Goal: Information Seeking & Learning: Learn about a topic

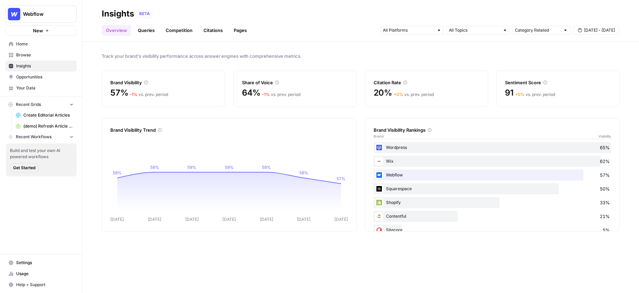
click at [29, 56] on span "Browse" at bounding box center [44, 55] width 57 height 6
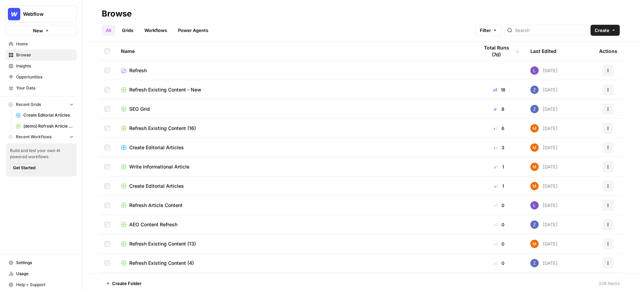
click at [130, 32] on link "Grids" at bounding box center [128, 30] width 20 height 11
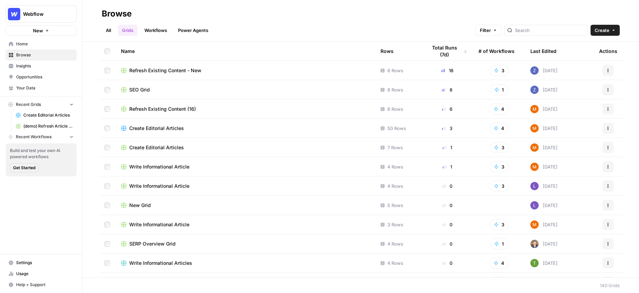
click at [162, 130] on span "Create Editorial Articles" at bounding box center [156, 128] width 55 height 7
click at [28, 39] on link "Home" at bounding box center [41, 44] width 71 height 11
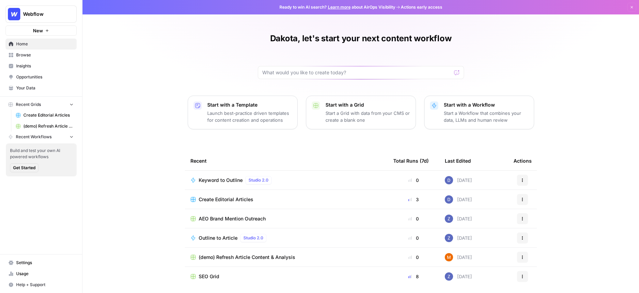
scroll to position [23, 0]
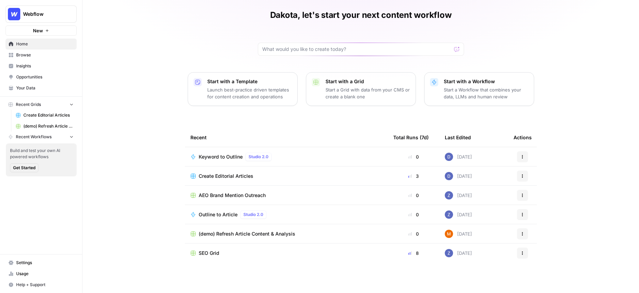
click at [247, 95] on p "Launch best-practice driven templates for content creation and operations" at bounding box center [249, 93] width 85 height 14
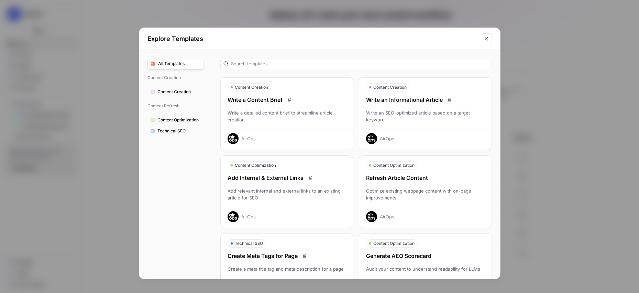
click at [389, 138] on div "AirOps" at bounding box center [387, 138] width 14 height 7
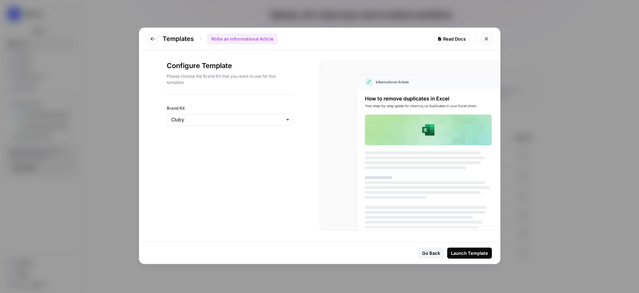
click at [286, 121] on icon "button" at bounding box center [288, 120] width 6 height 6
click at [200, 150] on div "Webflow" at bounding box center [229, 151] width 125 height 13
click at [462, 251] on div "Launch Template" at bounding box center [469, 253] width 37 height 7
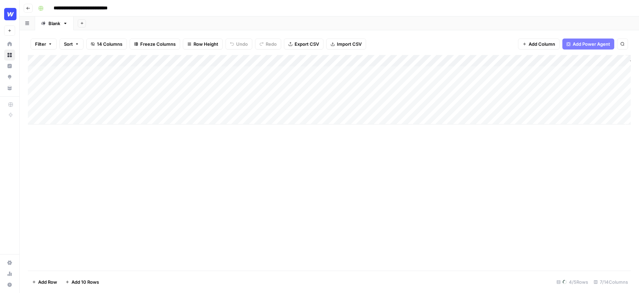
click at [80, 9] on input "**********" at bounding box center [88, 8] width 75 height 11
click at [113, 8] on input "**********" at bounding box center [98, 8] width 95 height 11
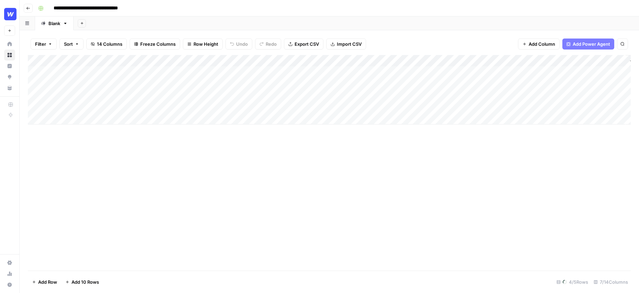
click at [113, 8] on input "**********" at bounding box center [98, 8] width 95 height 11
click at [141, 8] on input "**********" at bounding box center [98, 8] width 95 height 11
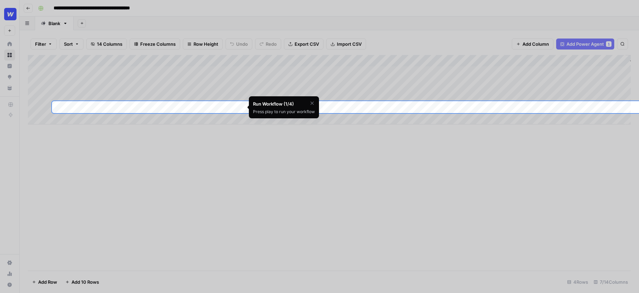
type input "**********"
click at [312, 104] on icon "button" at bounding box center [312, 102] width 3 height 3
click at [321, 136] on div at bounding box center [319, 259] width 639 height 293
click at [295, 121] on span "Skip Tutorial" at bounding box center [294, 121] width 22 height 6
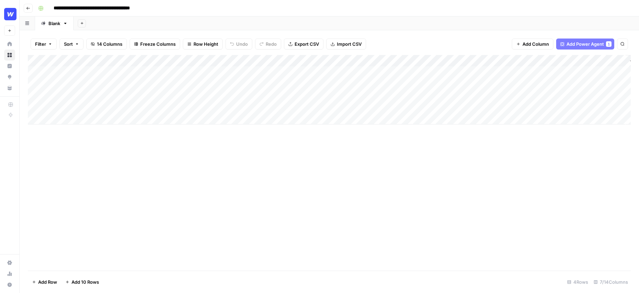
click at [199, 44] on span "Row Height" at bounding box center [206, 44] width 25 height 7
click at [206, 78] on span "Medium" at bounding box center [221, 77] width 50 height 7
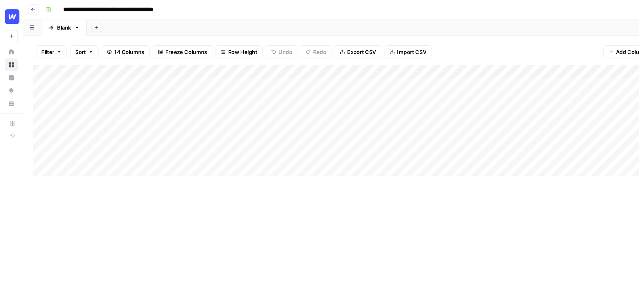
click at [231, 61] on div "Add Column" at bounding box center [329, 102] width 603 height 94
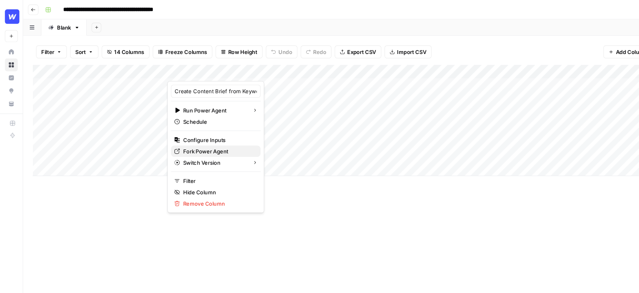
click at [181, 127] on span "Fork Power Agent" at bounding box center [185, 128] width 60 height 7
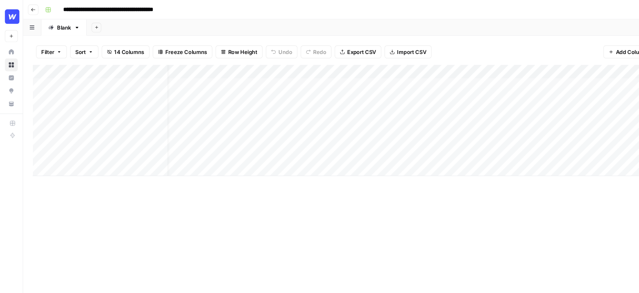
scroll to position [0, 23]
click at [237, 165] on div "Add Column" at bounding box center [329, 163] width 603 height 216
click at [193, 71] on div "Add Column" at bounding box center [329, 102] width 603 height 94
click at [230, 72] on div "Add Column" at bounding box center [329, 102] width 603 height 94
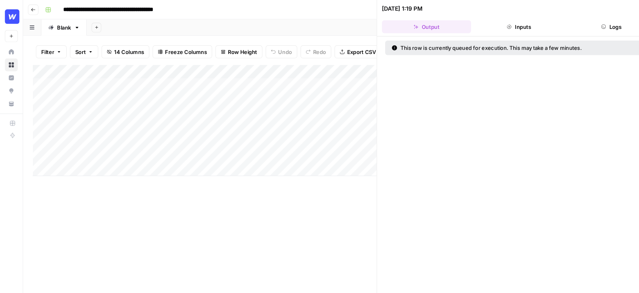
click at [233, 61] on div "Add Column" at bounding box center [174, 102] width 292 height 94
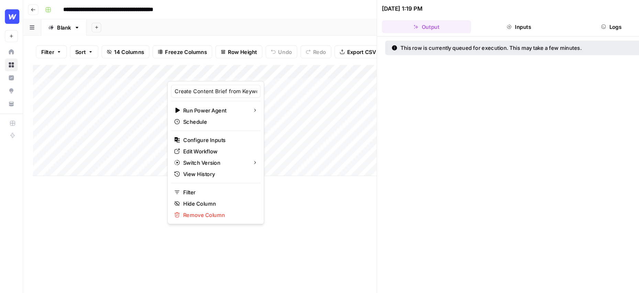
click at [301, 13] on div "**********" at bounding box center [333, 8] width 597 height 11
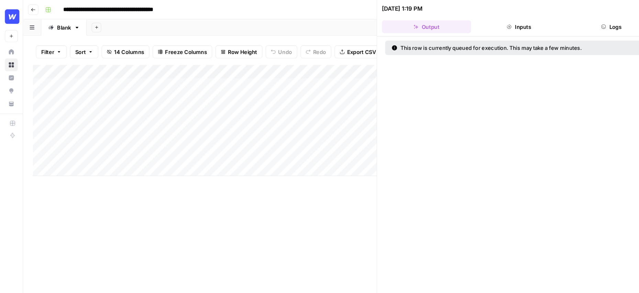
click at [274, 171] on div "Add Column" at bounding box center [174, 163] width 292 height 216
click at [300, 13] on div "**********" at bounding box center [333, 8] width 597 height 11
click at [252, 178] on div "Add Column" at bounding box center [174, 163] width 292 height 216
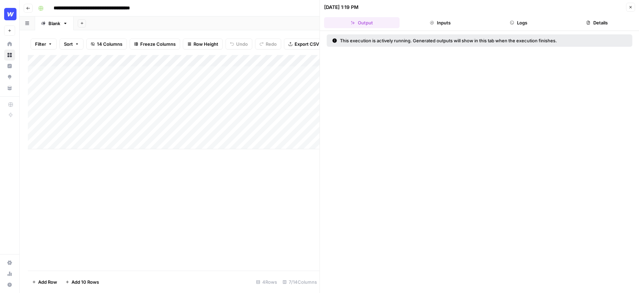
click at [626, 7] on button "Close" at bounding box center [630, 7] width 9 height 9
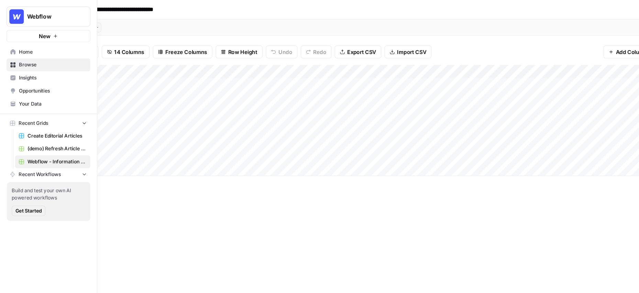
click at [20, 43] on span "Home" at bounding box center [44, 44] width 57 height 6
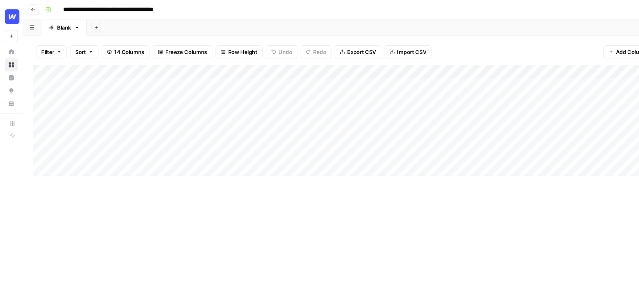
click at [243, 178] on div "Add Column" at bounding box center [329, 163] width 603 height 216
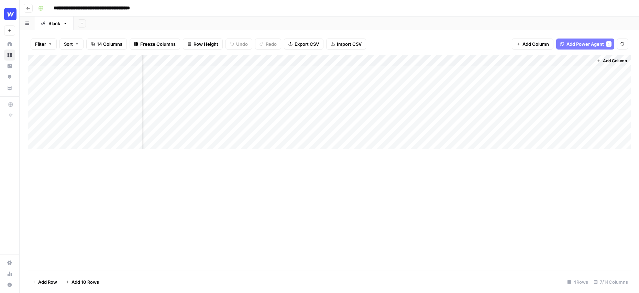
click at [609, 64] on button "Add Column" at bounding box center [612, 60] width 36 height 9
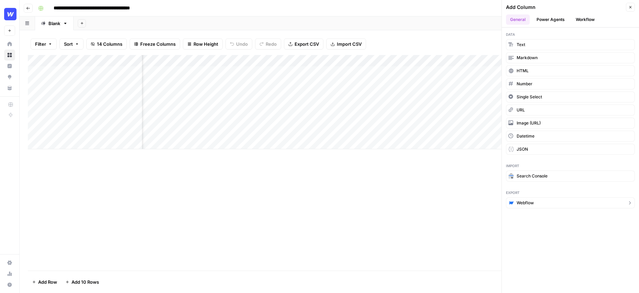
click at [534, 201] on button "Webflow" at bounding box center [570, 202] width 129 height 11
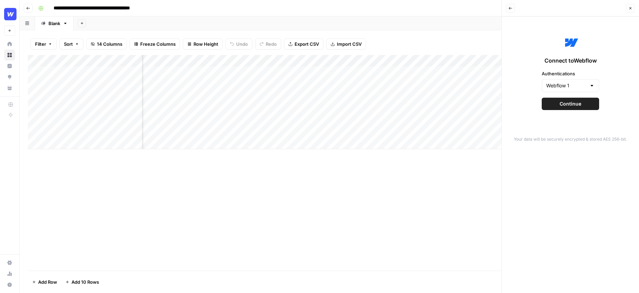
click at [577, 102] on span "Continue" at bounding box center [571, 103] width 22 height 7
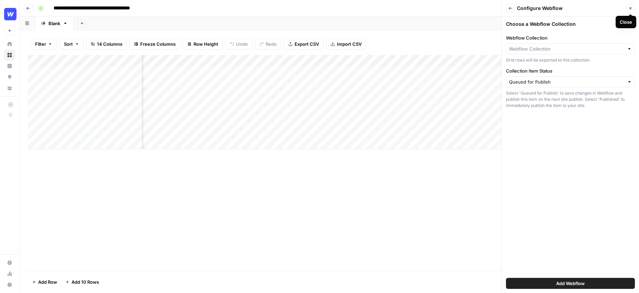
click at [507, 11] on button "Back" at bounding box center [510, 8] width 9 height 9
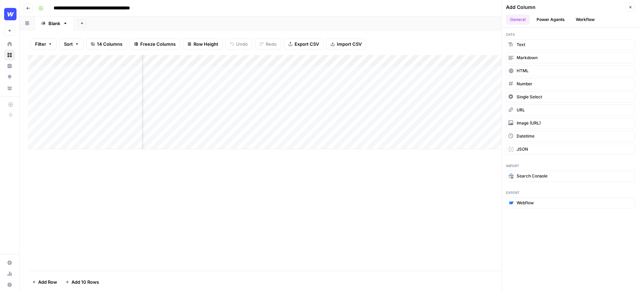
click at [630, 8] on icon "button" at bounding box center [631, 7] width 4 height 4
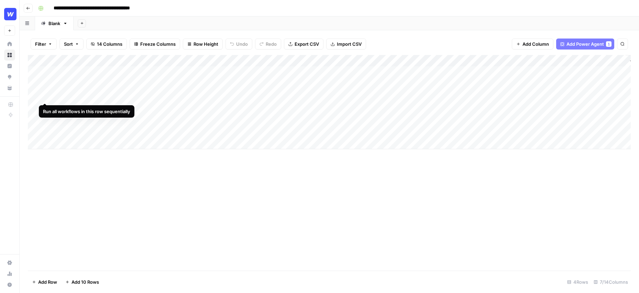
click at [45, 91] on div "Add Column" at bounding box center [329, 102] width 603 height 94
click at [225, 68] on div "Add Column" at bounding box center [329, 102] width 603 height 94
click at [240, 71] on div "Add Column" at bounding box center [329, 102] width 603 height 94
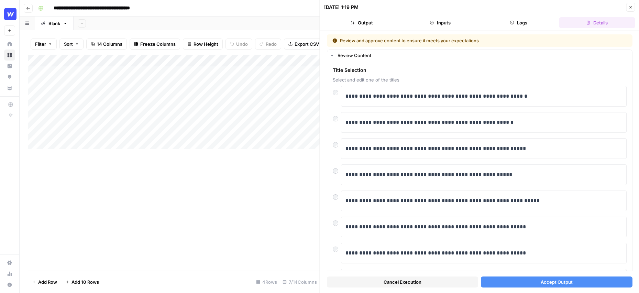
click at [508, 279] on button "Accept Output" at bounding box center [556, 282] width 151 height 11
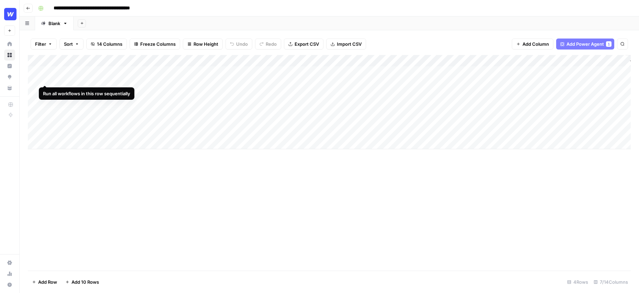
click at [46, 71] on div "Add Column" at bounding box center [329, 102] width 603 height 94
click at [227, 74] on div "Add Column" at bounding box center [329, 102] width 603 height 94
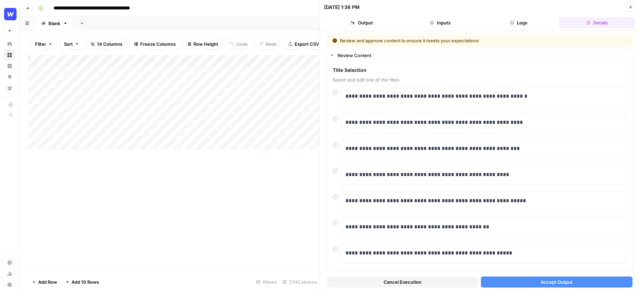
click at [551, 284] on span "Accept Output" at bounding box center [557, 282] width 32 height 7
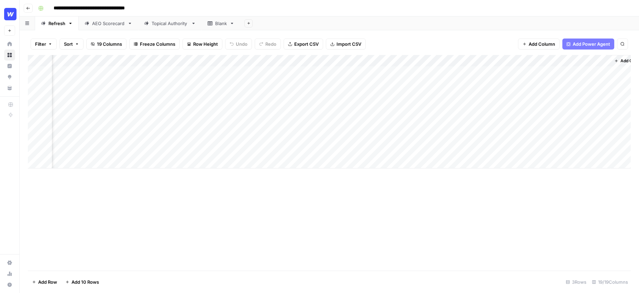
scroll to position [0, 867]
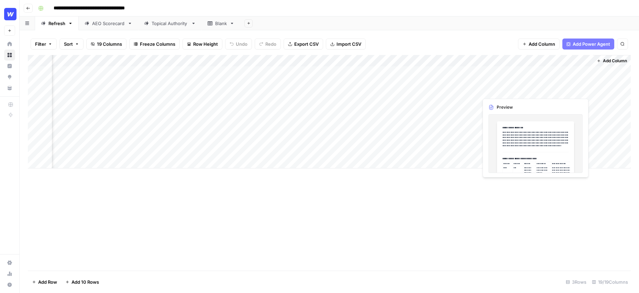
click at [563, 74] on div "Add Column" at bounding box center [329, 111] width 603 height 113
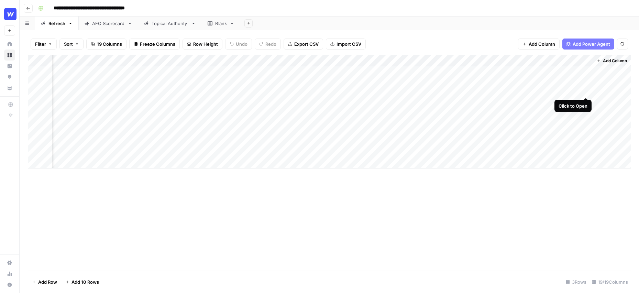
click at [586, 71] on div "Add Column" at bounding box center [329, 111] width 603 height 113
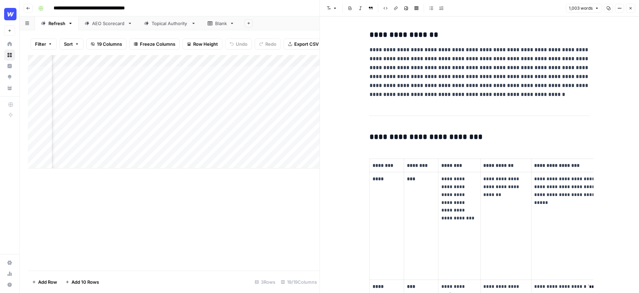
click at [280, 181] on div "Add Column" at bounding box center [174, 163] width 292 height 216
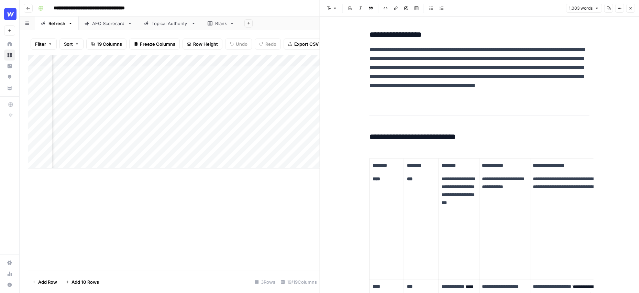
scroll to position [0, 863]
click at [633, 8] on button "Close" at bounding box center [630, 8] width 9 height 9
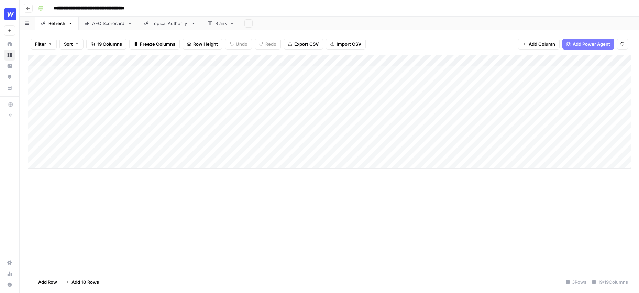
click at [368, 17] on div "Add Sheet" at bounding box center [439, 24] width 399 height 14
click at [566, 83] on div "Add Column" at bounding box center [329, 111] width 603 height 113
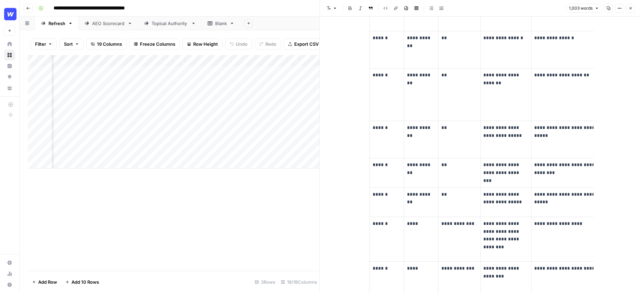
scroll to position [619, 0]
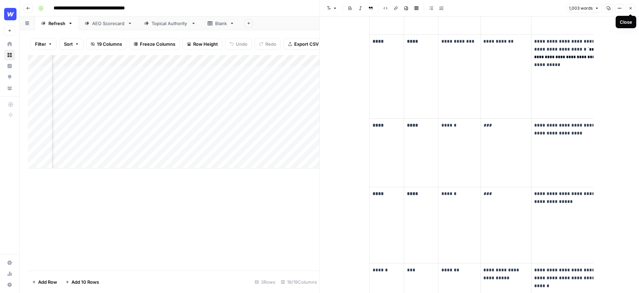
click at [632, 9] on icon "button" at bounding box center [631, 8] width 2 height 2
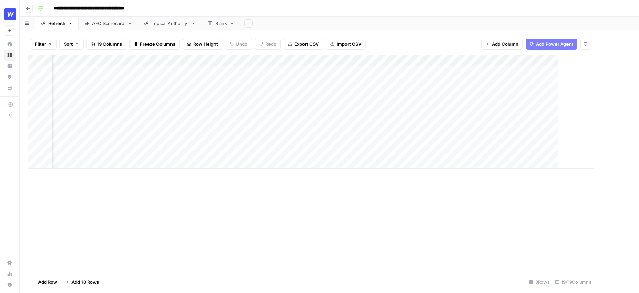
scroll to position [0, 859]
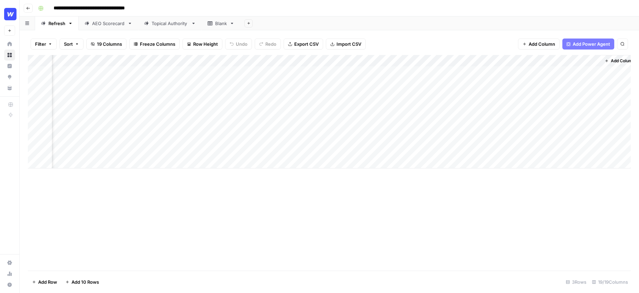
click at [454, 83] on div "Add Column" at bounding box center [329, 111] width 603 height 113
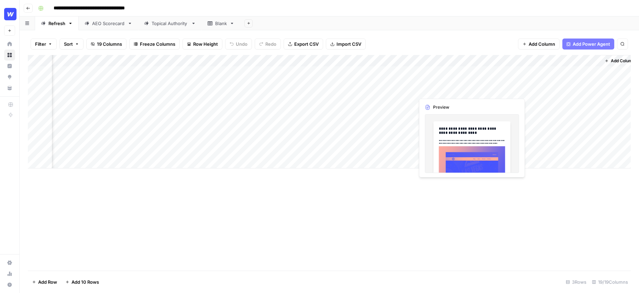
click at [443, 79] on div "Add Column" at bounding box center [329, 111] width 603 height 113
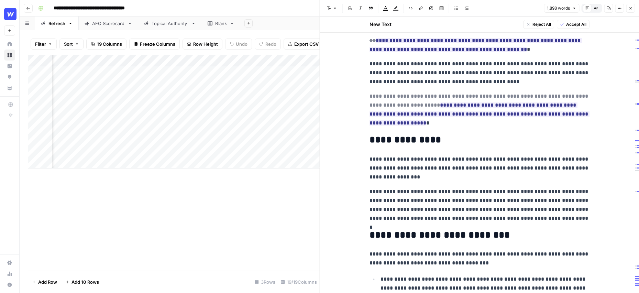
scroll to position [214, 0]
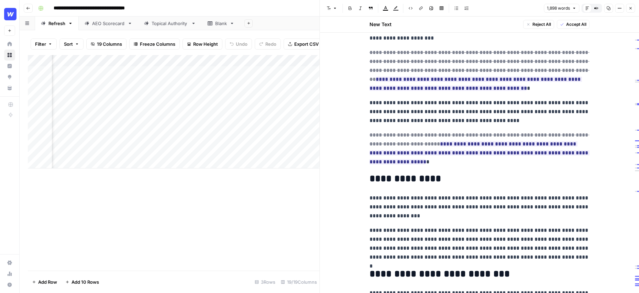
click at [632, 6] on icon "button" at bounding box center [631, 8] width 4 height 4
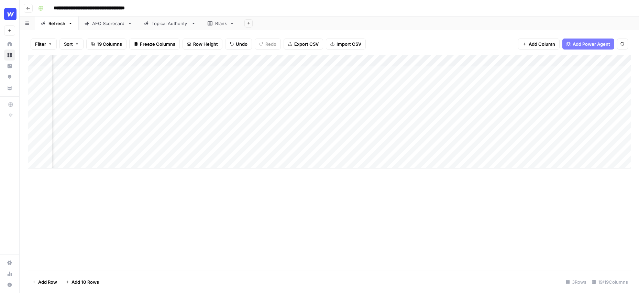
scroll to position [0, 867]
click at [444, 71] on div "Add Column" at bounding box center [329, 111] width 603 height 113
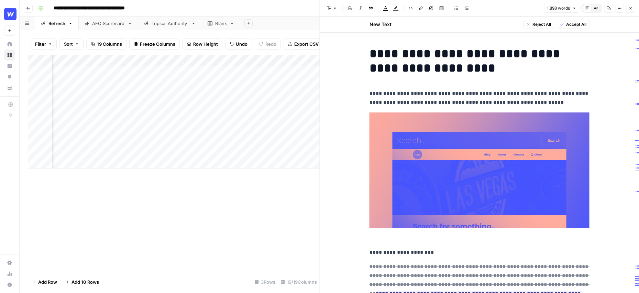
click at [521, 54] on h1 "**********" at bounding box center [480, 60] width 220 height 29
click at [630, 7] on icon "button" at bounding box center [631, 8] width 2 height 2
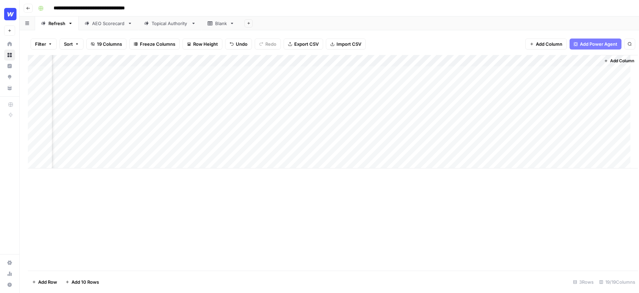
scroll to position [0, 859]
click at [300, 74] on div "Add Column" at bounding box center [329, 130] width 603 height 151
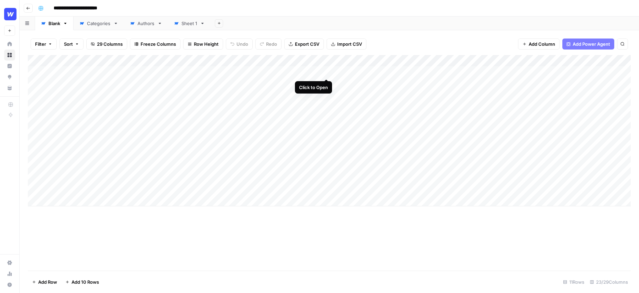
click at [327, 71] on div "Add Column" at bounding box center [329, 130] width 603 height 151
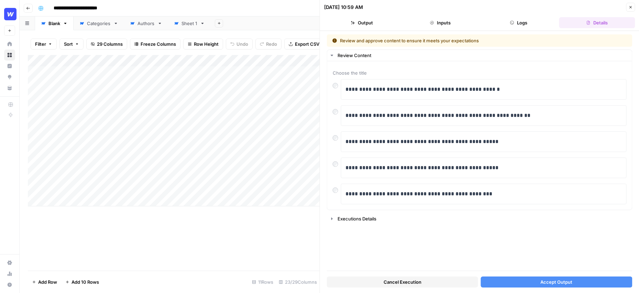
click at [633, 7] on button "Close" at bounding box center [630, 7] width 9 height 9
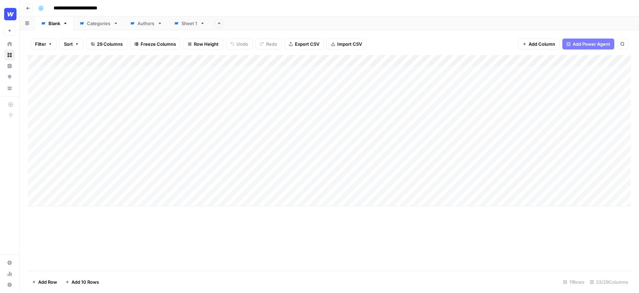
click at [320, 62] on div "Add Column" at bounding box center [329, 130] width 603 height 151
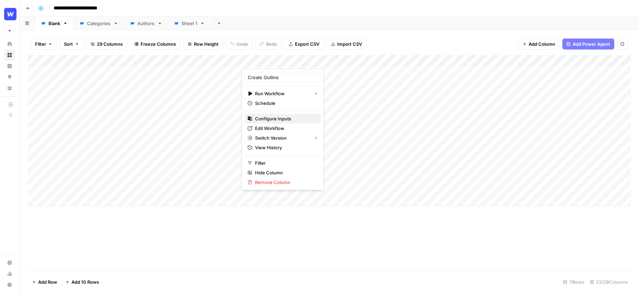
click at [281, 121] on span "Configure Inputs" at bounding box center [285, 118] width 60 height 7
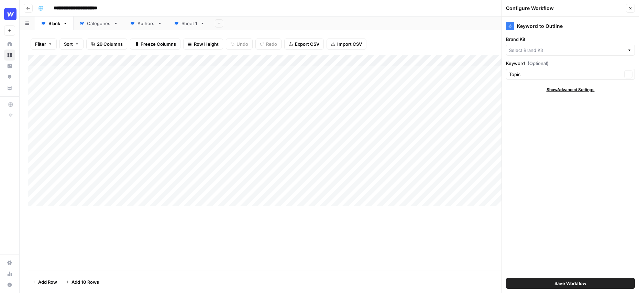
type input "Webflow"
click at [630, 7] on icon "button" at bounding box center [631, 8] width 4 height 4
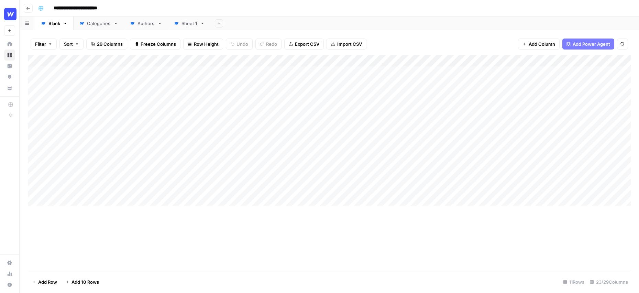
click at [317, 61] on div "Add Column" at bounding box center [329, 130] width 603 height 151
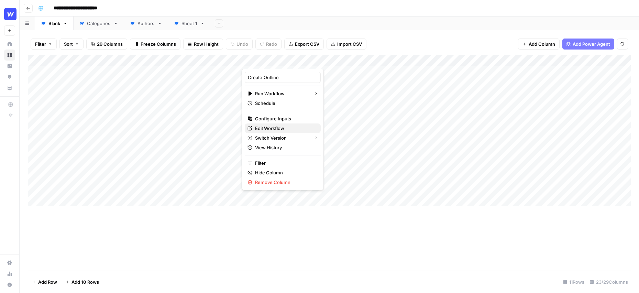
click at [280, 129] on span "Edit Workflow" at bounding box center [285, 128] width 60 height 7
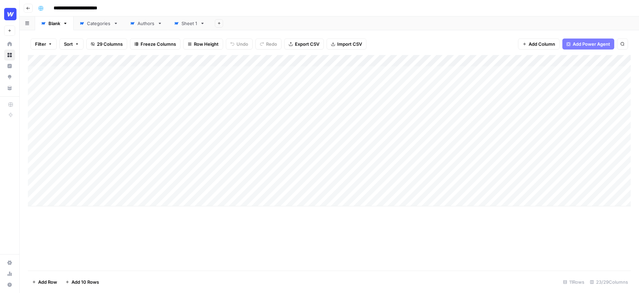
drag, startPoint x: 111, startPoint y: 9, endPoint x: 99, endPoint y: 9, distance: 12.7
click at [99, 9] on input "**********" at bounding box center [81, 8] width 61 height 11
click at [126, 9] on div "**********" at bounding box center [333, 8] width 597 height 11
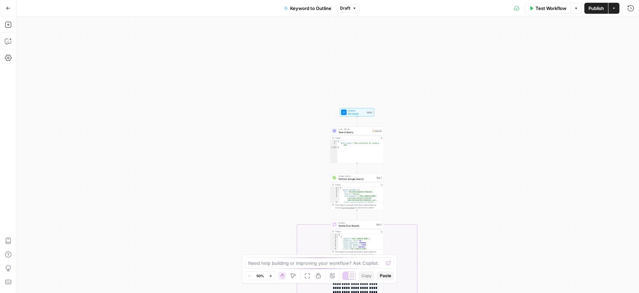
drag, startPoint x: 418, startPoint y: 153, endPoint x: 350, endPoint y: 144, distance: 68.8
click at [350, 144] on div "true false Workflow Set Inputs Inputs LLM · GPT-4o Search Query Step 40 Output …" at bounding box center [328, 155] width 623 height 277
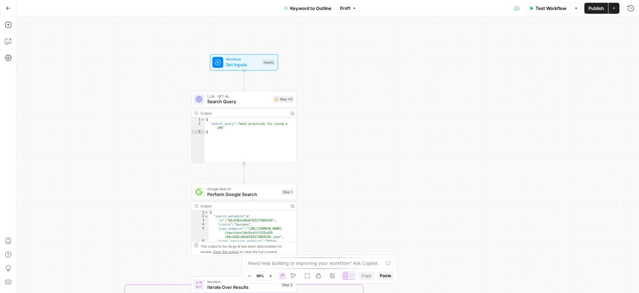
drag, startPoint x: 318, startPoint y: 136, endPoint x: 318, endPoint y: 113, distance: 23.0
click at [318, 113] on div "true false Workflow Set Inputs Inputs LLM · GPT-4o Search Query Step 40 Output …" at bounding box center [328, 155] width 623 height 277
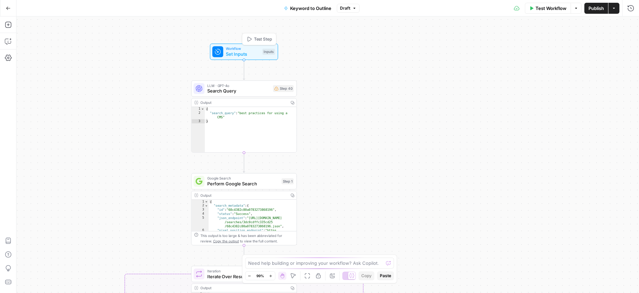
click at [239, 46] on span "Workflow" at bounding box center [243, 49] width 34 height 6
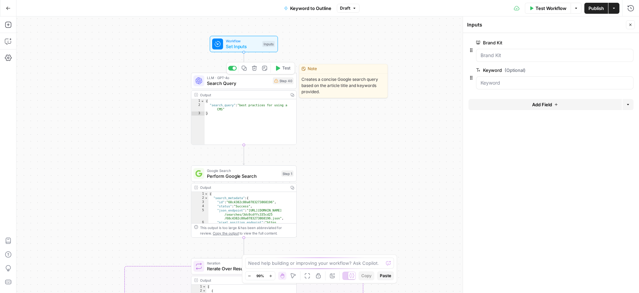
click at [248, 83] on span "Search Query" at bounding box center [238, 83] width 63 height 7
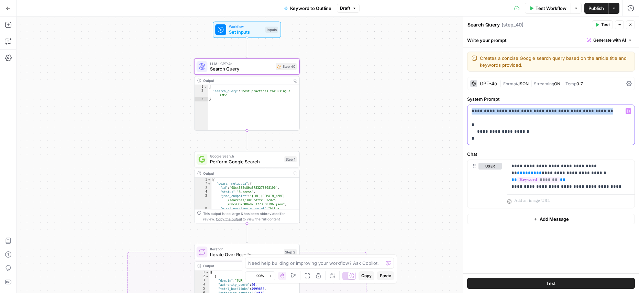
drag, startPoint x: 592, startPoint y: 112, endPoint x: 462, endPoint y: 112, distance: 130.3
click at [463, 112] on div "**********" at bounding box center [551, 155] width 176 height 277
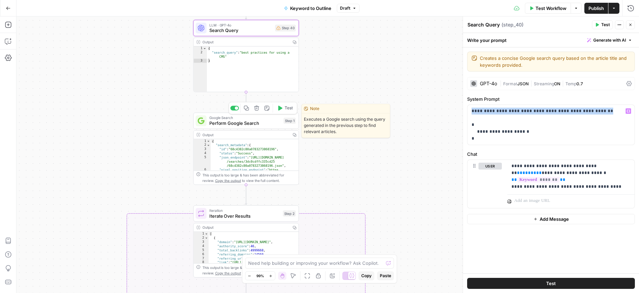
click at [249, 124] on span "Perform Google Search" at bounding box center [245, 123] width 72 height 7
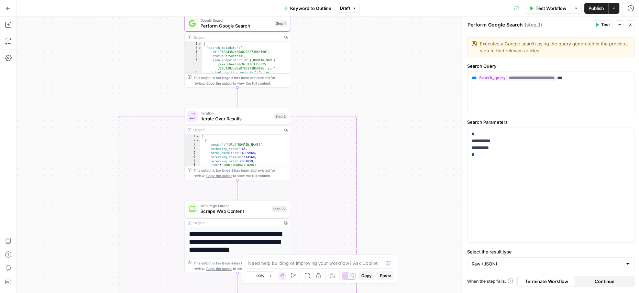
type textarea "**********"
click at [248, 64] on div "{ "search_metadata" : { "id" : "68c4382c80a0783273868196" , "status" : "Success…" at bounding box center [246, 70] width 88 height 56
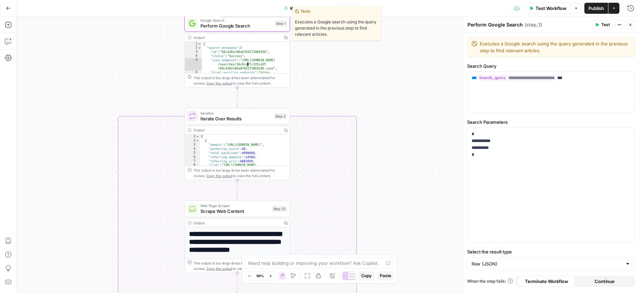
click at [244, 28] on span "Perform Google Search" at bounding box center [237, 25] width 72 height 7
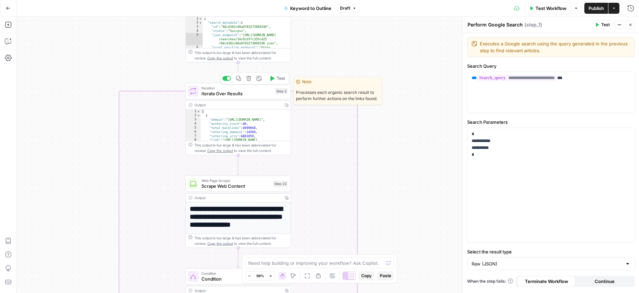
click at [252, 94] on span "Iterate Over Results" at bounding box center [237, 93] width 71 height 7
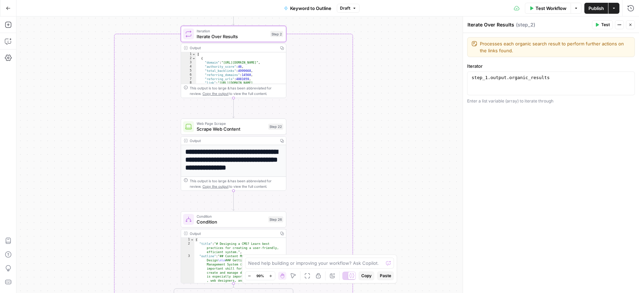
click at [233, 126] on span "Scrape Web Content" at bounding box center [231, 129] width 69 height 7
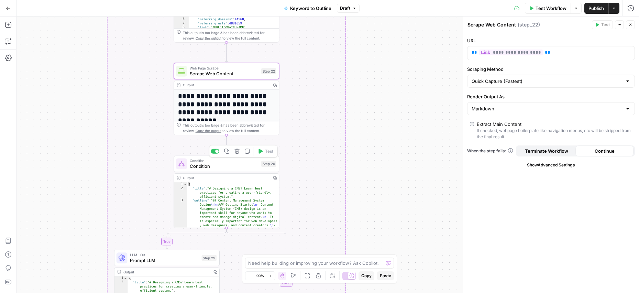
click at [237, 169] on span "Condition" at bounding box center [224, 166] width 69 height 7
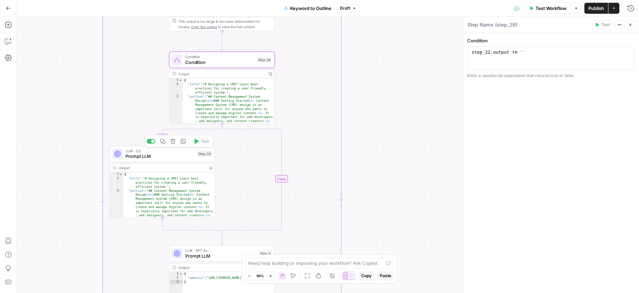
click at [180, 154] on span "Prompt LLM" at bounding box center [160, 156] width 69 height 7
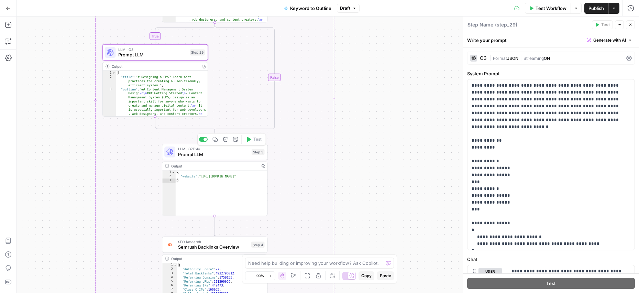
click at [225, 152] on span "Prompt LLM" at bounding box center [213, 154] width 71 height 7
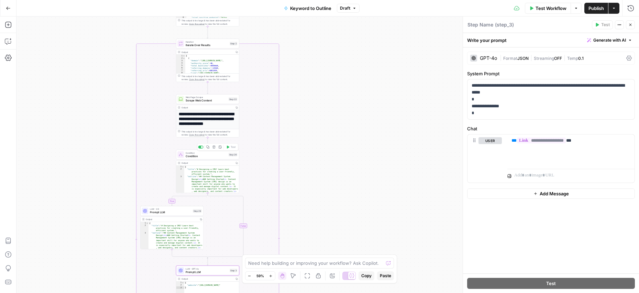
click at [211, 157] on span "Condition" at bounding box center [206, 156] width 41 height 4
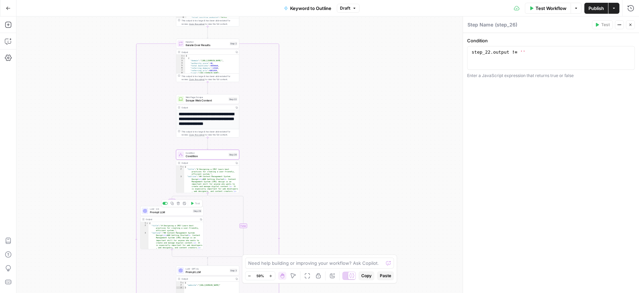
click at [176, 213] on span "Prompt LLM" at bounding box center [170, 212] width 41 height 4
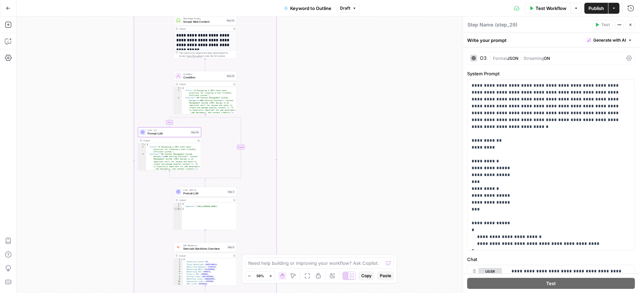
drag, startPoint x: 286, startPoint y: 185, endPoint x: 283, endPoint y: 106, distance: 78.8
click at [283, 106] on div "**********" at bounding box center [328, 155] width 623 height 277
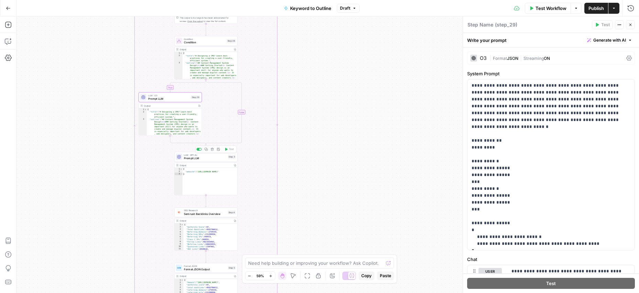
click at [207, 158] on span "Prompt LLM" at bounding box center [205, 158] width 42 height 4
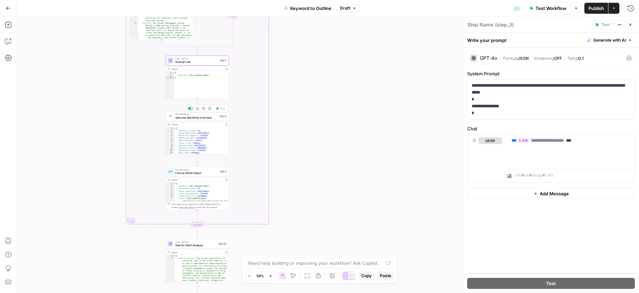
click at [196, 117] on span "Semrush Backlinks Overview" at bounding box center [196, 118] width 42 height 4
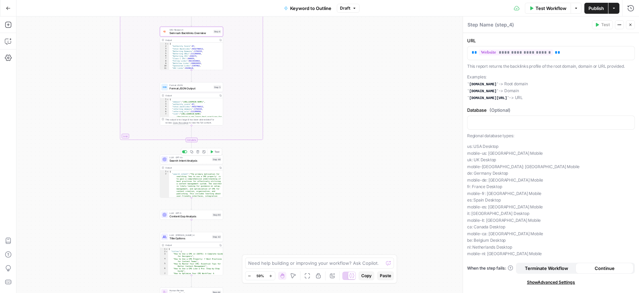
click at [192, 161] on span "Search Intent Analysis" at bounding box center [190, 161] width 41 height 4
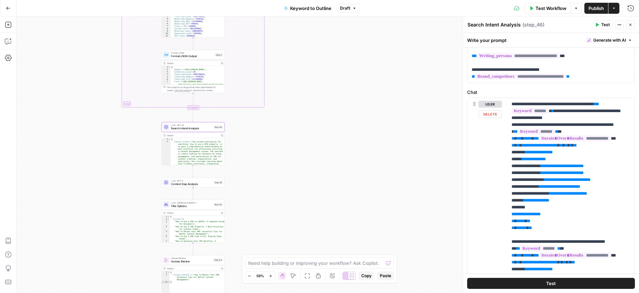
scroll to position [51, 0]
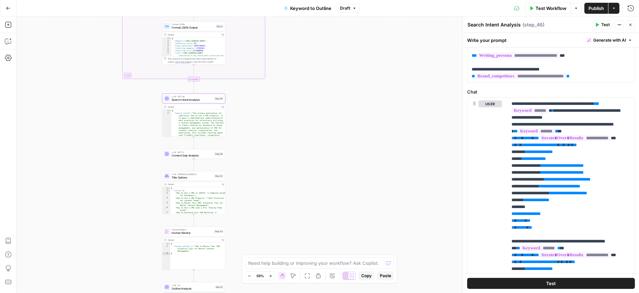
click at [198, 153] on span "Content Gap Analysis" at bounding box center [192, 155] width 41 height 4
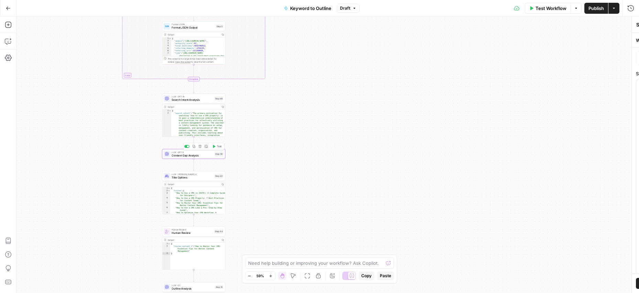
type textarea "Content Gap Analysis"
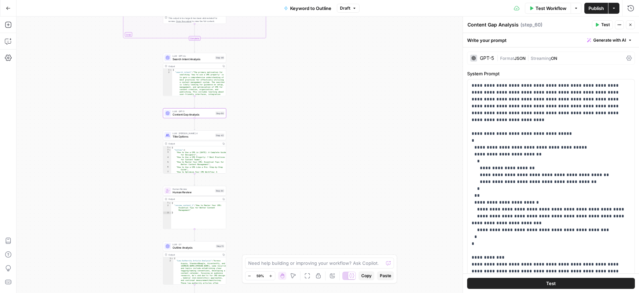
click at [194, 136] on span "Title Options" at bounding box center [193, 136] width 41 height 4
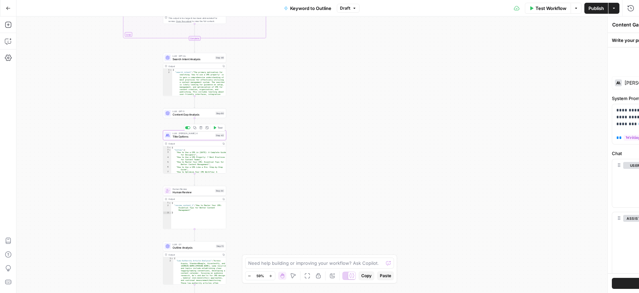
type textarea "Title Options"
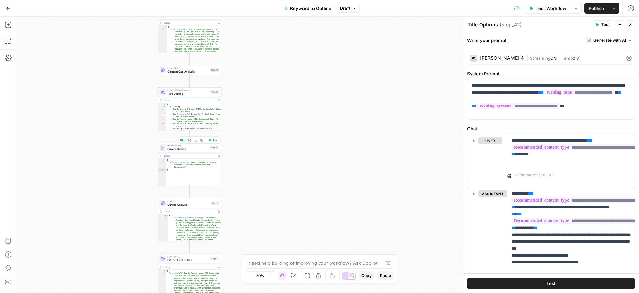
click at [196, 150] on span "Human Review" at bounding box center [187, 149] width 41 height 4
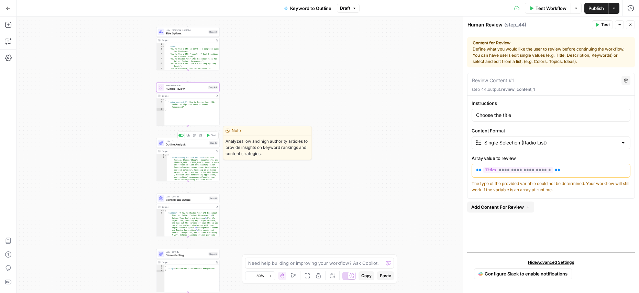
click at [191, 144] on span "Outline Analysis" at bounding box center [187, 144] width 42 height 4
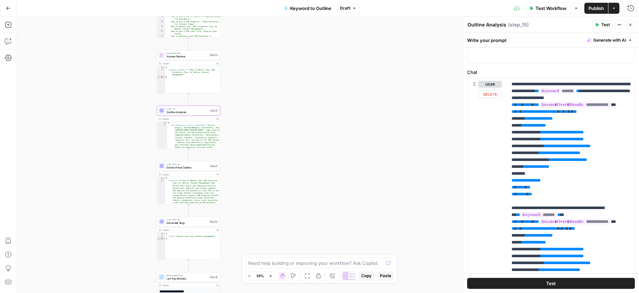
scroll to position [0, 0]
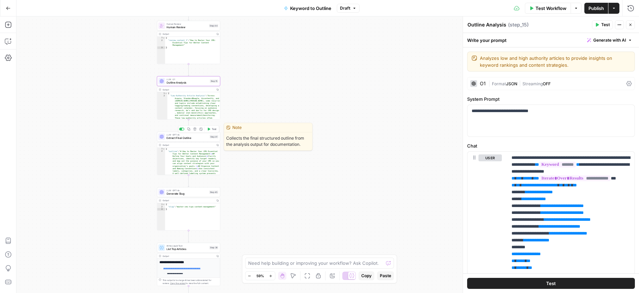
click at [185, 137] on span "Extract Final Outline" at bounding box center [186, 138] width 41 height 4
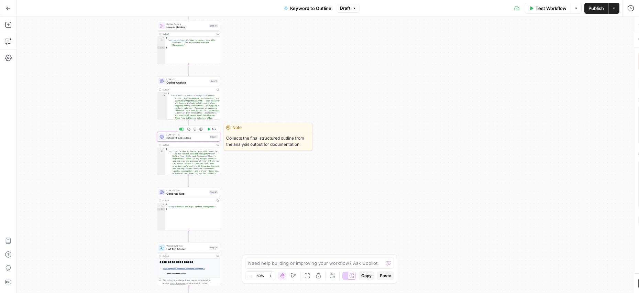
type textarea "Extract Final Outline"
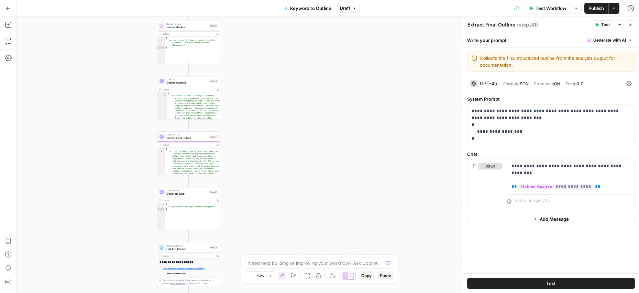
click at [620, 25] on icon "button" at bounding box center [620, 25] width 4 height 4
click at [552, 34] on div "Write your prompt Generate with AI" at bounding box center [551, 40] width 176 height 14
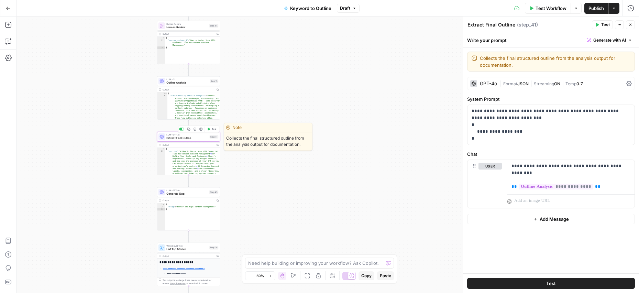
click at [203, 139] on span "Extract Final Outline" at bounding box center [186, 138] width 41 height 4
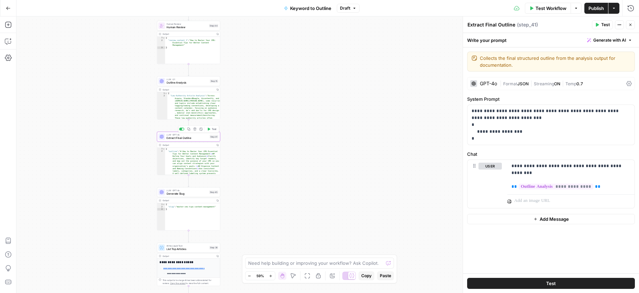
type textarea "**********"
click at [189, 162] on div "{ "outline" : "# How to Master Your CMS Essential Tips for Better Content Manag…" at bounding box center [192, 198] width 55 height 100
click at [206, 146] on div "Output" at bounding box center [189, 144] width 52 height 3
click at [209, 145] on div "Output" at bounding box center [189, 144] width 52 height 3
click at [217, 145] on icon "button" at bounding box center [218, 145] width 2 height 2
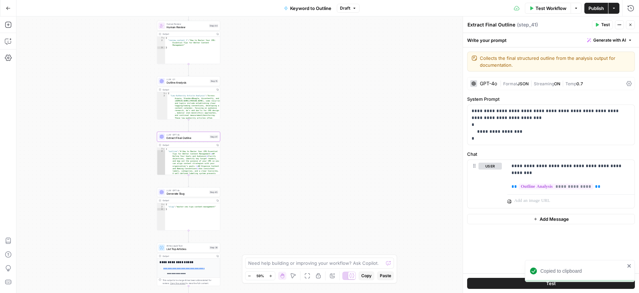
click at [235, 151] on div "**********" at bounding box center [328, 155] width 623 height 277
click at [248, 154] on div "**********" at bounding box center [328, 155] width 623 height 277
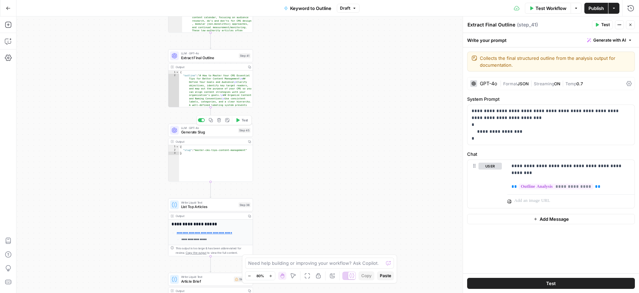
click at [198, 129] on span "Generate Slug" at bounding box center [208, 132] width 55 height 6
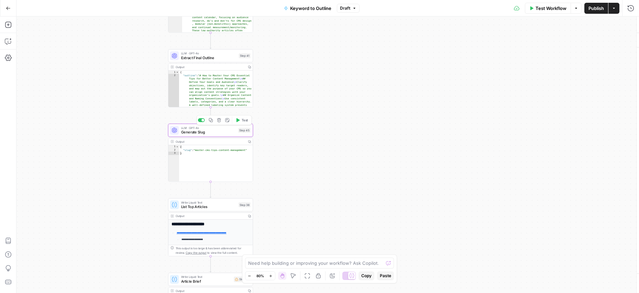
type textarea "Generate Slug"
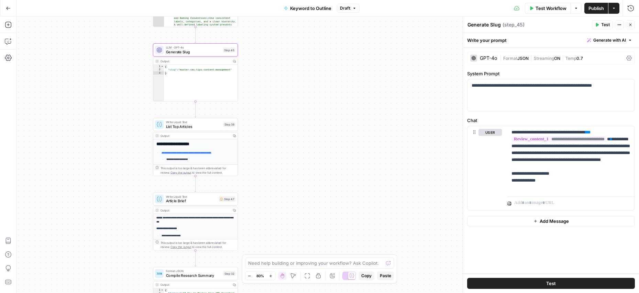
click at [178, 126] on span "List Top Articles" at bounding box center [193, 127] width 55 height 6
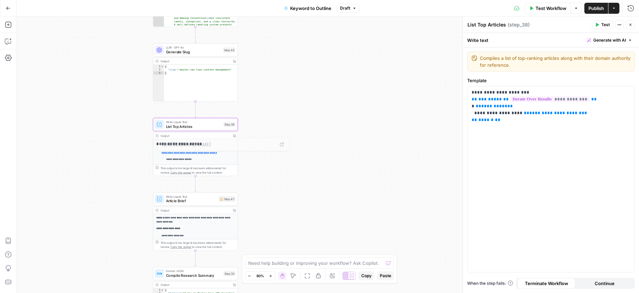
click at [223, 156] on li "**********" at bounding box center [198, 155] width 74 height 11
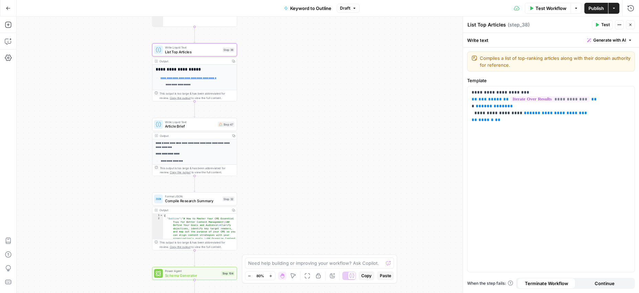
click at [546, 11] on button "Test Workflow" at bounding box center [548, 8] width 46 height 11
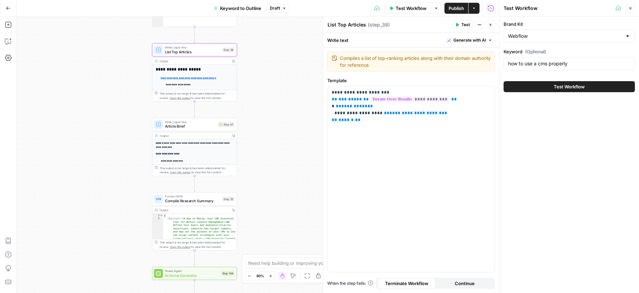
click at [578, 88] on span "Test Workflow" at bounding box center [569, 86] width 31 height 7
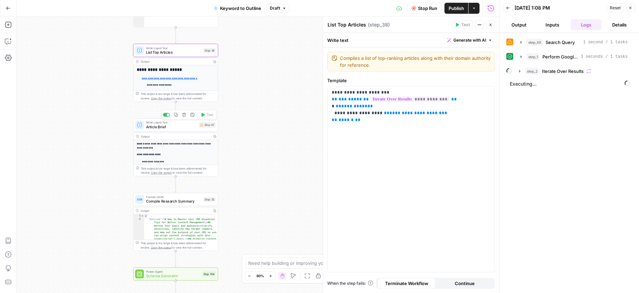
click at [172, 126] on span "Article Brief" at bounding box center [171, 127] width 51 height 6
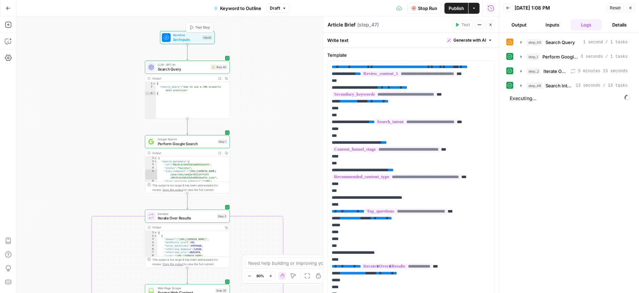
click at [185, 37] on span "Set Inputs" at bounding box center [186, 40] width 27 height 6
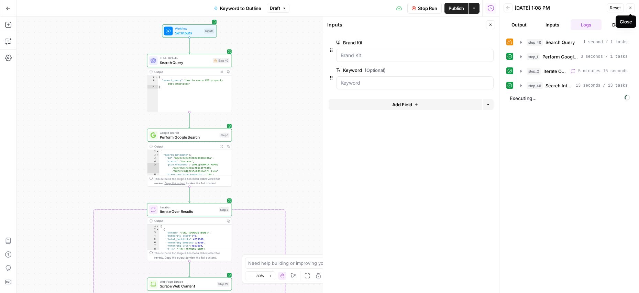
click at [630, 9] on icon "button" at bounding box center [631, 8] width 4 height 4
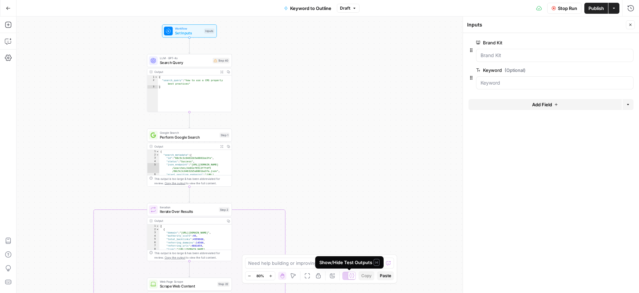
click at [349, 276] on icon at bounding box center [351, 275] width 5 height 5
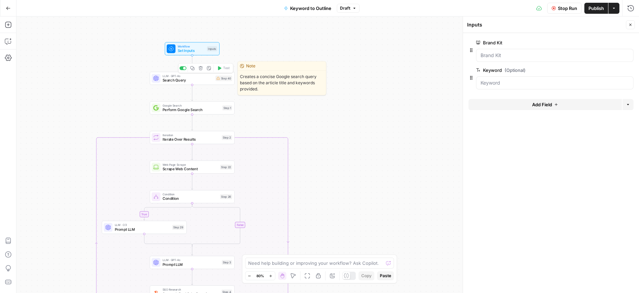
click at [202, 84] on div "LLM · GPT-4o Search Query Step 40 Copy step Delete step Edit Note Test" at bounding box center [192, 78] width 85 height 13
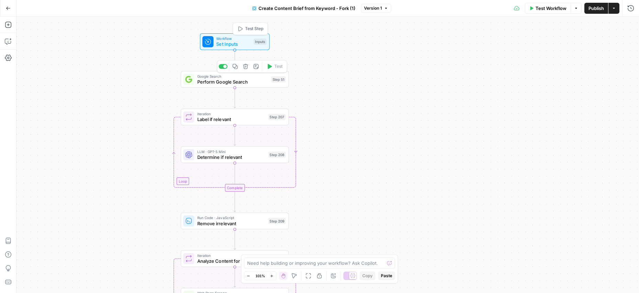
click at [235, 42] on span "Set Inputs" at bounding box center [233, 44] width 34 height 7
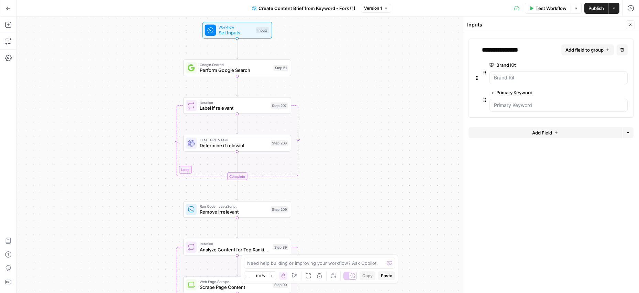
click at [250, 73] on span "Perform Google Search" at bounding box center [235, 70] width 71 height 7
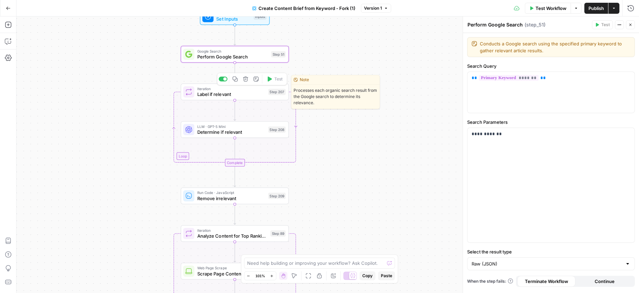
click at [250, 97] on span "Label if relevant" at bounding box center [231, 94] width 68 height 7
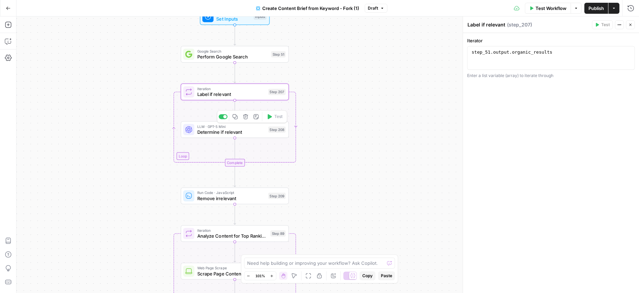
click at [244, 129] on span "Determine if relevant" at bounding box center [231, 132] width 68 height 7
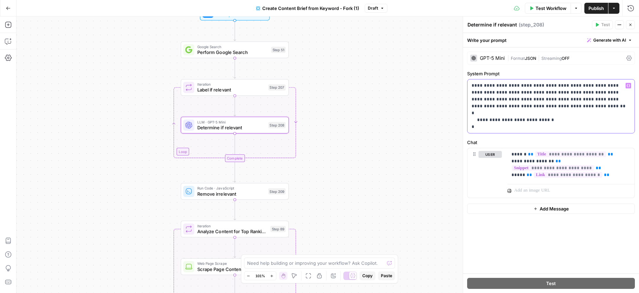
click at [591, 94] on p "**********" at bounding box center [551, 106] width 159 height 48
click at [613, 94] on p "**********" at bounding box center [551, 106] width 159 height 48
click at [361, 122] on div "Workflow Set Inputs Inputs Google Search Perform Google Search Step 51 Loop Ite…" at bounding box center [328, 155] width 623 height 277
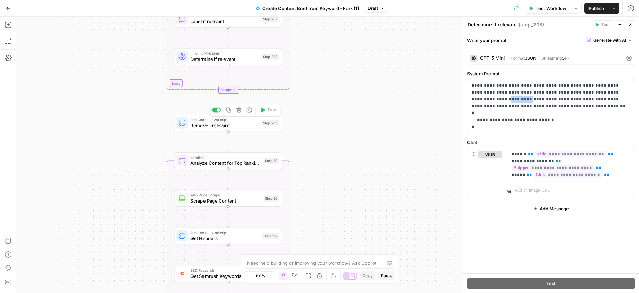
click at [240, 128] on span "Remove irrelevant" at bounding box center [225, 125] width 68 height 7
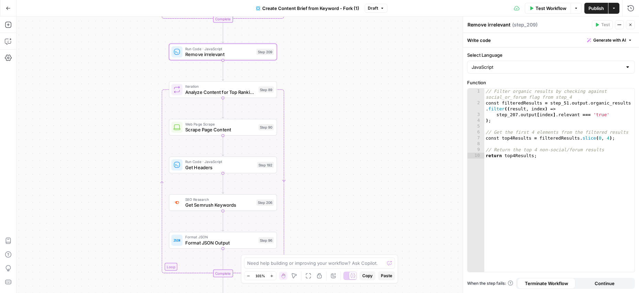
click at [226, 90] on span "Analyze Content for Top Ranking Pages" at bounding box center [220, 91] width 71 height 7
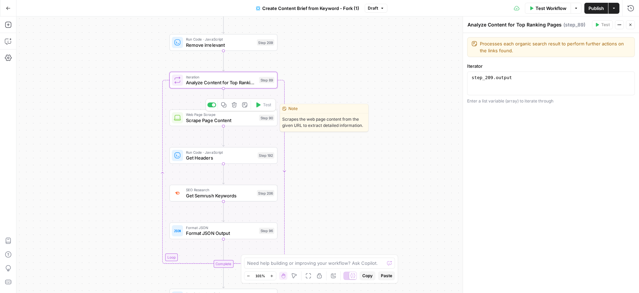
click at [228, 122] on span "Scrape Page Content" at bounding box center [221, 120] width 71 height 7
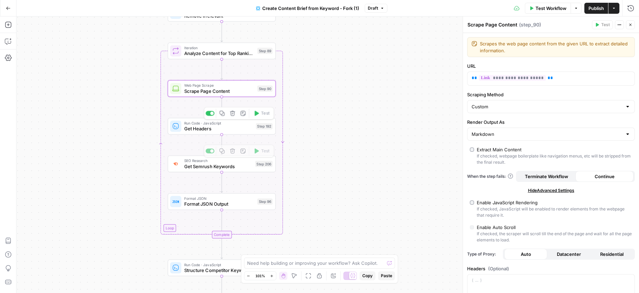
click at [210, 126] on span "Get Headers" at bounding box center [218, 128] width 69 height 7
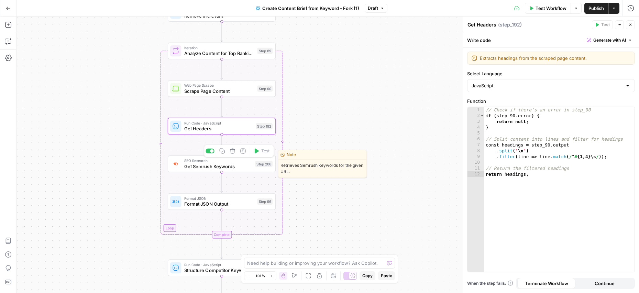
click at [229, 164] on span "Get Semrush Keywords" at bounding box center [218, 166] width 68 height 7
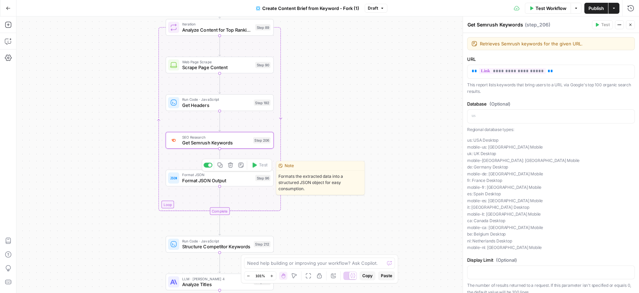
click at [235, 184] on span "Format JSON Output" at bounding box center [217, 180] width 71 height 7
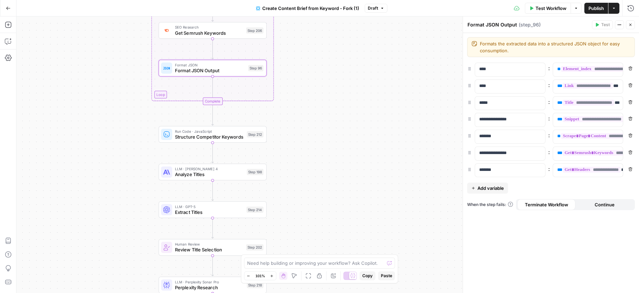
click at [219, 142] on div "Run Code · JavaScript Structure Competitor Keywords Step 212 Copy step Delete s…" at bounding box center [213, 134] width 108 height 17
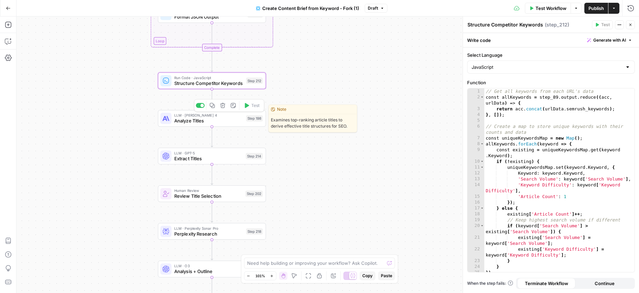
click at [204, 122] on span "Analyze Titles" at bounding box center [208, 120] width 69 height 7
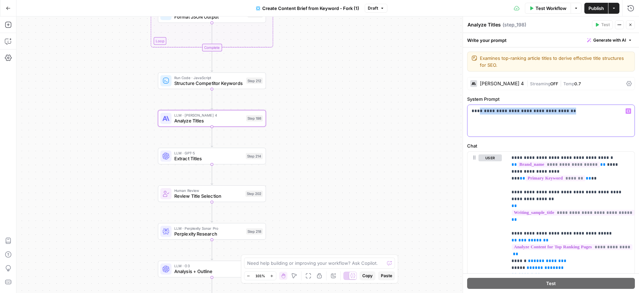
drag, startPoint x: 562, startPoint y: 112, endPoint x: 476, endPoint y: 110, distance: 86.3
click at [477, 111] on p "**********" at bounding box center [551, 111] width 159 height 7
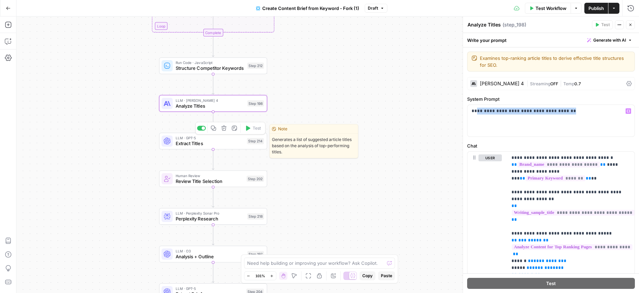
click at [216, 149] on div "LLM · GPT-5 Extract Titles Step 214 Copy step Delete step Edit Note Test" at bounding box center [213, 141] width 108 height 17
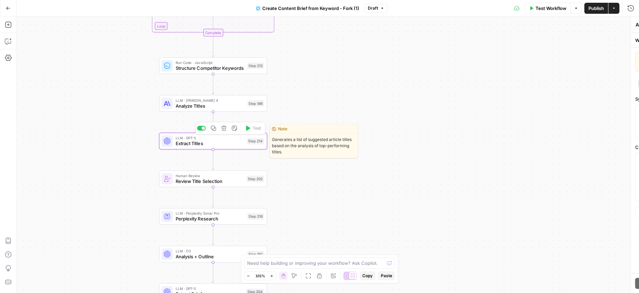
type textarea "Extract Titles"
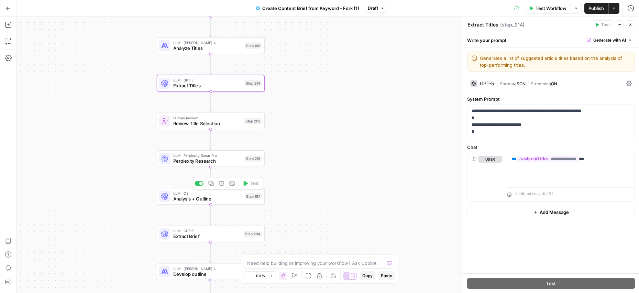
click at [221, 194] on span "LLM · O3" at bounding box center [207, 194] width 69 height 6
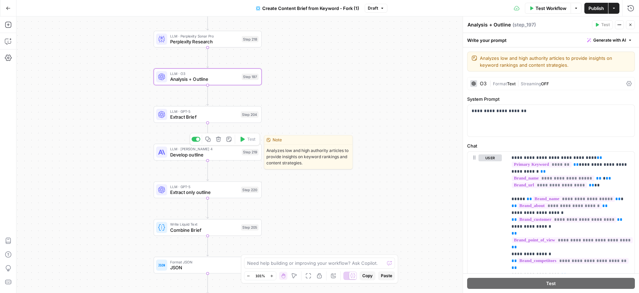
click at [213, 151] on span "Develop outline" at bounding box center [204, 154] width 69 height 7
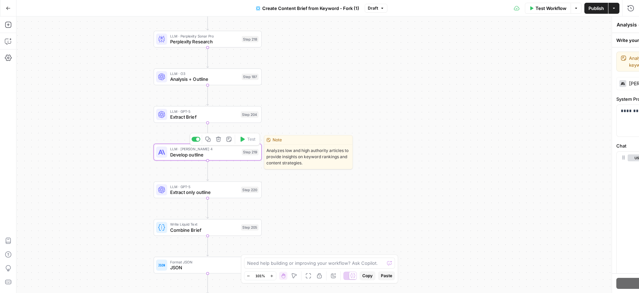
type textarea "Develop outline"
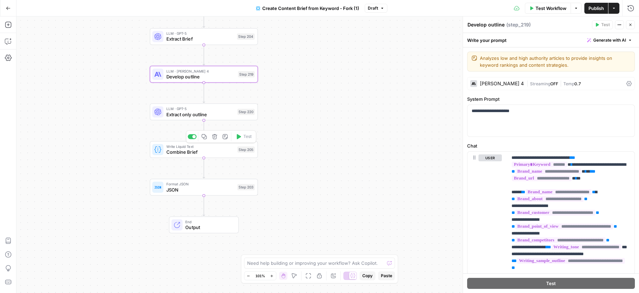
click at [199, 152] on span "Combine Brief" at bounding box center [200, 152] width 68 height 7
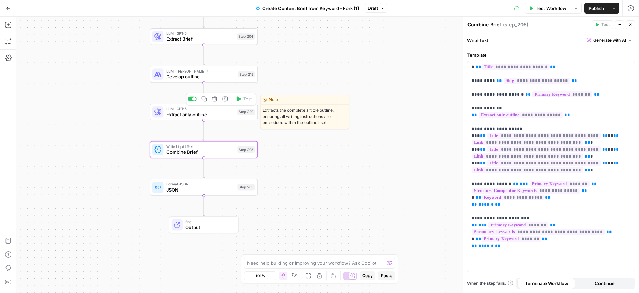
click at [189, 114] on span "Extract only outline" at bounding box center [200, 114] width 68 height 7
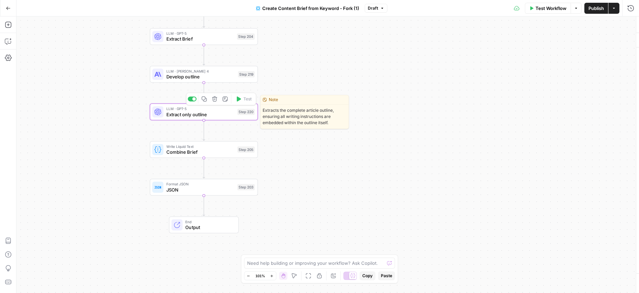
type textarea "Extract only outline"
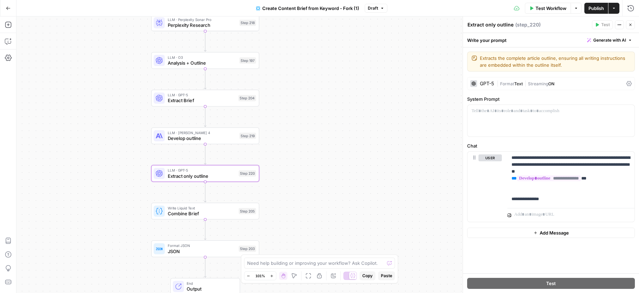
click at [632, 25] on icon "button" at bounding box center [631, 25] width 4 height 4
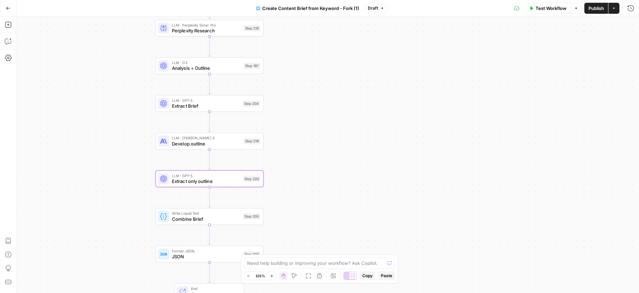
click at [10, 8] on span "Go Back" at bounding box center [10, 8] width 0 height 0
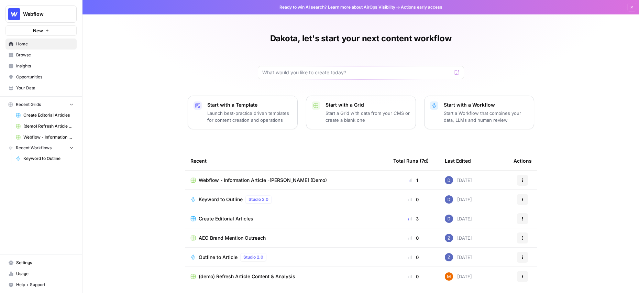
click at [45, 31] on icon "button" at bounding box center [47, 31] width 4 height 4
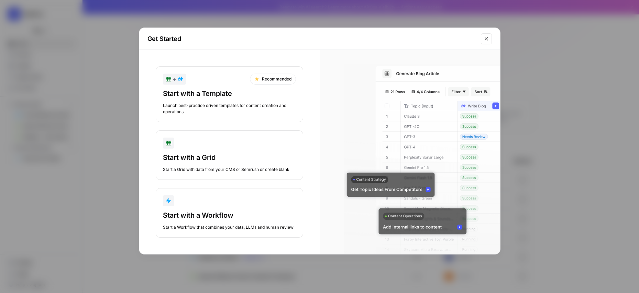
click at [225, 98] on div "Start with a Template" at bounding box center [229, 94] width 133 height 10
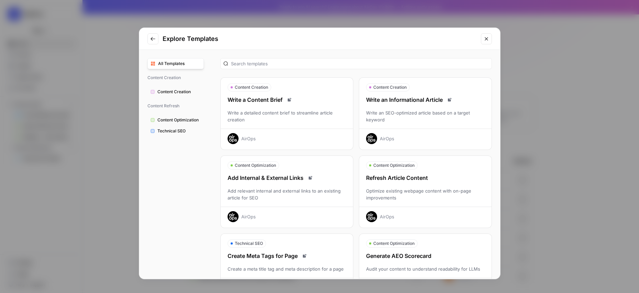
click at [485, 39] on icon "Close modal" at bounding box center [487, 39] width 6 height 6
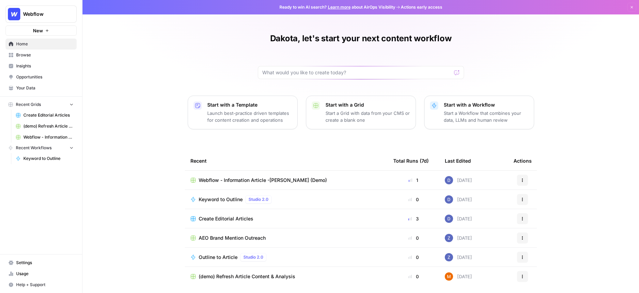
click at [36, 31] on span "New" at bounding box center [38, 30] width 10 height 7
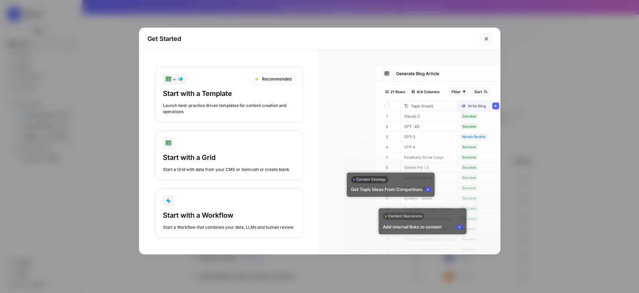
click at [216, 89] on div "Start with a Template" at bounding box center [229, 94] width 133 height 10
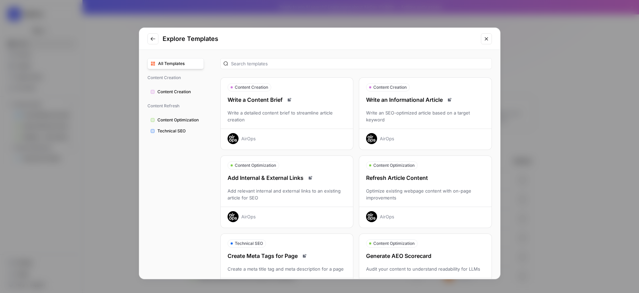
scroll to position [16, 0]
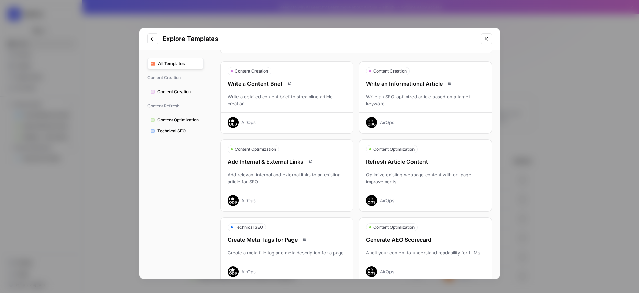
click at [402, 184] on div "Optimize existing webpage content with on-page improvements" at bounding box center [425, 178] width 132 height 14
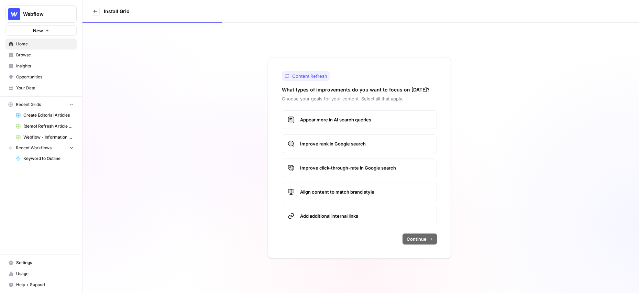
click at [375, 121] on span "Appear more in AI search queries" at bounding box center [365, 119] width 131 height 7
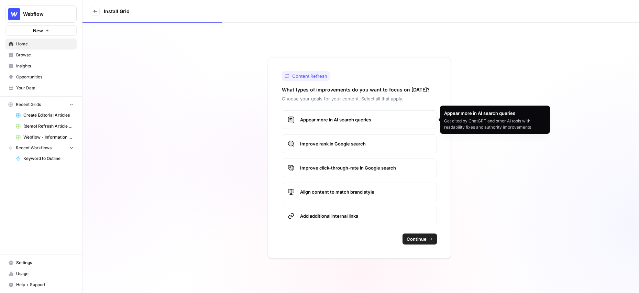
click at [361, 145] on span "Improve rank in Google search" at bounding box center [365, 143] width 131 height 7
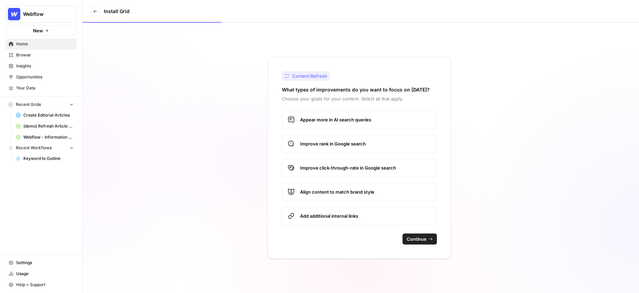
click at [353, 174] on label "Improve click-through-rate in Google search" at bounding box center [359, 168] width 155 height 19
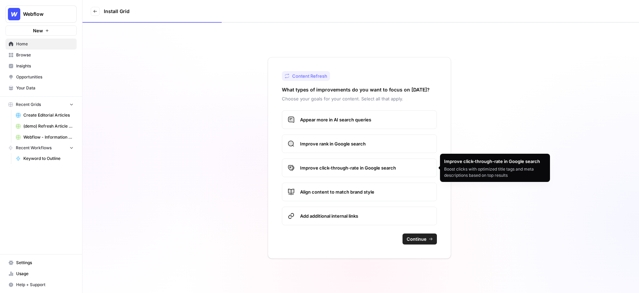
click at [347, 193] on span "Align content to match brand style" at bounding box center [365, 191] width 131 height 7
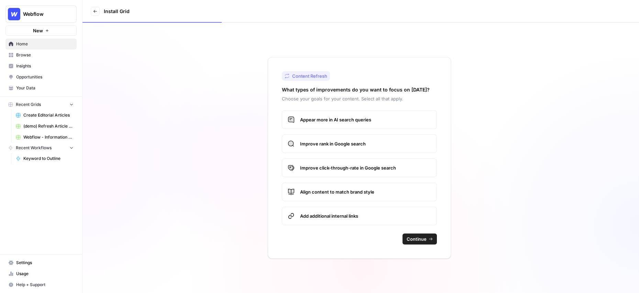
click at [343, 215] on span "Add additional internal links" at bounding box center [365, 216] width 131 height 7
click at [423, 240] on span "Continue" at bounding box center [417, 239] width 20 height 7
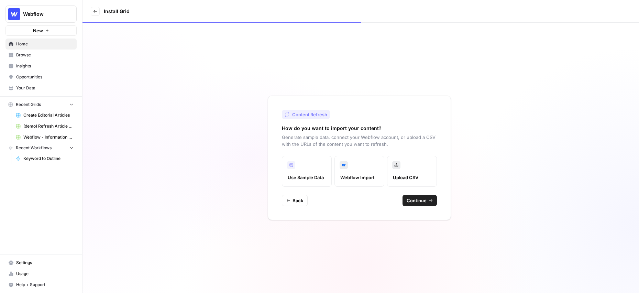
click at [312, 176] on span "Use Sample Data" at bounding box center [307, 177] width 38 height 7
click at [420, 197] on span "Continue" at bounding box center [417, 200] width 20 height 7
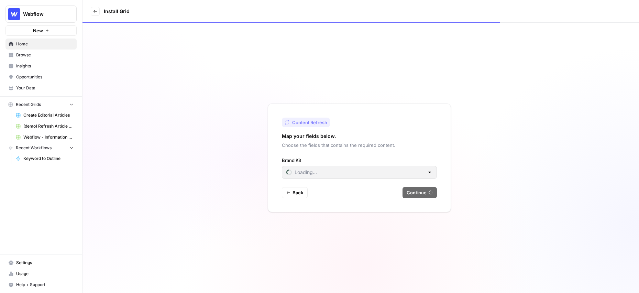
type input "Cluby"
click at [365, 176] on div "Cluby" at bounding box center [359, 172] width 155 height 13
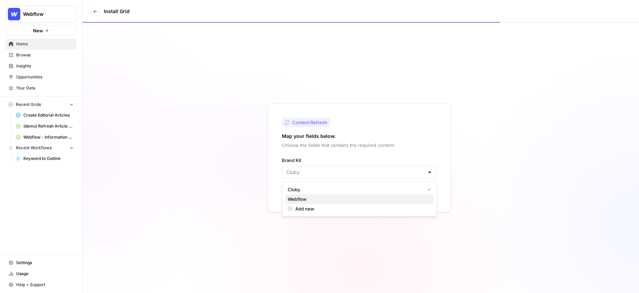
click at [309, 200] on span "Webflow" at bounding box center [358, 199] width 141 height 7
type input "Webflow"
click at [425, 192] on span "Continue" at bounding box center [417, 192] width 20 height 7
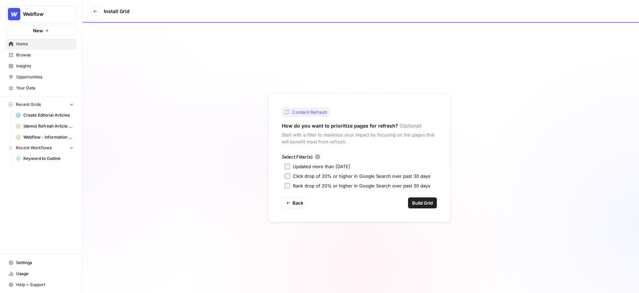
click at [425, 205] on span "Build Grid" at bounding box center [422, 202] width 21 height 7
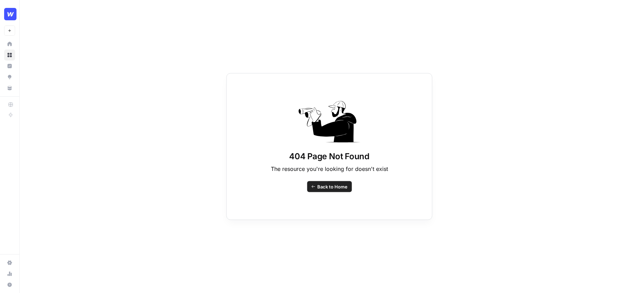
click at [336, 185] on span "Back to Home" at bounding box center [332, 186] width 30 height 7
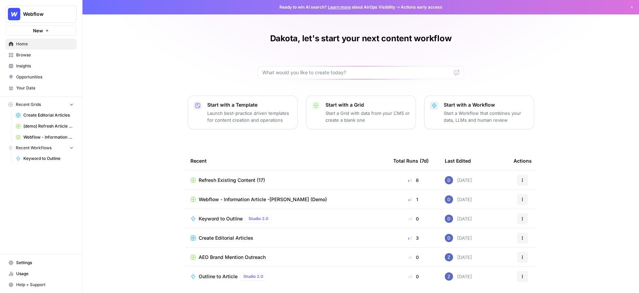
click at [238, 181] on span "Refresh Existing Content (17)" at bounding box center [232, 180] width 66 height 7
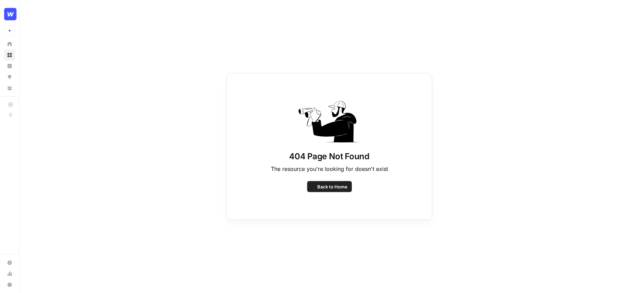
click at [104, 9] on div "404 Page Not Found The resource you're looking for doesn't exist Back to Home" at bounding box center [330, 146] width 620 height 293
click at [326, 187] on span "Back to Home" at bounding box center [332, 186] width 30 height 7
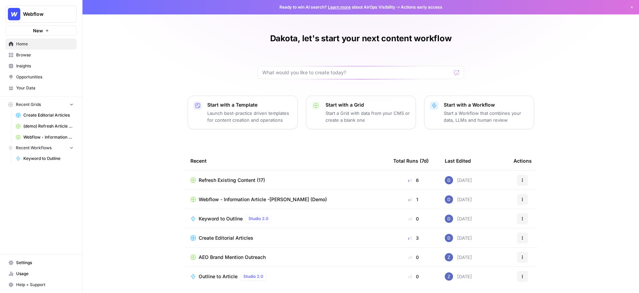
click at [241, 181] on span "Refresh Existing Content (17)" at bounding box center [232, 180] width 66 height 7
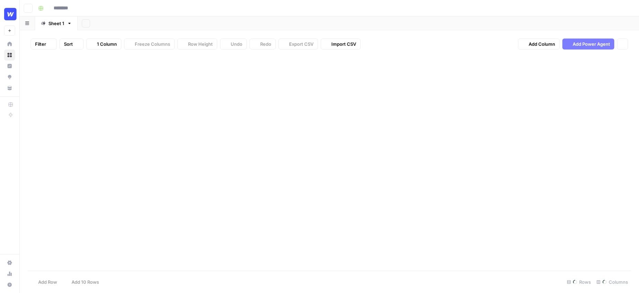
type input "**********"
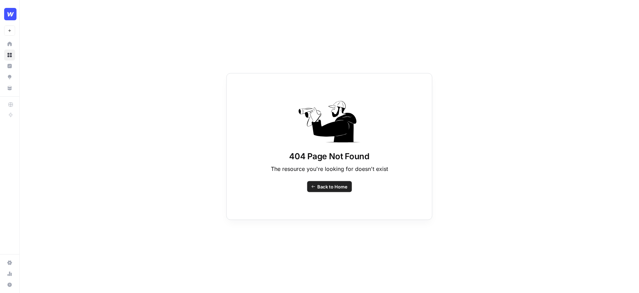
click at [322, 189] on span "Back to Home" at bounding box center [332, 186] width 30 height 7
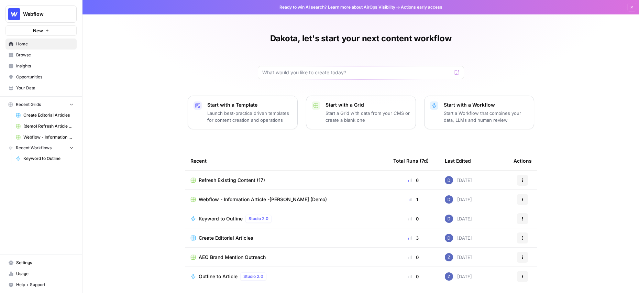
click at [231, 183] on span "Refresh Existing Content (17)" at bounding box center [232, 180] width 66 height 7
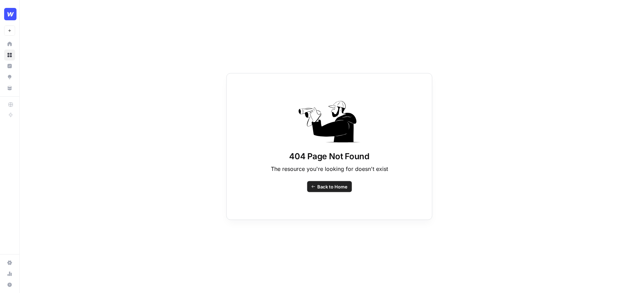
click at [325, 185] on span "Back to Home" at bounding box center [332, 186] width 30 height 7
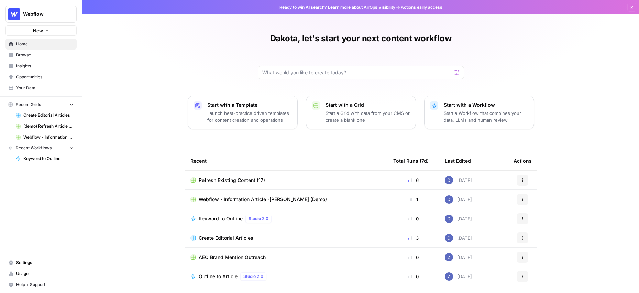
click at [520, 183] on button "Actions" at bounding box center [522, 180] width 11 height 11
click at [533, 196] on span "Duplicate" at bounding box center [558, 196] width 55 height 7
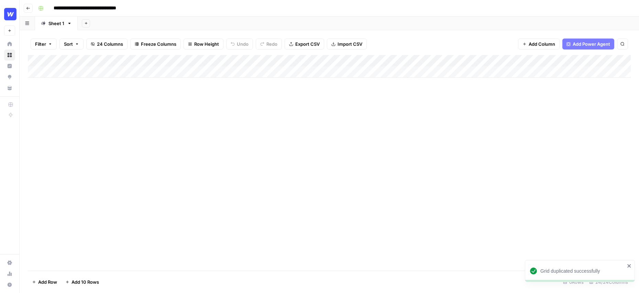
click at [27, 5] on button "Go back" at bounding box center [28, 8] width 9 height 9
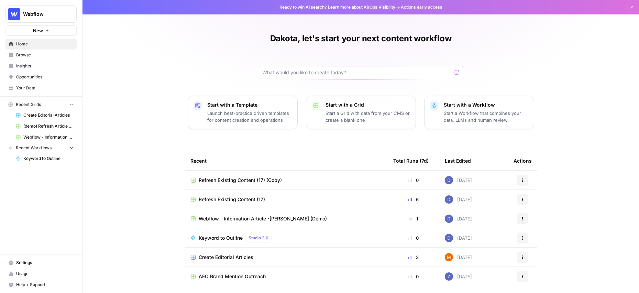
click at [525, 181] on button "Actions" at bounding box center [522, 180] width 11 height 11
click at [536, 212] on span "Delete" at bounding box center [558, 211] width 55 height 7
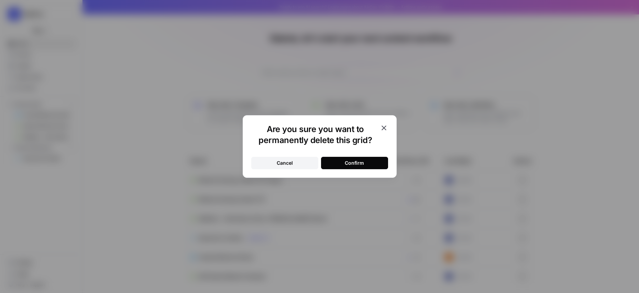
click at [365, 164] on button "Confirm" at bounding box center [354, 163] width 67 height 12
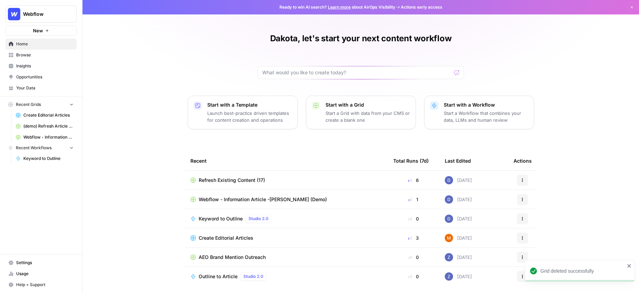
click at [236, 179] on span "Refresh Existing Content (17)" at bounding box center [232, 180] width 66 height 7
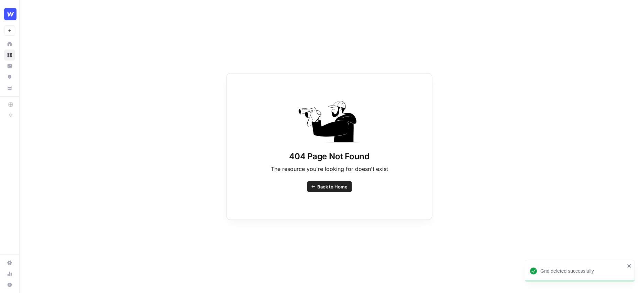
click at [321, 182] on link "Back to Home" at bounding box center [329, 186] width 45 height 11
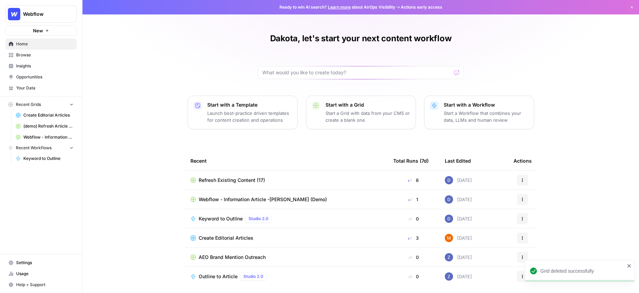
click at [525, 180] on button "Actions" at bounding box center [522, 180] width 11 height 11
click at [531, 210] on span "Delete" at bounding box center [558, 211] width 55 height 7
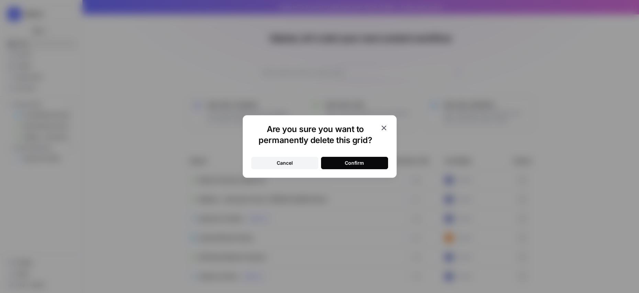
click at [345, 166] on div "Confirm" at bounding box center [354, 163] width 19 height 7
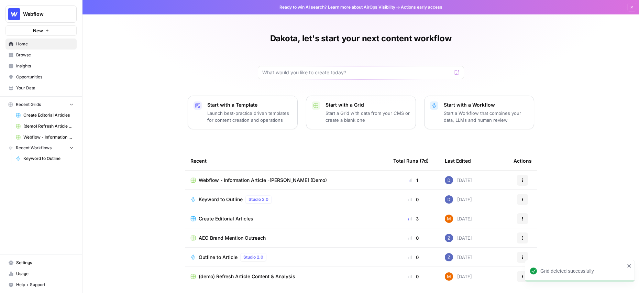
click at [45, 32] on icon "button" at bounding box center [47, 31] width 4 height 4
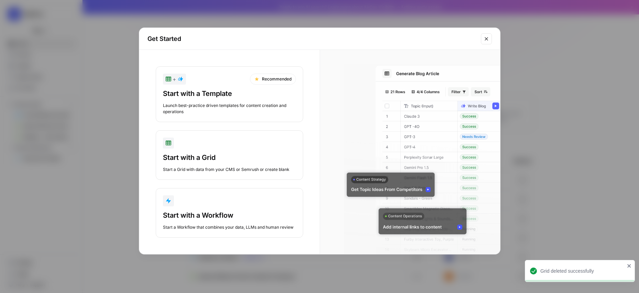
click at [230, 112] on div "Launch best-practice driven templates for content creation and operations" at bounding box center [229, 108] width 133 height 12
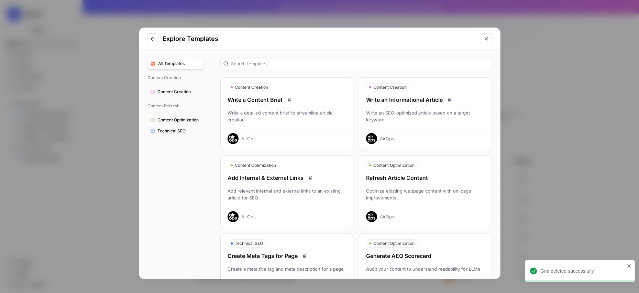
click at [417, 205] on div "Refresh Article Content Optimize existing webpage content with on-page improvem…" at bounding box center [425, 198] width 132 height 48
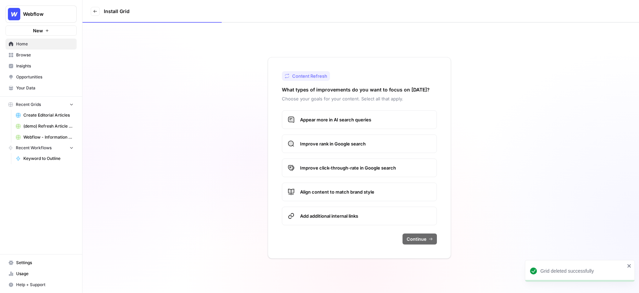
click at [340, 123] on span "Appear more in AI search queries" at bounding box center [365, 119] width 131 height 7
click at [335, 147] on label "Improve rank in Google search" at bounding box center [359, 143] width 155 height 19
click at [330, 168] on span "Improve click-through-rate in Google search" at bounding box center [365, 167] width 131 height 7
click at [328, 184] on label "Align content to match brand style" at bounding box center [359, 192] width 155 height 19
click at [325, 220] on label "Add additional internal links" at bounding box center [359, 216] width 155 height 19
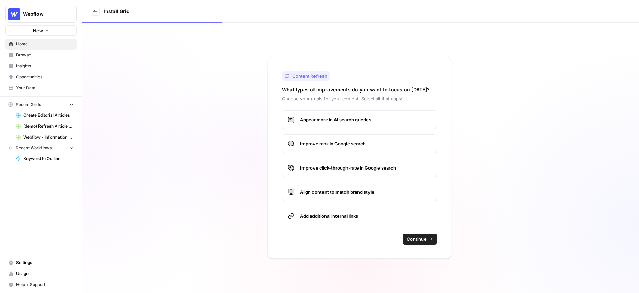
click at [416, 239] on span "Continue" at bounding box center [417, 239] width 20 height 7
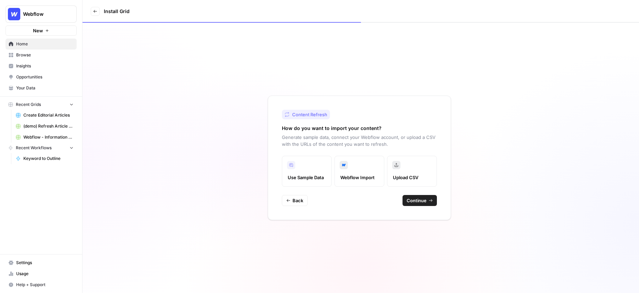
click at [359, 176] on span "Webflow Import" at bounding box center [359, 177] width 38 height 7
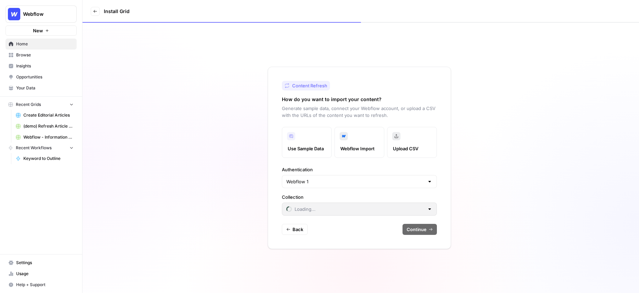
click at [306, 145] on span "Use Sample Data" at bounding box center [307, 148] width 38 height 7
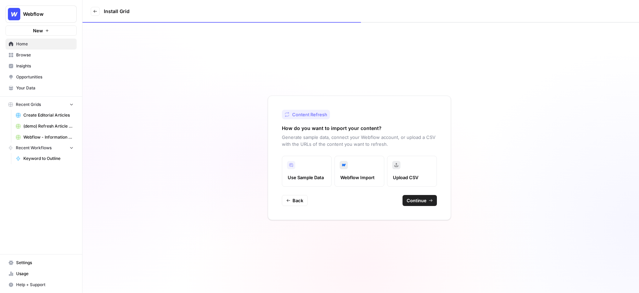
click at [424, 200] on span "Continue" at bounding box center [417, 200] width 20 height 7
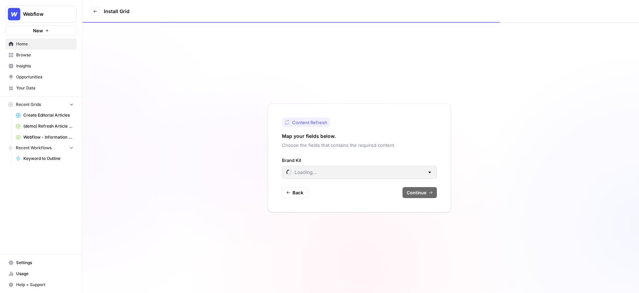
type input "Cluby"
click at [373, 175] on input "Brand Kit" at bounding box center [355, 172] width 138 height 7
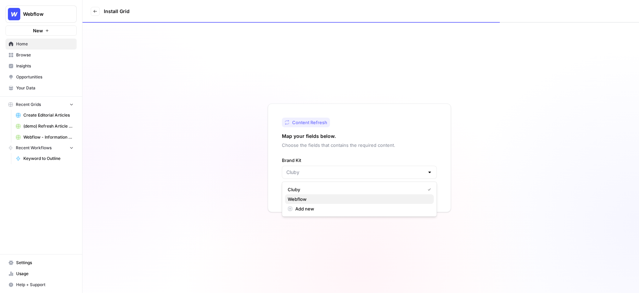
click at [321, 198] on span "Webflow" at bounding box center [358, 199] width 141 height 7
type input "Webflow"
click at [411, 192] on span "Continue" at bounding box center [417, 192] width 20 height 7
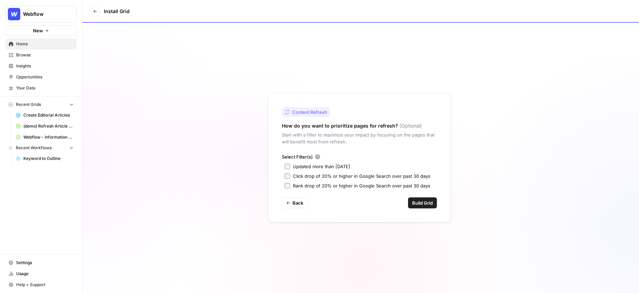
click at [425, 203] on span "Build Grid" at bounding box center [422, 202] width 21 height 7
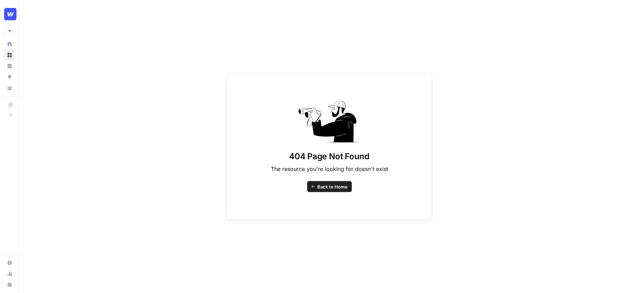
click at [331, 187] on span "Back to Home" at bounding box center [332, 186] width 30 height 7
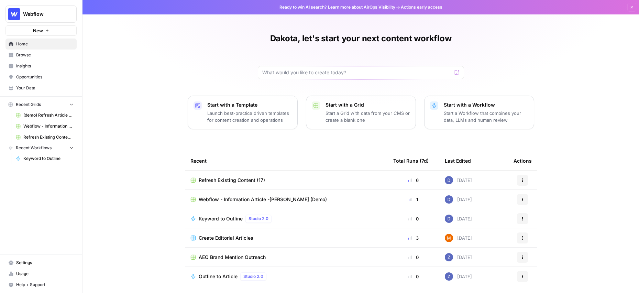
click at [67, 15] on div "Webflow" at bounding box center [48, 14] width 51 height 7
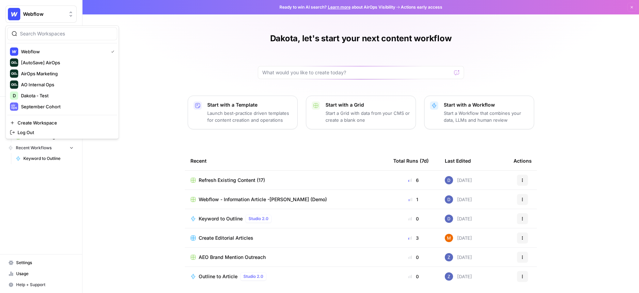
click at [233, 182] on span "Refresh Existing Content (17)" at bounding box center [232, 180] width 66 height 7
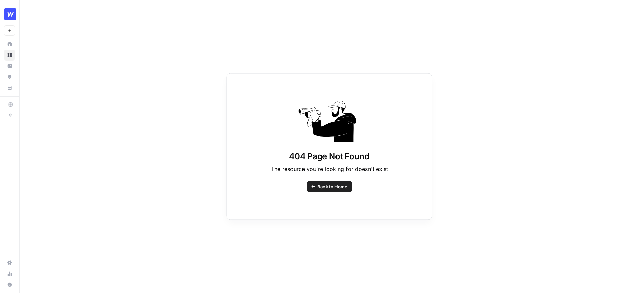
click at [324, 185] on span "Back to Home" at bounding box center [332, 186] width 30 height 7
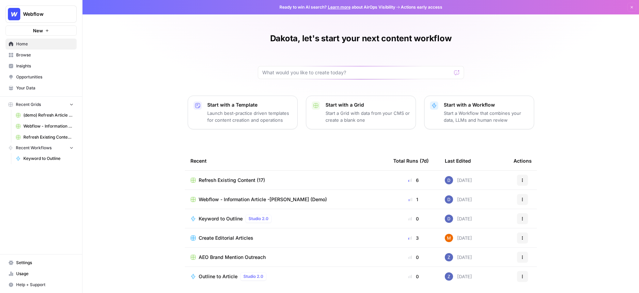
click at [239, 178] on span "Refresh Existing Content (17)" at bounding box center [232, 180] width 66 height 7
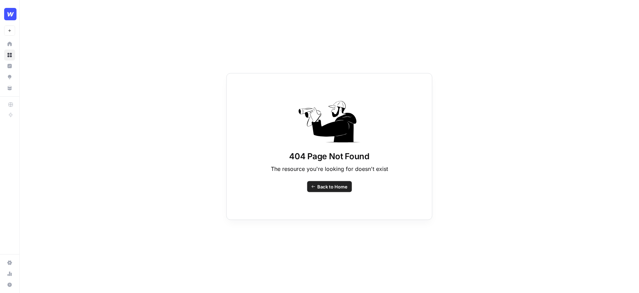
click at [325, 185] on span "Back to Home" at bounding box center [332, 186] width 30 height 7
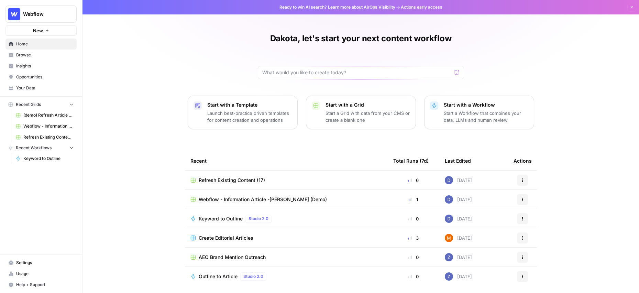
click at [247, 183] on span "Refresh Existing Content (17)" at bounding box center [232, 180] width 66 height 7
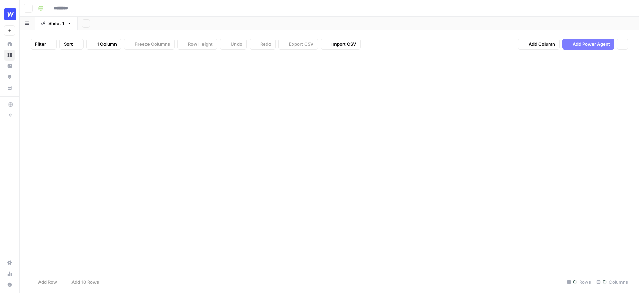
type input "**********"
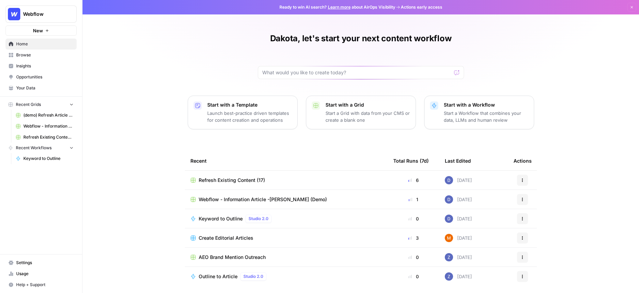
scroll to position [23, 0]
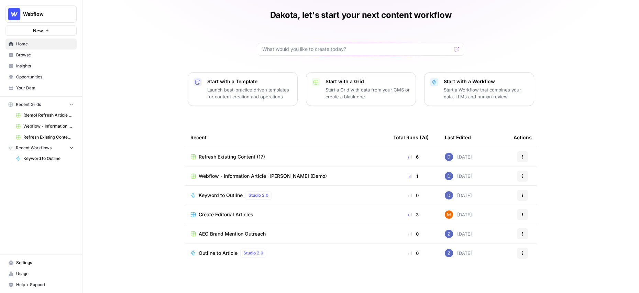
click at [29, 55] on span "Browse" at bounding box center [44, 55] width 57 height 6
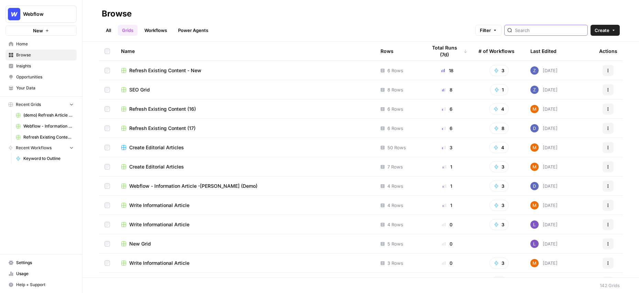
click at [543, 32] on input "search" at bounding box center [550, 30] width 70 height 7
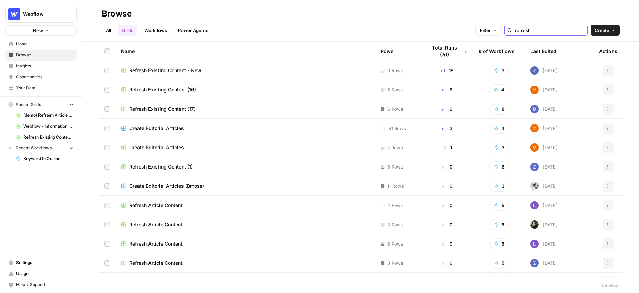
type input "refresh"
click at [162, 129] on span "Refresh Existing Content (1)" at bounding box center [161, 128] width 64 height 7
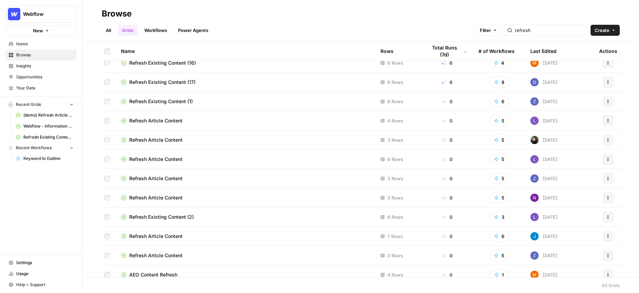
click at [169, 217] on span "Refresh Existing Content (2)" at bounding box center [161, 217] width 65 height 7
click at [64, 14] on span "Webflow" at bounding box center [44, 14] width 42 height 7
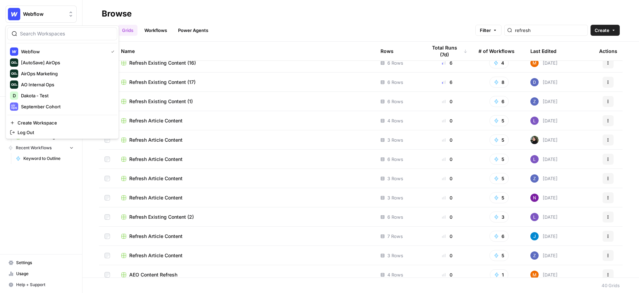
click at [201, 12] on div "Browse" at bounding box center [361, 13] width 518 height 11
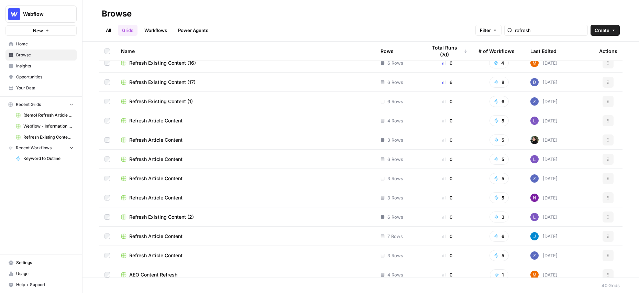
click at [32, 66] on span "Insights" at bounding box center [44, 66] width 57 height 6
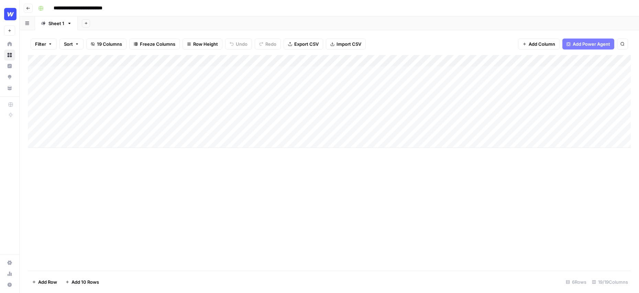
click at [96, 8] on input "**********" at bounding box center [86, 8] width 71 height 11
click at [119, 8] on input "**********" at bounding box center [86, 8] width 71 height 11
type input "**********"
click at [264, 196] on div "Add Column" at bounding box center [329, 163] width 603 height 216
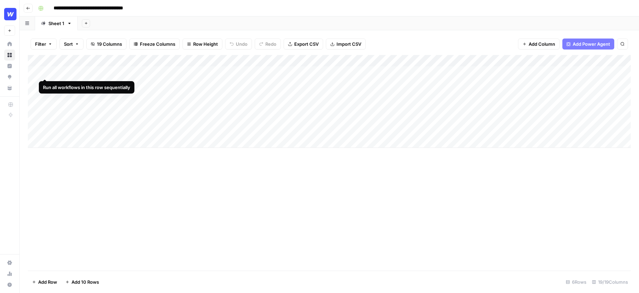
click at [45, 72] on div "Add Column" at bounding box center [329, 101] width 603 height 93
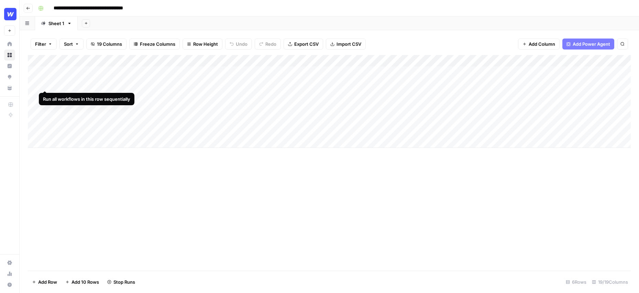
click at [44, 83] on div "Add Column" at bounding box center [329, 101] width 603 height 93
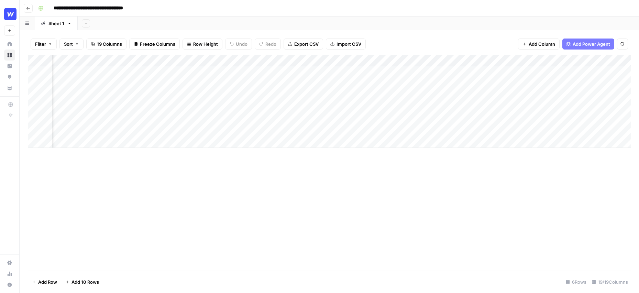
scroll to position [0, 642]
click at [268, 72] on div "Add Column" at bounding box center [329, 101] width 603 height 93
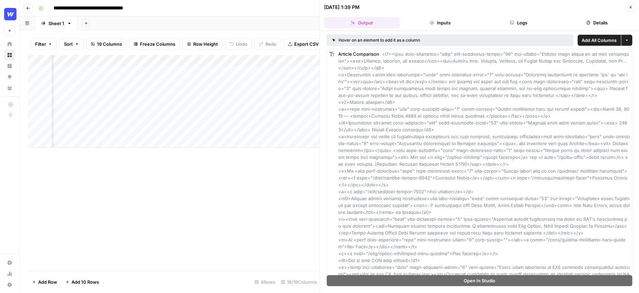
click at [631, 6] on icon "button" at bounding box center [631, 7] width 4 height 4
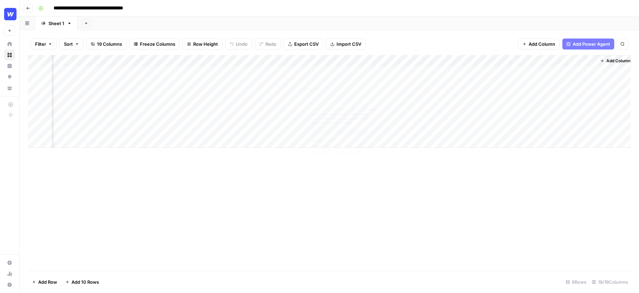
scroll to position [0, 634]
click at [400, 72] on div "Add Column" at bounding box center [329, 101] width 603 height 93
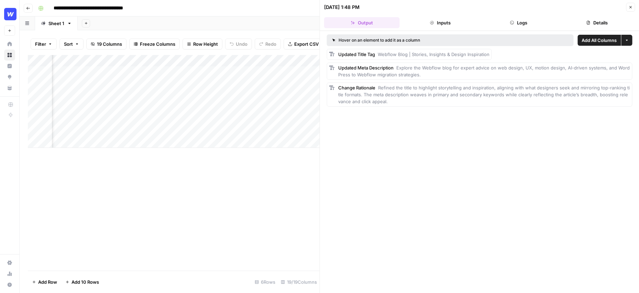
click at [630, 6] on icon "button" at bounding box center [631, 7] width 4 height 4
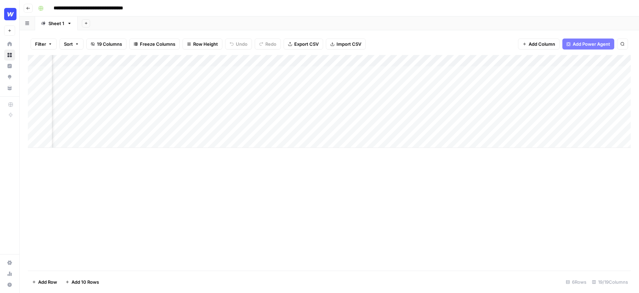
scroll to position [0, 372]
click at [230, 71] on div "Add Column" at bounding box center [329, 101] width 603 height 93
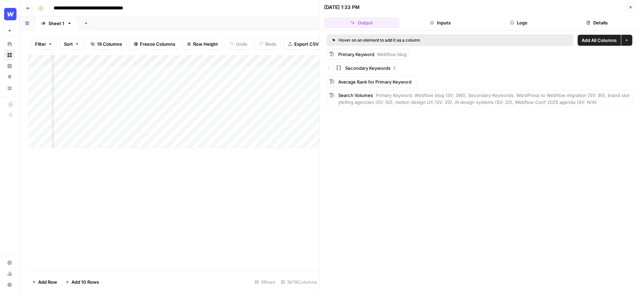
click at [630, 9] on button "Close" at bounding box center [630, 7] width 9 height 9
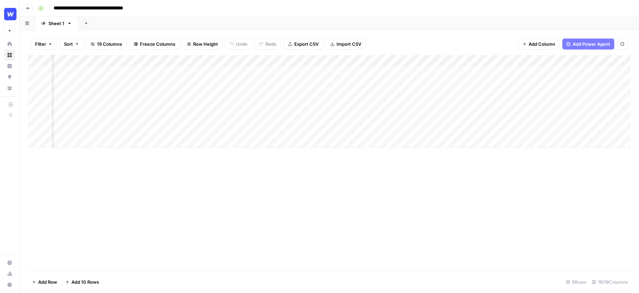
scroll to position [0, 449]
click at [409, 71] on div "Add Column" at bounding box center [329, 101] width 603 height 93
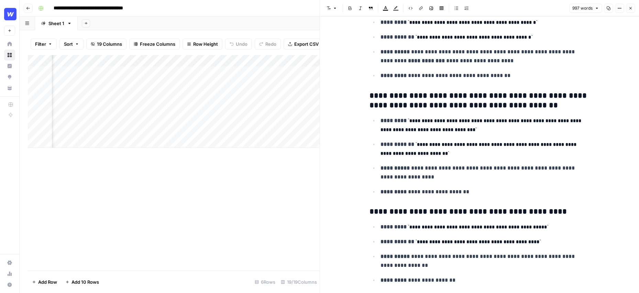
scroll to position [223, 0]
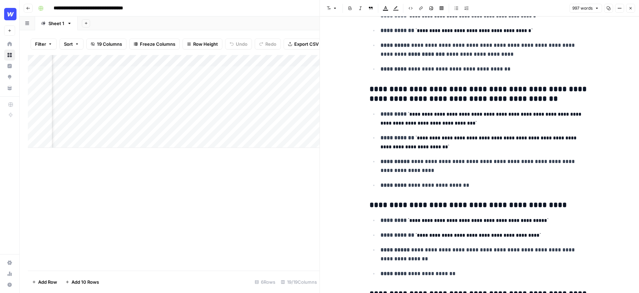
click at [630, 10] on icon "button" at bounding box center [631, 8] width 4 height 4
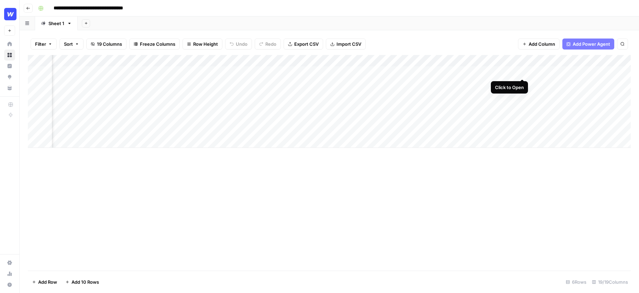
click at [523, 72] on div "Add Column" at bounding box center [329, 101] width 603 height 93
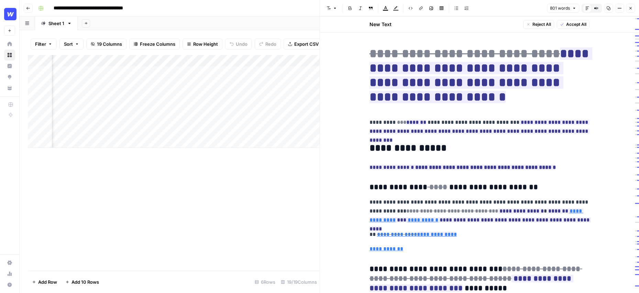
click at [629, 8] on icon "button" at bounding box center [631, 8] width 4 height 4
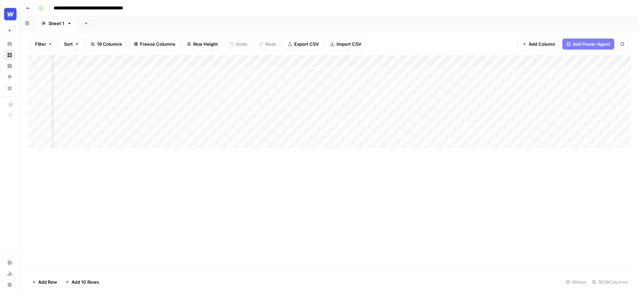
scroll to position [0, 134]
click at [214, 45] on span "Row Height" at bounding box center [206, 44] width 25 height 7
click at [205, 77] on span "Medium" at bounding box center [220, 77] width 50 height 7
click at [163, 61] on div "Add Column" at bounding box center [329, 120] width 603 height 130
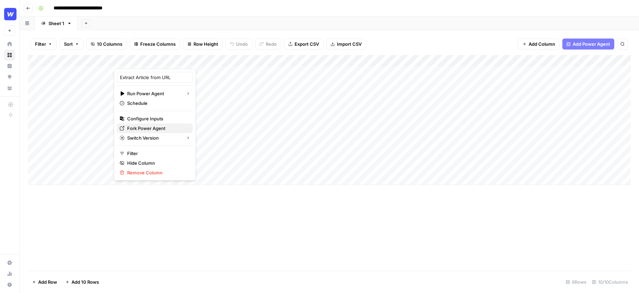
click at [150, 128] on span "Fork Power Agent" at bounding box center [157, 128] width 60 height 7
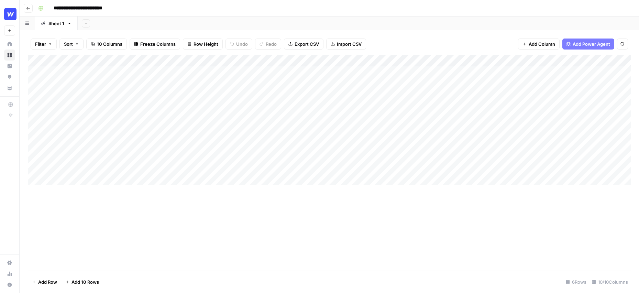
click at [221, 73] on div "Add Column" at bounding box center [329, 120] width 603 height 130
click at [158, 78] on div "Add Column" at bounding box center [329, 120] width 603 height 130
click at [455, 72] on div "Add Column" at bounding box center [329, 120] width 603 height 130
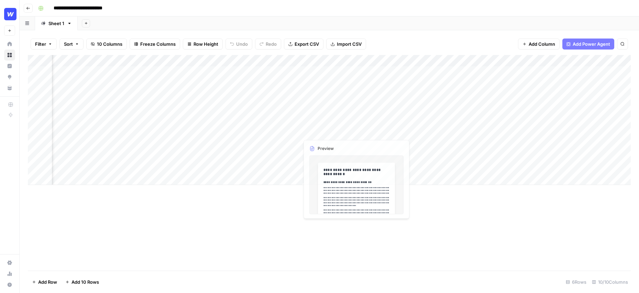
scroll to position [0, 78]
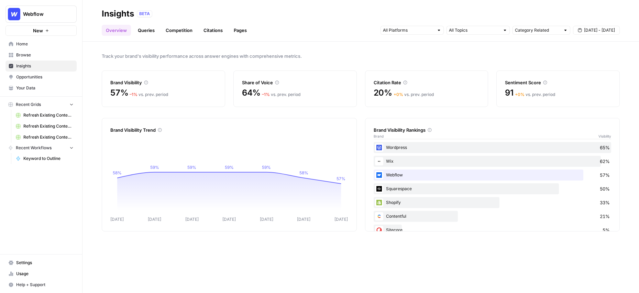
click at [99, 97] on div "Track your brand's visibility performance across answer engines with comprehens…" at bounding box center [361, 167] width 557 height 251
click at [278, 83] on icon at bounding box center [277, 82] width 4 height 4
click at [482, 33] on input "text" at bounding box center [474, 30] width 51 height 7
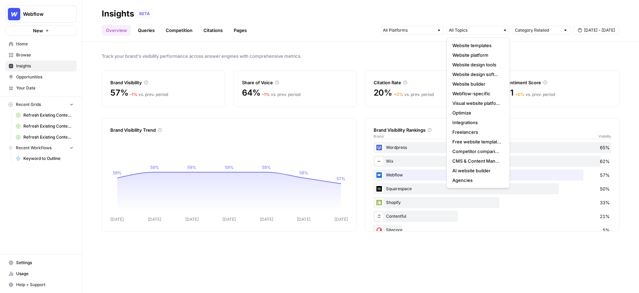
click at [437, 32] on div at bounding box center [439, 30] width 5 height 5
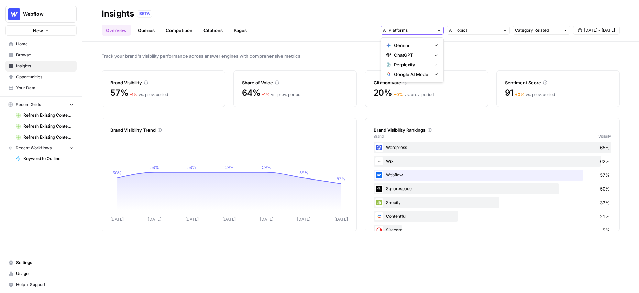
click at [602, 33] on span "[DATE] - [DATE]" at bounding box center [599, 30] width 31 height 6
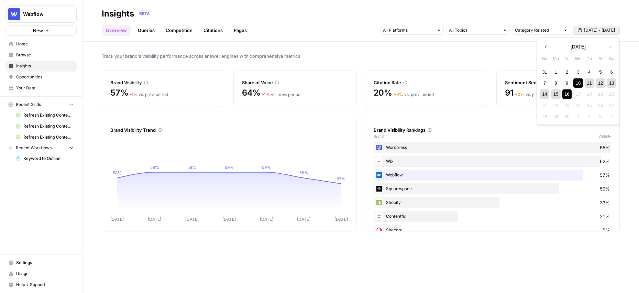
click at [369, 55] on span "Track your brand's visibility performance across answer engines with comprehens…" at bounding box center [361, 56] width 518 height 7
click at [360, 18] on div "Insights BETA" at bounding box center [361, 13] width 518 height 11
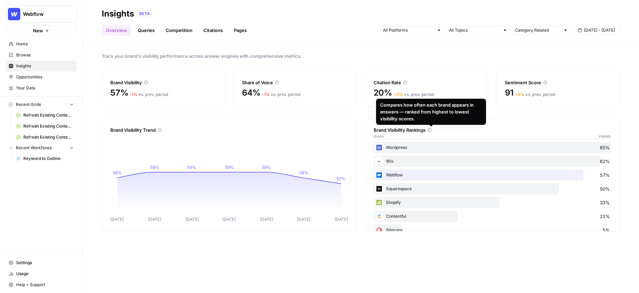
click at [173, 136] on icon "[DATE] Sep [DATE] Sep [DATE] Sep [DATE] 58% 59% 59% 59% 59% 58% 57%" at bounding box center [229, 179] width 238 height 88
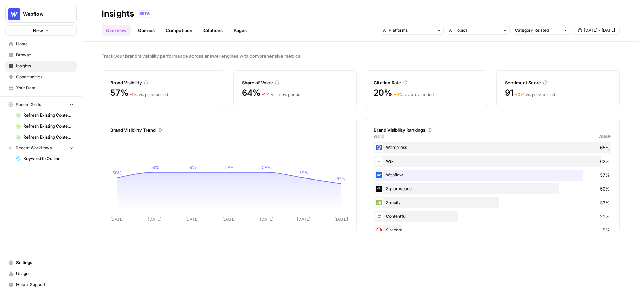
click at [146, 31] on link "Queries" at bounding box center [146, 30] width 25 height 11
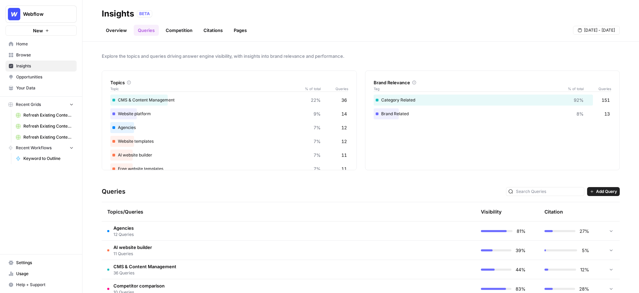
click at [112, 31] on link "Overview" at bounding box center [116, 30] width 29 height 11
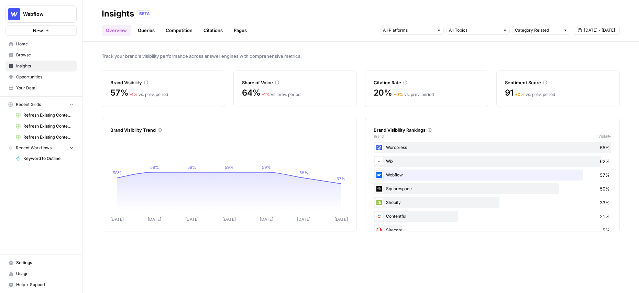
click at [144, 31] on link "Queries" at bounding box center [146, 30] width 25 height 11
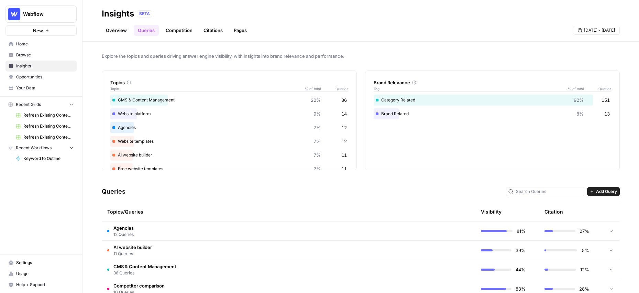
click at [599, 191] on span "Add Query" at bounding box center [606, 191] width 21 height 6
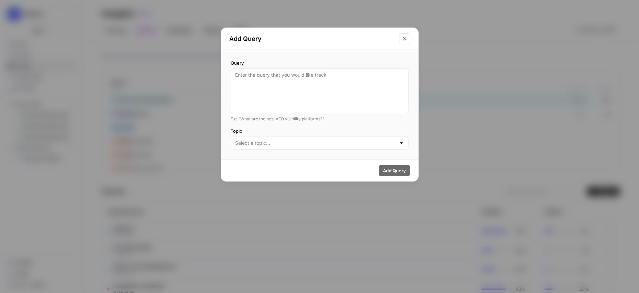
click at [405, 35] on button "Close modal" at bounding box center [404, 38] width 11 height 11
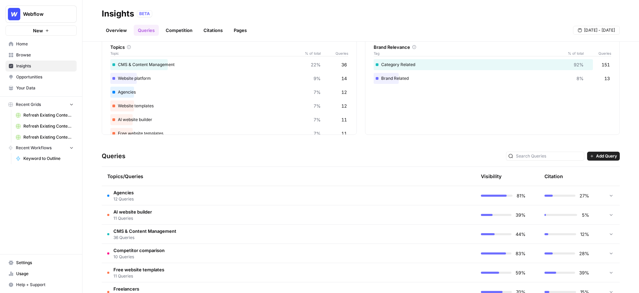
scroll to position [2, 0]
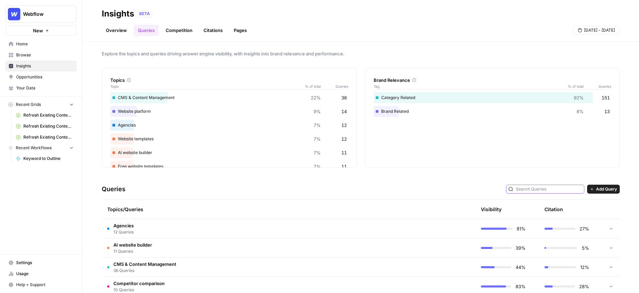
click at [552, 188] on input "text" at bounding box center [549, 189] width 66 height 7
click at [436, 183] on div "Queries Add Query" at bounding box center [361, 189] width 518 height 21
click at [593, 188] on icon "button" at bounding box center [592, 189] width 4 height 4
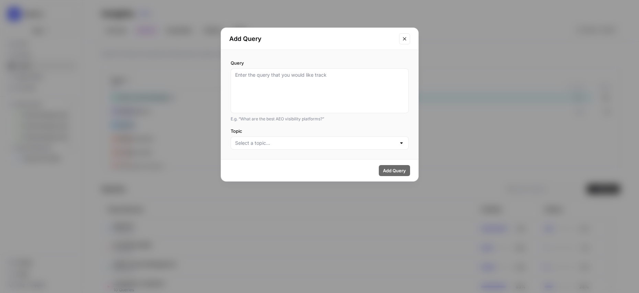
click at [407, 42] on button "Close modal" at bounding box center [404, 38] width 11 height 11
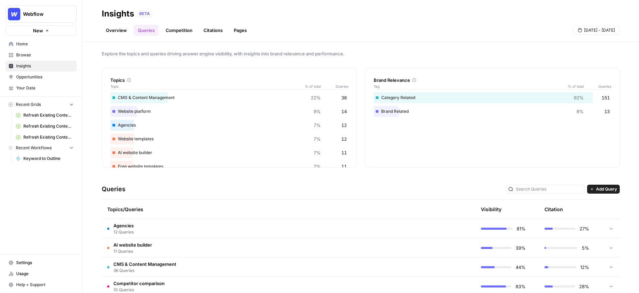
scroll to position [0, 0]
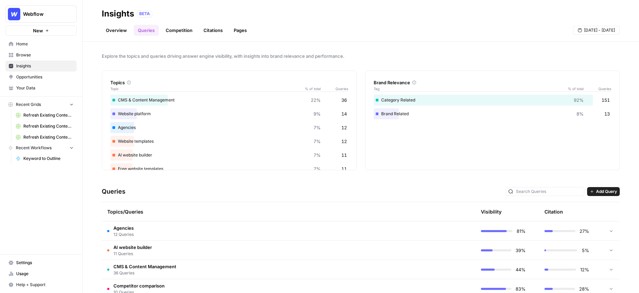
click at [181, 32] on link "Competition" at bounding box center [179, 30] width 35 height 11
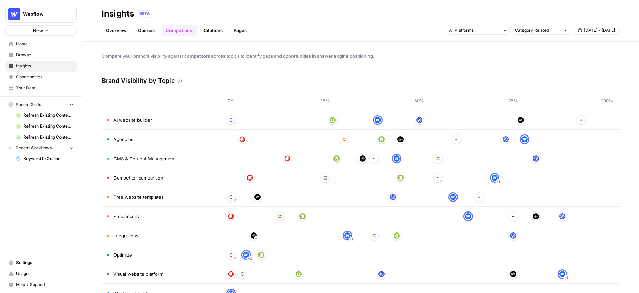
click at [212, 28] on link "Citations" at bounding box center [213, 30] width 28 height 11
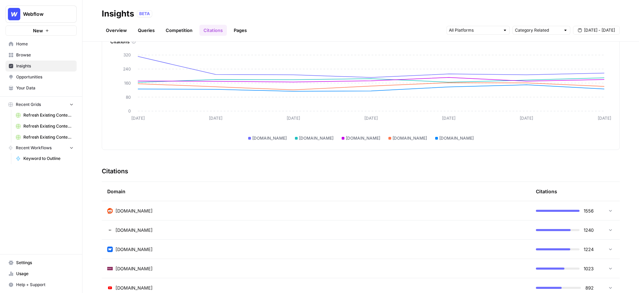
scroll to position [78, 0]
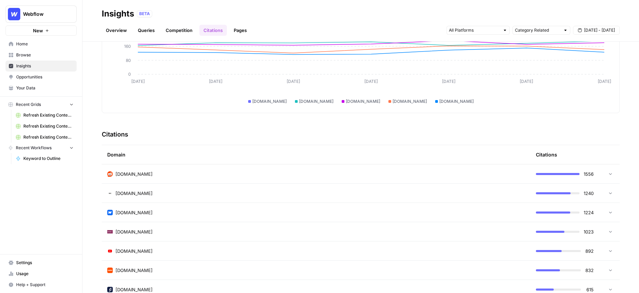
click at [609, 175] on icon at bounding box center [610, 173] width 5 height 5
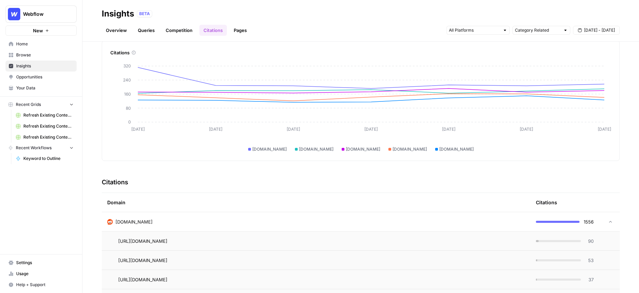
scroll to position [14, 0]
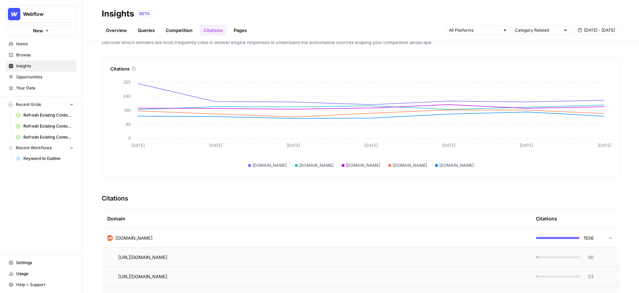
click at [615, 238] on td at bounding box center [609, 237] width 21 height 19
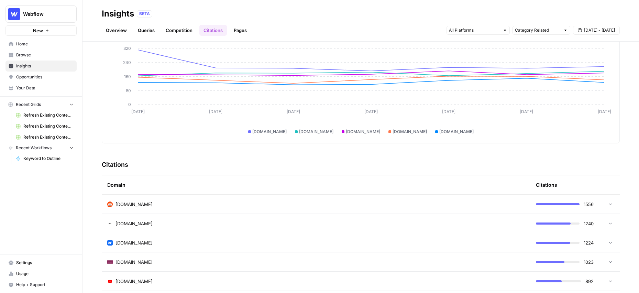
scroll to position [49, 0]
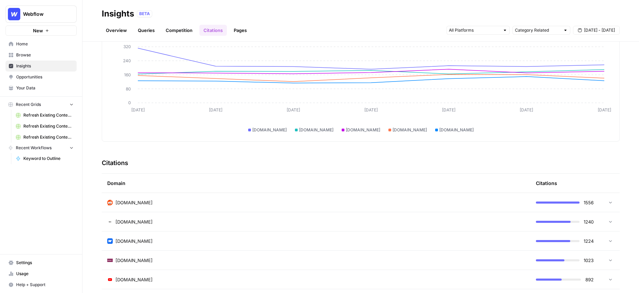
click at [245, 222] on div "wix.com" at bounding box center [316, 221] width 418 height 7
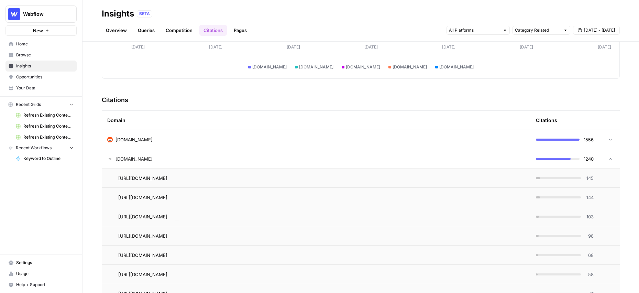
scroll to position [120, 0]
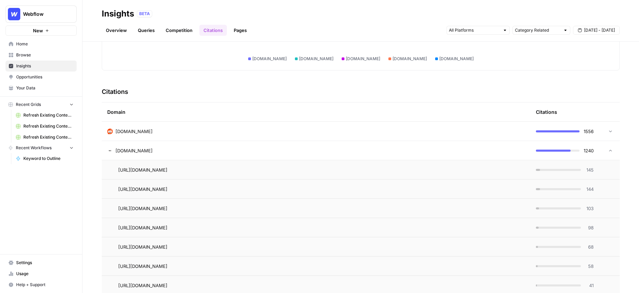
click at [606, 150] on div at bounding box center [609, 150] width 8 height 5
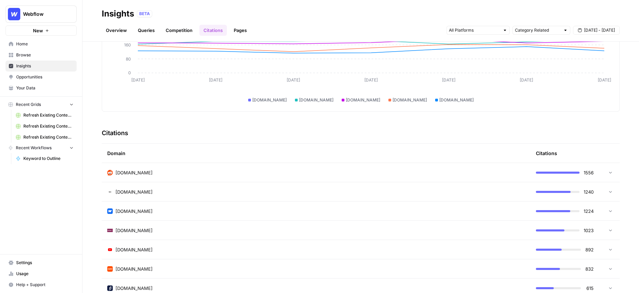
scroll to position [0, 0]
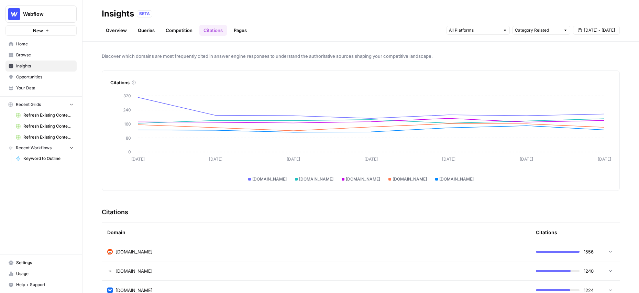
click at [242, 32] on link "Pages" at bounding box center [240, 30] width 21 height 11
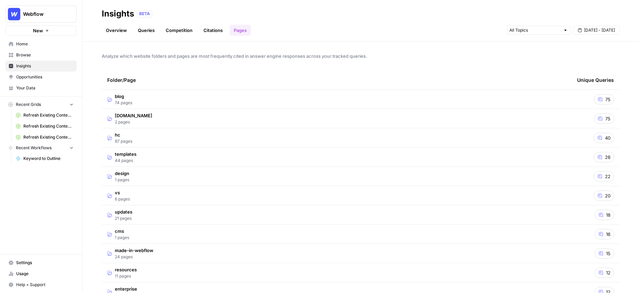
click at [122, 95] on span "blog" at bounding box center [124, 96] width 18 height 7
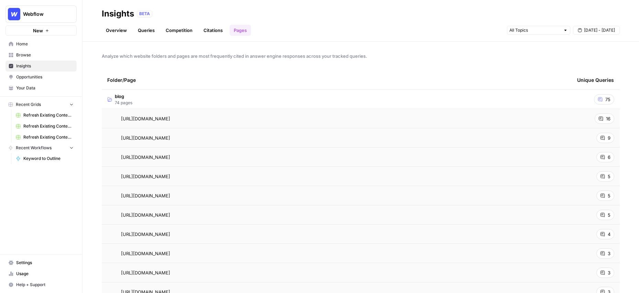
click at [123, 96] on span "blog" at bounding box center [124, 96] width 18 height 7
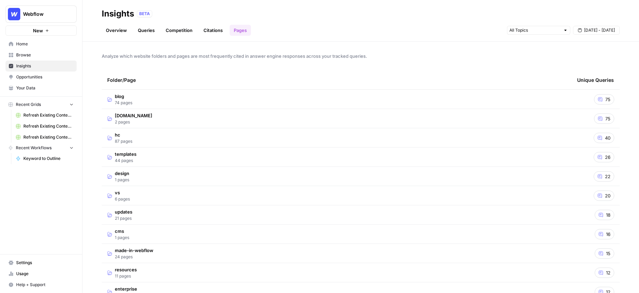
click at [119, 136] on span "hc" at bounding box center [124, 134] width 18 height 7
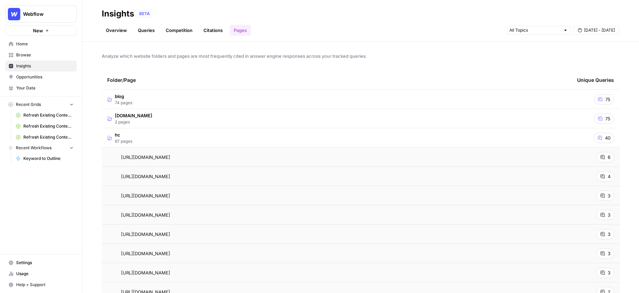
click at [119, 136] on span "hc" at bounding box center [124, 134] width 18 height 7
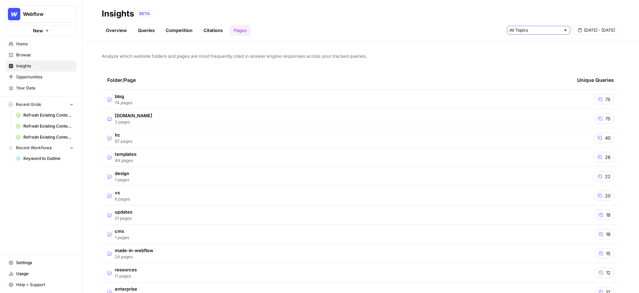
click at [535, 31] on input "text" at bounding box center [535, 30] width 51 height 7
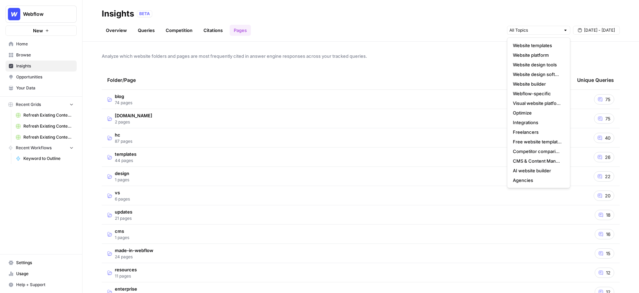
click at [111, 33] on link "Overview" at bounding box center [116, 30] width 29 height 11
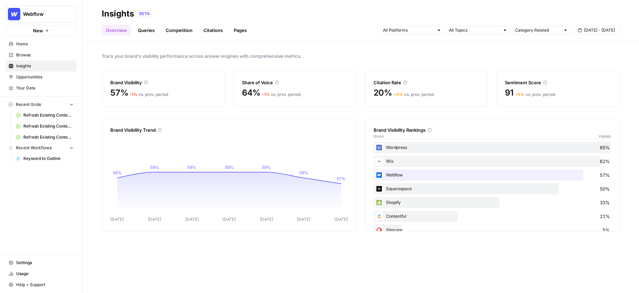
click at [146, 31] on link "Queries" at bounding box center [146, 30] width 25 height 11
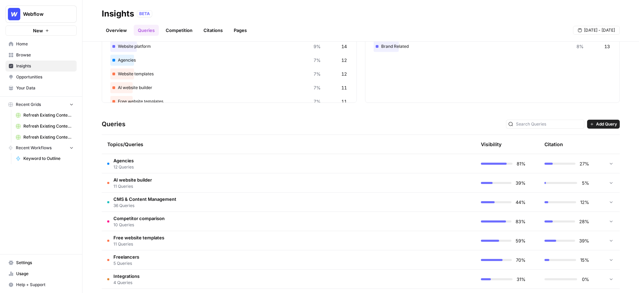
scroll to position [71, 0]
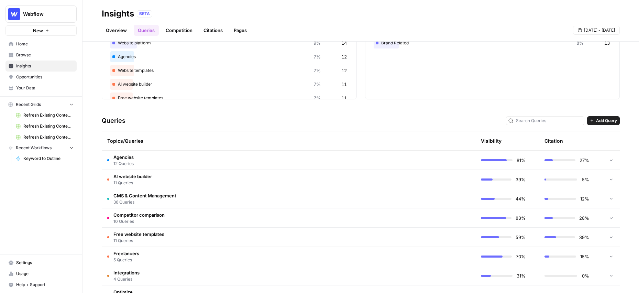
click at [136, 177] on span "AI website builder" at bounding box center [132, 176] width 39 height 7
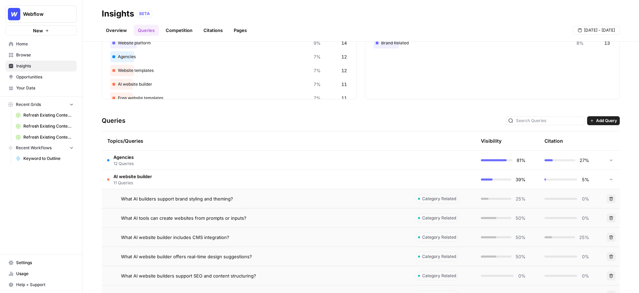
click at [127, 176] on span "AI website builder" at bounding box center [132, 176] width 39 height 7
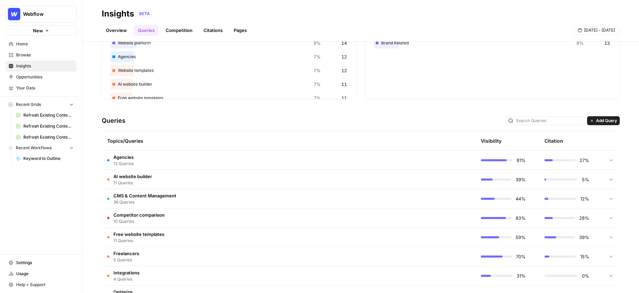
click at [135, 196] on span "CMS & Content Management" at bounding box center [144, 195] width 63 height 7
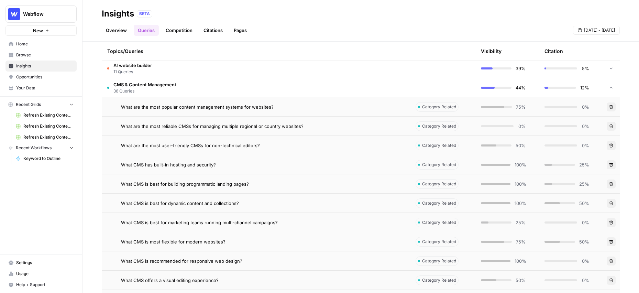
scroll to position [187, 0]
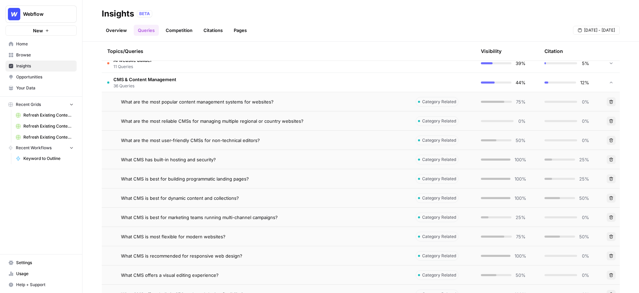
click at [162, 103] on span "What are the most popular content management systems for websites?" at bounding box center [197, 101] width 153 height 7
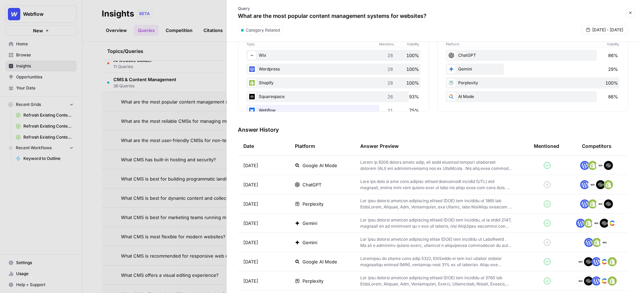
scroll to position [130, 0]
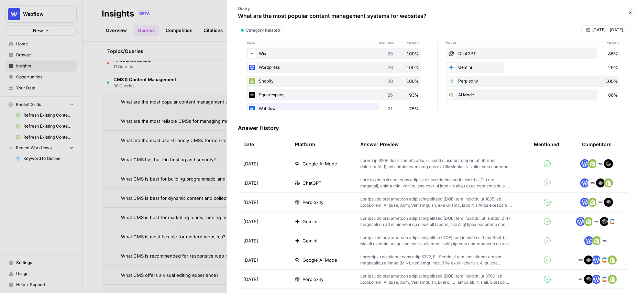
click at [483, 164] on p at bounding box center [436, 164] width 152 height 12
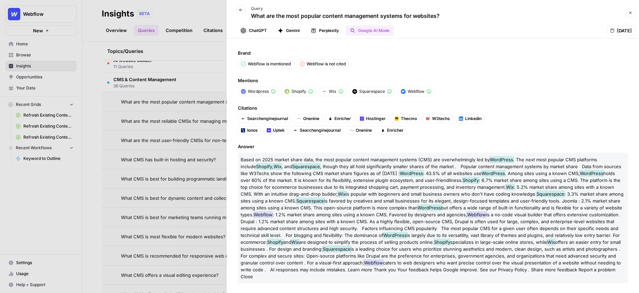
click at [442, 18] on div "Back Query What are the most popular content management systems for websites?" at bounding box center [427, 13] width 393 height 20
drag, startPoint x: 442, startPoint y: 18, endPoint x: 248, endPoint y: 17, distance: 193.3
click at [248, 17] on div "Back Query What are the most popular content management systems for websites?" at bounding box center [427, 13] width 393 height 20
click at [244, 12] on button "Back" at bounding box center [241, 10] width 9 height 9
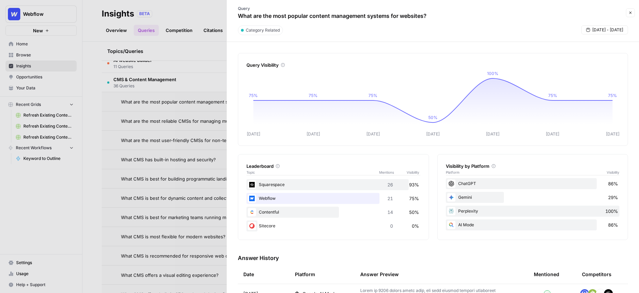
scroll to position [146, 0]
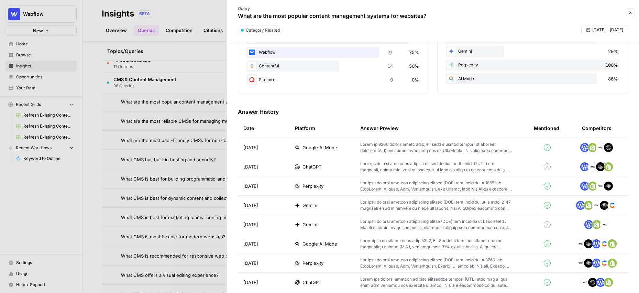
click at [373, 169] on p at bounding box center [436, 167] width 152 height 12
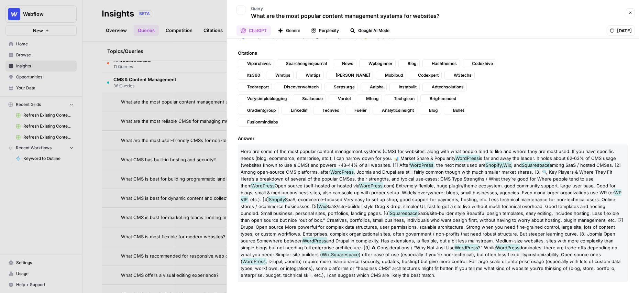
scroll to position [43, 0]
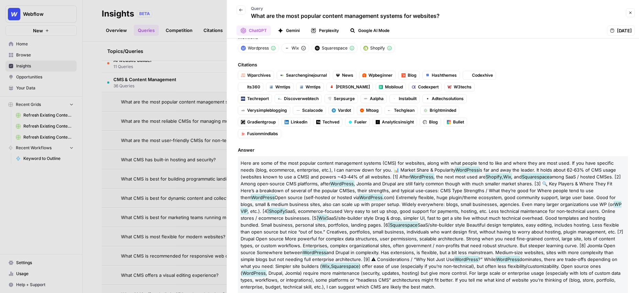
drag, startPoint x: 441, startPoint y: 14, endPoint x: 252, endPoint y: 19, distance: 188.9
click at [252, 19] on div "Back Query What are the most popular content management systems for websites?" at bounding box center [427, 13] width 393 height 20
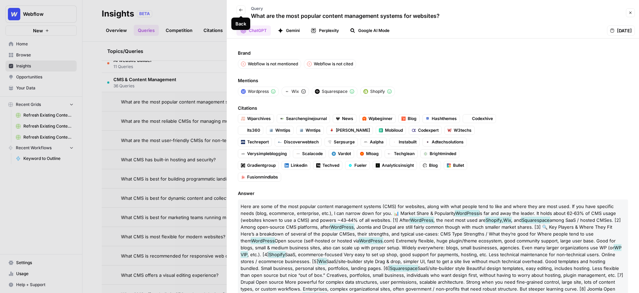
click at [239, 13] on button "Back" at bounding box center [241, 10] width 9 height 9
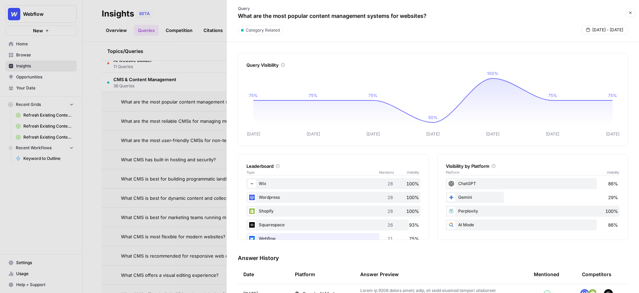
click at [634, 13] on button "Close" at bounding box center [630, 12] width 9 height 9
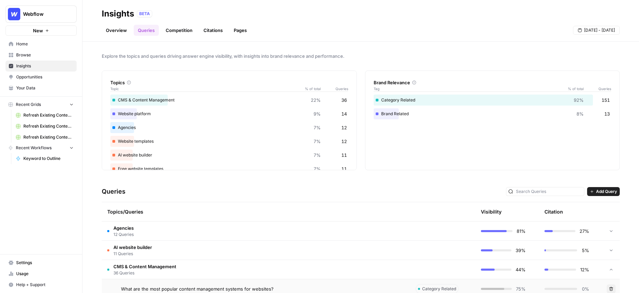
click at [32, 75] on span "Opportunities" at bounding box center [44, 77] width 57 height 6
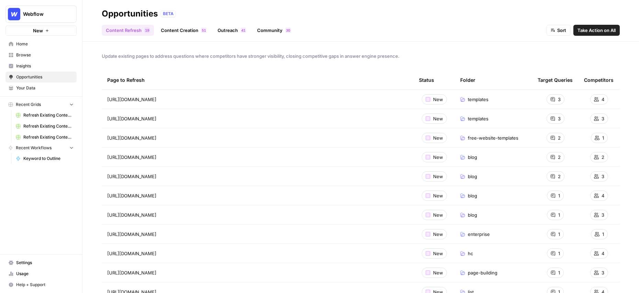
click at [178, 31] on link "Content Creation 1 5" at bounding box center [184, 30] width 54 height 11
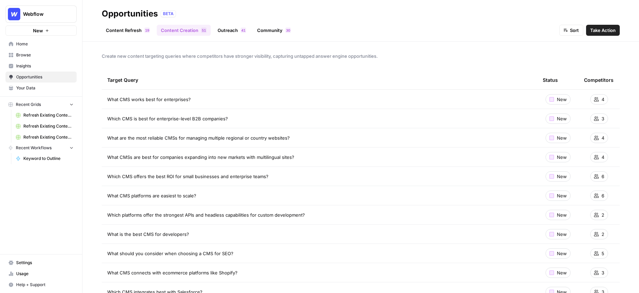
drag, startPoint x: 192, startPoint y: 101, endPoint x: 104, endPoint y: 102, distance: 88.1
click at [104, 102] on td "What CMS works best for enterprises?" at bounding box center [320, 99] width 436 height 19
click at [602, 32] on span "Take Action" at bounding box center [603, 30] width 25 height 7
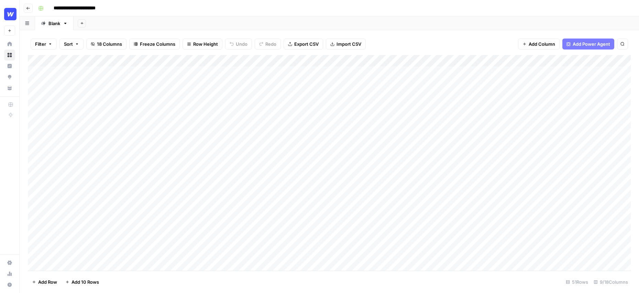
click at [266, 72] on div "Add Column" at bounding box center [329, 163] width 603 height 216
click at [293, 60] on div "Add Column" at bounding box center [329, 163] width 603 height 216
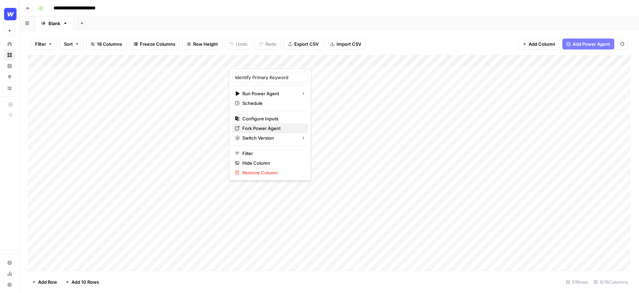
click at [267, 126] on span "Fork Power Agent" at bounding box center [272, 128] width 60 height 7
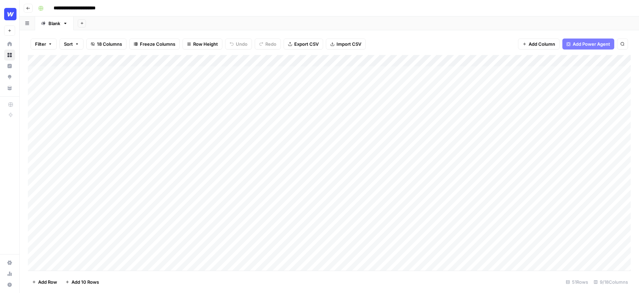
click at [412, 71] on div "Add Column" at bounding box center [329, 163] width 603 height 216
click at [163, 76] on div "Add Column" at bounding box center [329, 163] width 603 height 216
click at [357, 72] on div "Add Column" at bounding box center [329, 163] width 603 height 216
click at [495, 72] on div "Add Column" at bounding box center [329, 163] width 603 height 216
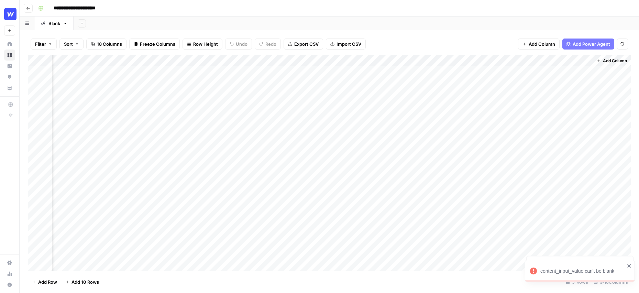
scroll to position [0, 0]
click at [449, 72] on div "Add Column" at bounding box center [329, 163] width 603 height 216
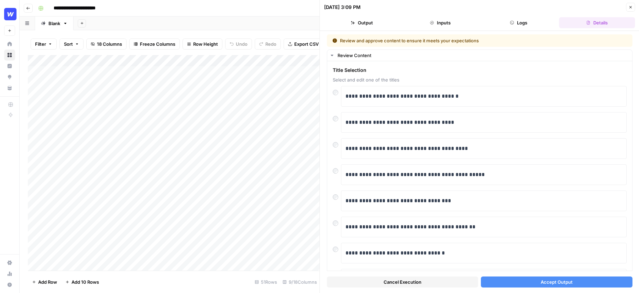
click at [527, 281] on button "Accept Output" at bounding box center [556, 282] width 151 height 11
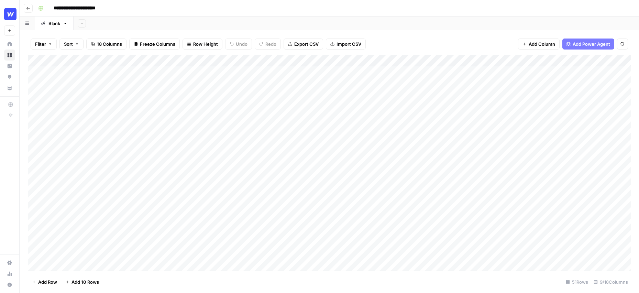
click at [269, 83] on div "Add Column" at bounding box center [329, 163] width 603 height 216
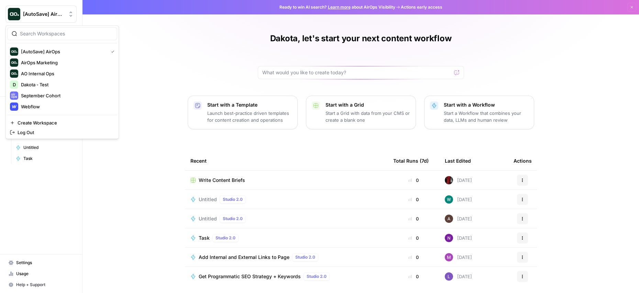
click at [159, 154] on div "Dakota, let's start your next content workflow Start with a Template Launch bes…" at bounding box center [361, 158] width 557 height 316
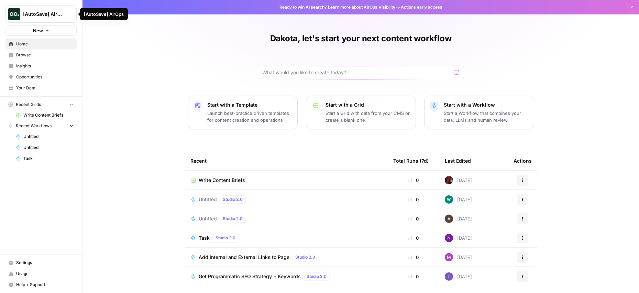
click at [70, 19] on AirOps"] "[AutoSave] AirOps" at bounding box center [41, 14] width 71 height 17
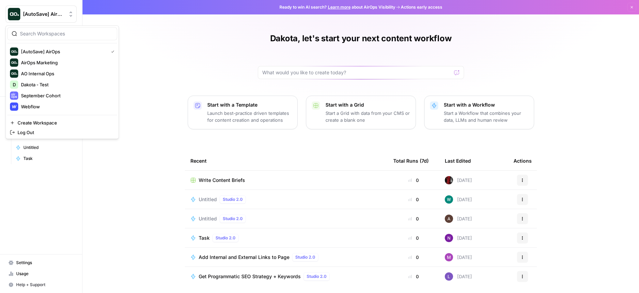
click at [136, 98] on div "Dakota, let's start your next content workflow Start with a Template Launch bes…" at bounding box center [361, 158] width 557 height 316
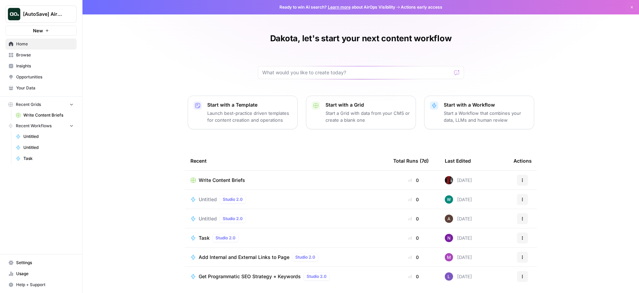
click at [34, 11] on span "[AutoSave] AirOps" at bounding box center [44, 14] width 42 height 7
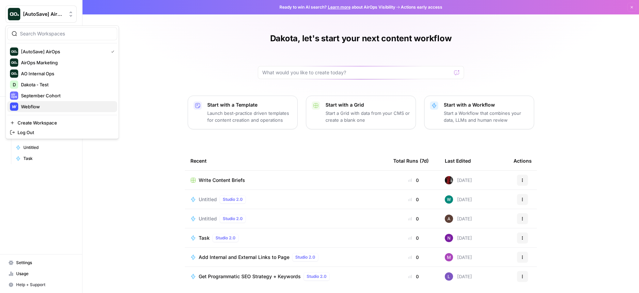
click at [40, 109] on span "Webflow" at bounding box center [66, 106] width 91 height 7
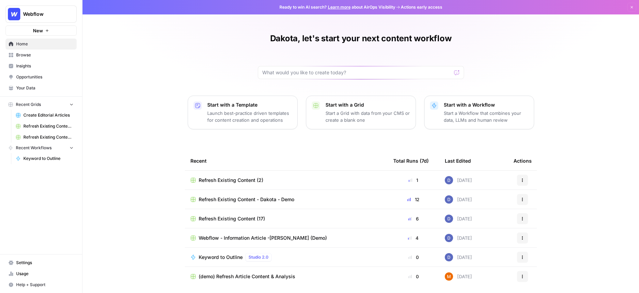
click at [31, 50] on link "Browse" at bounding box center [41, 55] width 71 height 11
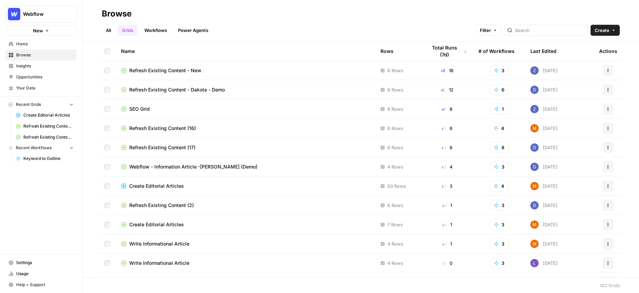
click at [28, 65] on span "Insights" at bounding box center [44, 66] width 57 height 6
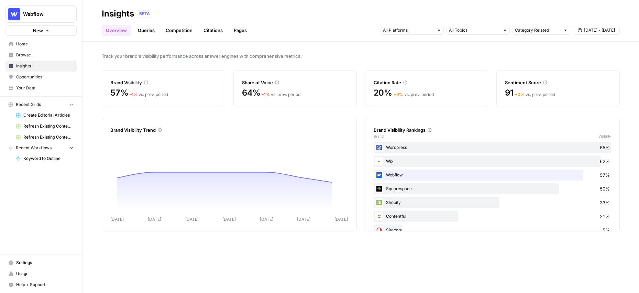
click at [33, 74] on span "Opportunities" at bounding box center [44, 77] width 57 height 6
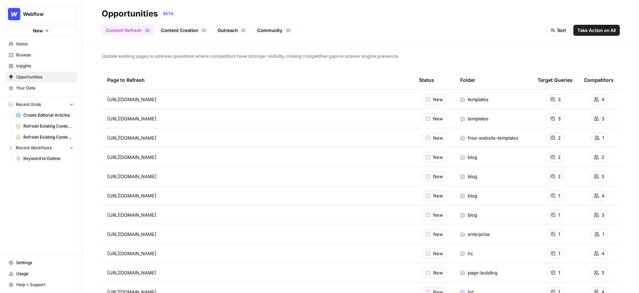
click at [30, 88] on span "Your Data" at bounding box center [44, 88] width 57 height 6
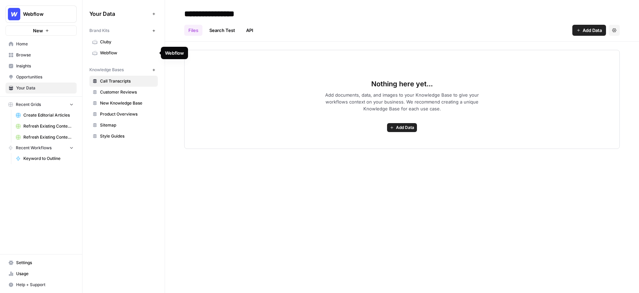
click at [113, 54] on span "Webflow" at bounding box center [127, 53] width 55 height 6
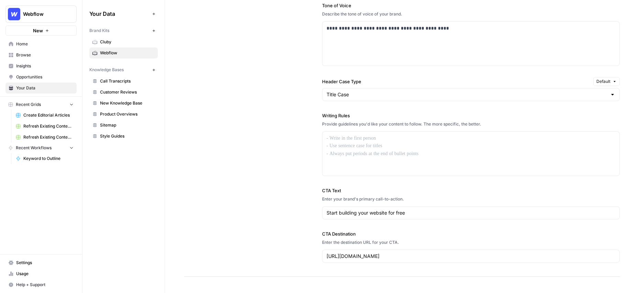
scroll to position [498, 0]
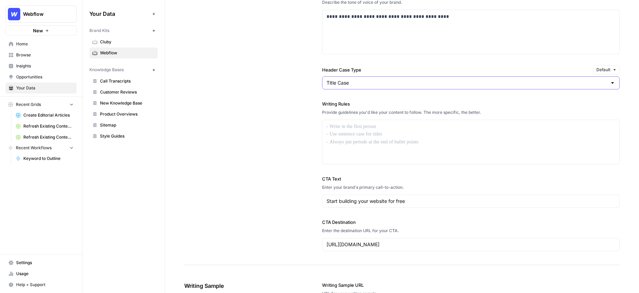
click at [417, 83] on input "Title Case" at bounding box center [467, 82] width 281 height 7
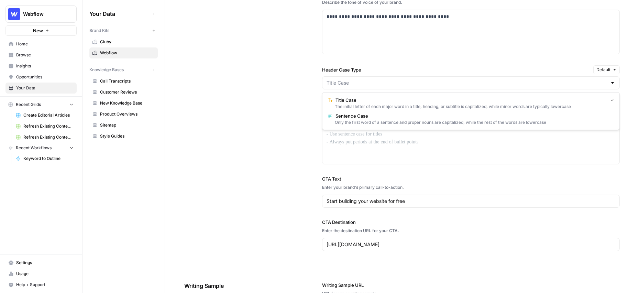
click at [268, 134] on div "**********" at bounding box center [402, 84] width 436 height 364
type input "Title Case"
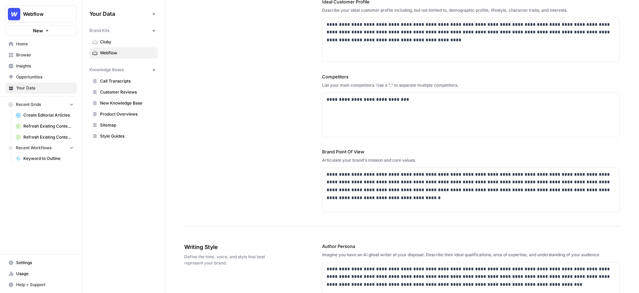
scroll to position [176, 0]
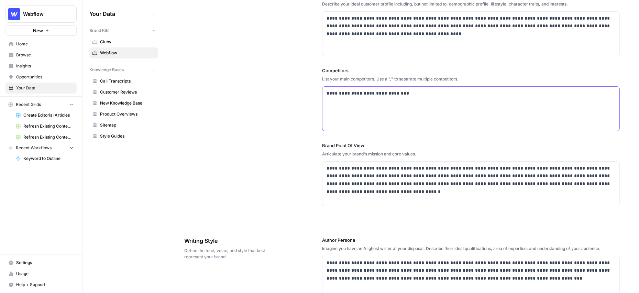
click at [410, 94] on p "**********" at bounding box center [471, 93] width 289 height 8
click at [306, 141] on div "**********" at bounding box center [402, 35] width 436 height 369
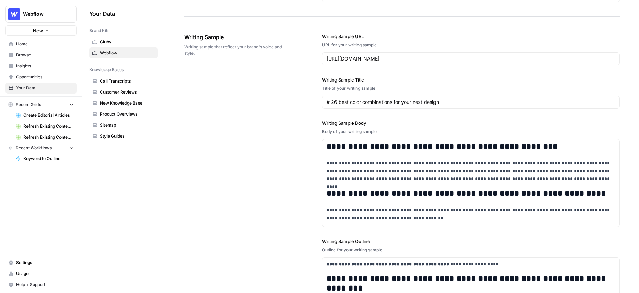
scroll to position [747, 0]
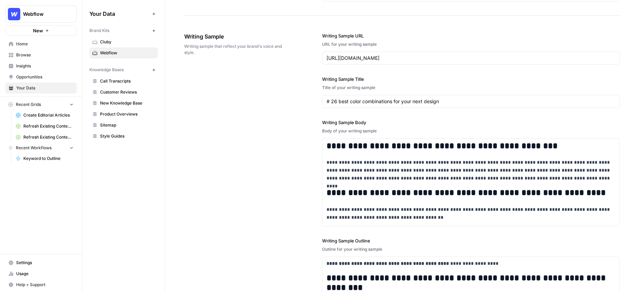
drag, startPoint x: 199, startPoint y: 54, endPoint x: 183, endPoint y: 45, distance: 18.3
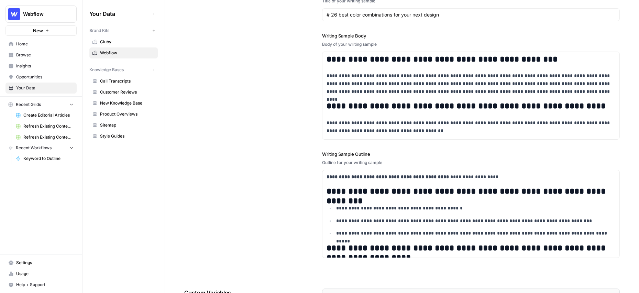
scroll to position [621, 0]
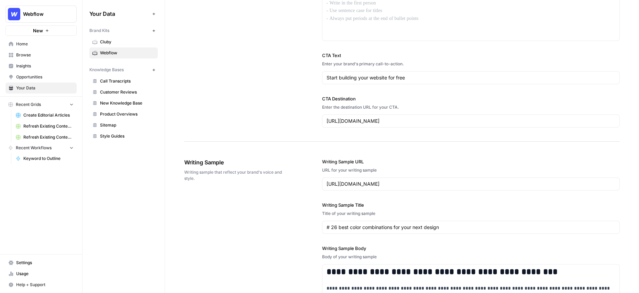
click at [159, 68] on div "Your Data Add Data Brand Kits New Cluby Webflow Knowledge Bases New Call Transc…" at bounding box center [124, 75] width 82 height 150
click at [156, 68] on button "New" at bounding box center [154, 70] width 8 height 8
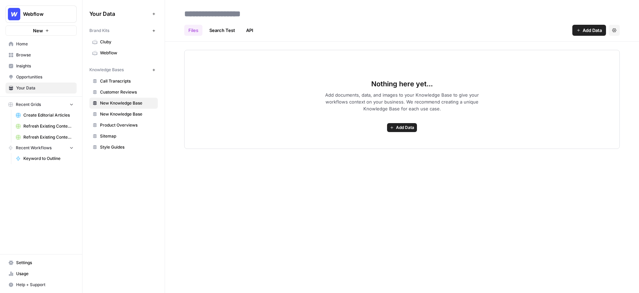
click at [118, 81] on span "Call Transcripts" at bounding box center [127, 81] width 55 height 6
click at [125, 102] on span "New Knowledge Base" at bounding box center [127, 103] width 55 height 6
click at [615, 30] on icon "button" at bounding box center [615, 30] width 4 height 4
click at [588, 48] on span "Delete Knowledge Base" at bounding box center [586, 46] width 51 height 7
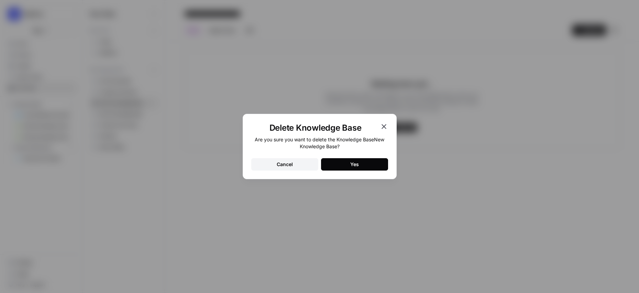
click at [357, 164] on div "Yes" at bounding box center [354, 164] width 9 height 7
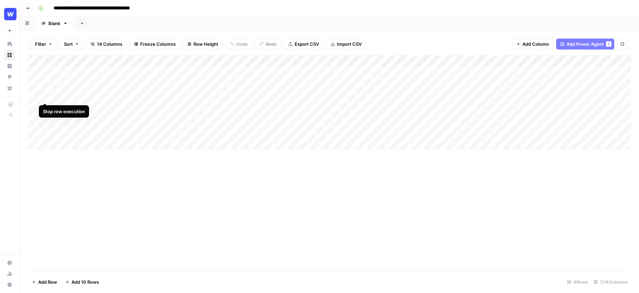
click at [44, 89] on div "Add Column" at bounding box center [329, 102] width 603 height 94
click at [232, 61] on div "Add Column" at bounding box center [329, 102] width 603 height 94
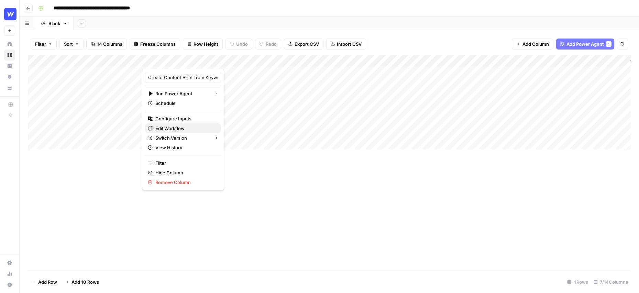
click at [179, 127] on span "Edit Workflow" at bounding box center [185, 128] width 60 height 7
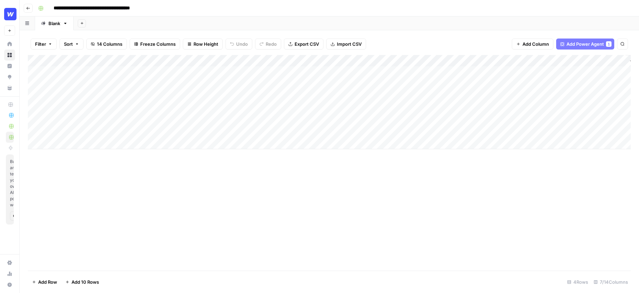
click at [104, 76] on div "Add Column" at bounding box center [329, 102] width 603 height 94
click at [101, 75] on div "Add Column" at bounding box center [329, 102] width 603 height 94
click at [220, 21] on div "Add Sheet" at bounding box center [357, 24] width 566 height 14
click at [239, 90] on div "Add Column" at bounding box center [329, 102] width 603 height 94
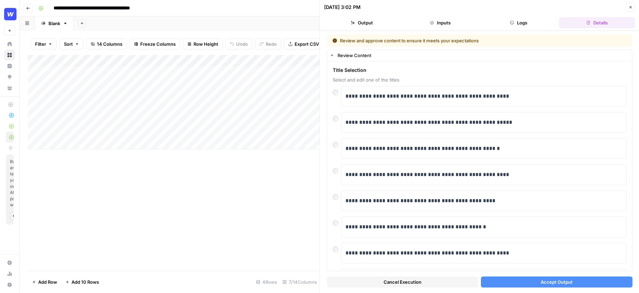
click at [525, 286] on button "Accept Output" at bounding box center [556, 282] width 151 height 11
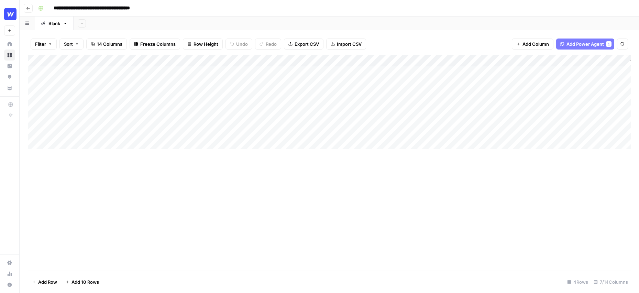
click at [122, 95] on div "Add Column" at bounding box center [329, 102] width 603 height 94
click at [238, 89] on div "Add Column" at bounding box center [329, 102] width 603 height 94
click at [228, 90] on div "Add Column" at bounding box center [329, 102] width 603 height 94
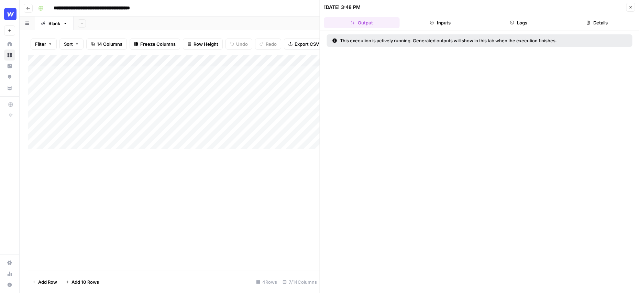
click at [631, 7] on icon "button" at bounding box center [631, 7] width 4 height 4
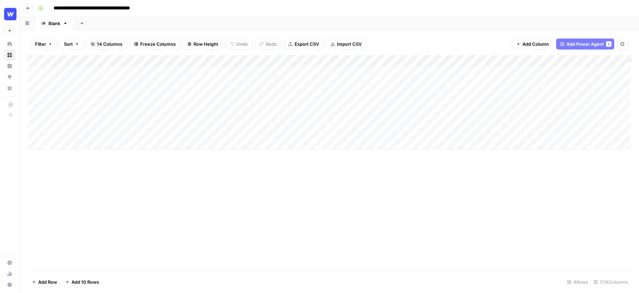
click at [231, 61] on div "Add Column" at bounding box center [329, 102] width 603 height 94
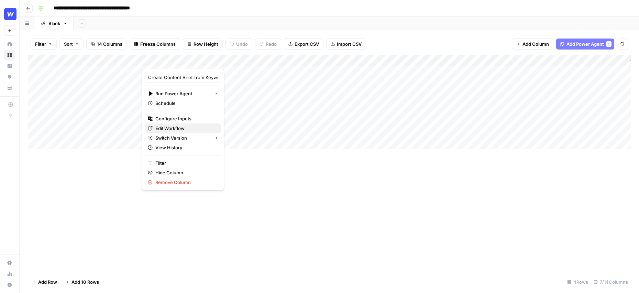
click at [180, 131] on span "Edit Workflow" at bounding box center [185, 128] width 60 height 7
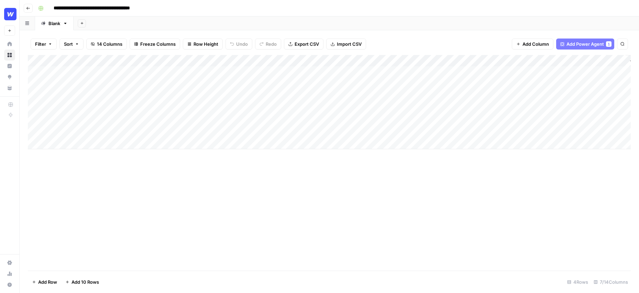
drag, startPoint x: 187, startPoint y: 89, endPoint x: 153, endPoint y: 89, distance: 34.4
click at [153, 89] on div "Add Column" at bounding box center [329, 102] width 603 height 94
click at [238, 91] on div "Add Column" at bounding box center [329, 102] width 603 height 94
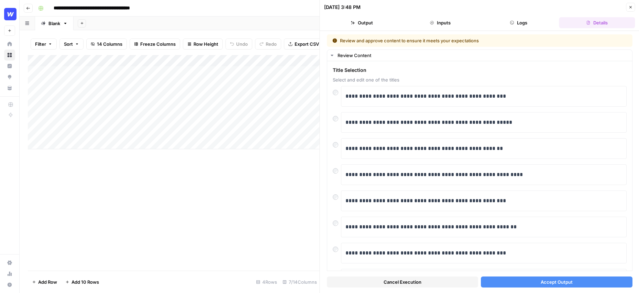
click at [510, 284] on button "Accept Output" at bounding box center [556, 282] width 151 height 11
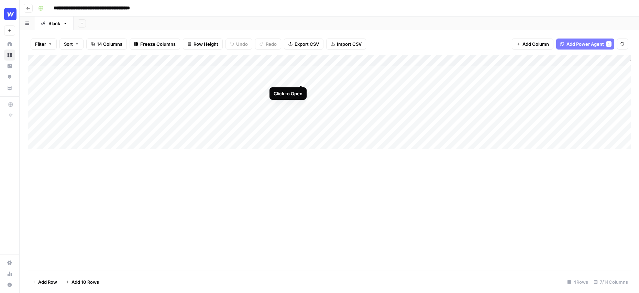
click at [302, 71] on div "Add Column" at bounding box center [329, 102] width 603 height 94
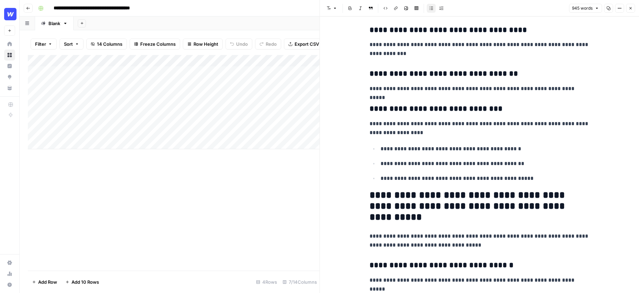
scroll to position [1206, 0]
click at [631, 10] on icon "button" at bounding box center [631, 8] width 4 height 4
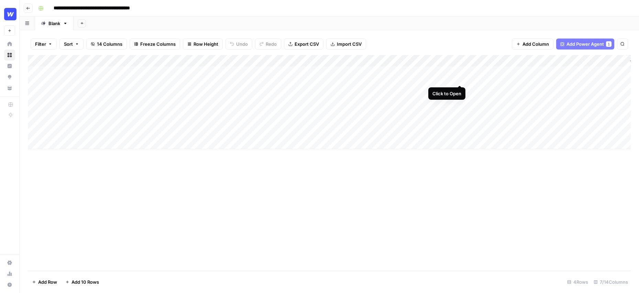
click at [460, 69] on div "Add Column" at bounding box center [329, 102] width 603 height 94
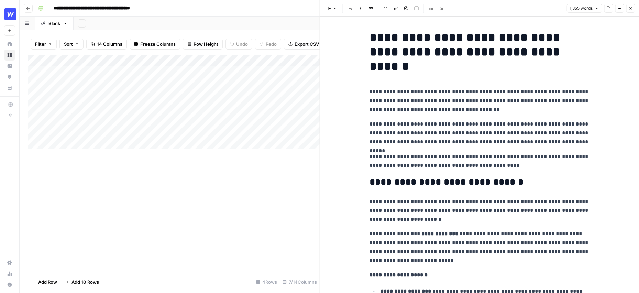
click at [457, 143] on p "**********" at bounding box center [480, 133] width 220 height 27
click at [632, 7] on icon "button" at bounding box center [631, 8] width 4 height 4
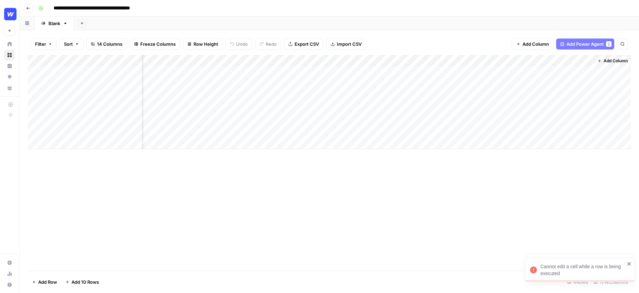
scroll to position [0, 33]
click at [526, 72] on div "Add Column" at bounding box center [329, 102] width 603 height 94
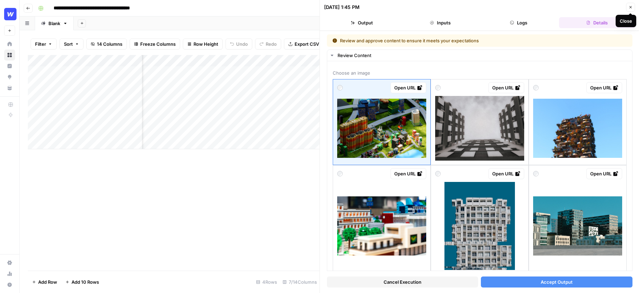
click at [632, 4] on button "Close" at bounding box center [630, 7] width 9 height 9
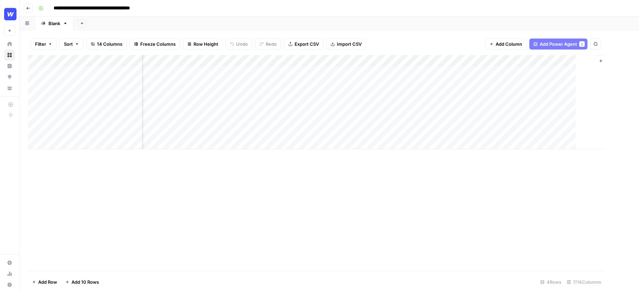
scroll to position [0, 25]
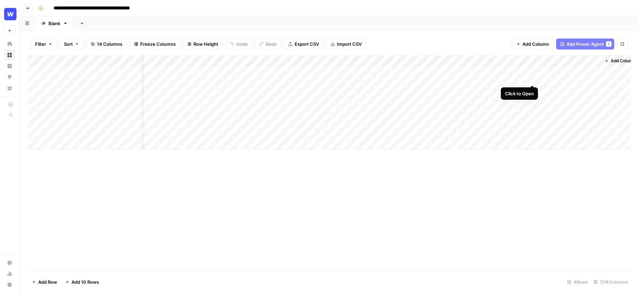
click at [533, 71] on div "Add Column" at bounding box center [329, 102] width 603 height 94
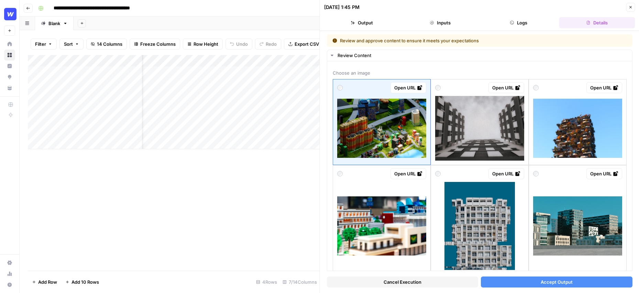
click at [631, 7] on icon "button" at bounding box center [631, 7] width 4 height 4
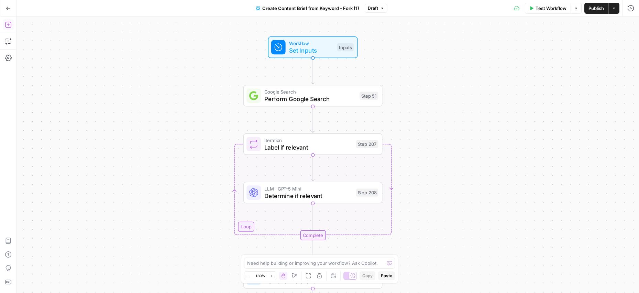
click at [10, 26] on icon "button" at bounding box center [8, 24] width 7 height 7
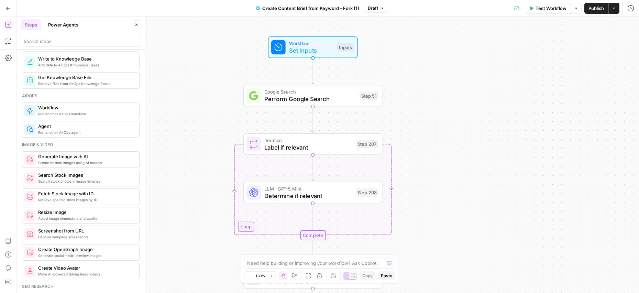
scroll to position [170, 0]
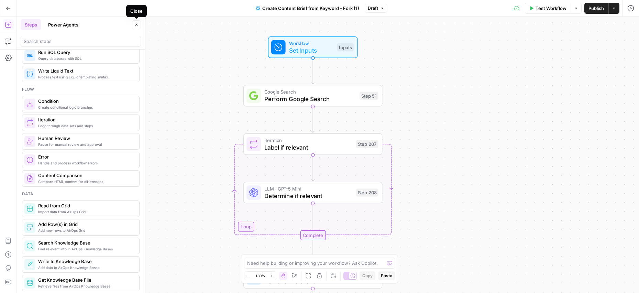
click at [137, 27] on button "Close" at bounding box center [136, 24] width 9 height 9
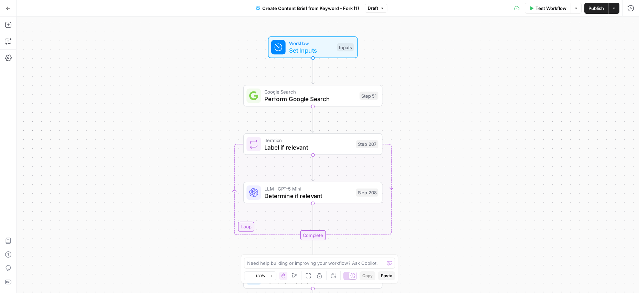
click at [457, 147] on div "Workflow Set Inputs Inputs Google Search Perform Google Search Step 51 Loop Ite…" at bounding box center [328, 155] width 623 height 277
click at [322, 50] on span "Set Inputs" at bounding box center [311, 50] width 44 height 9
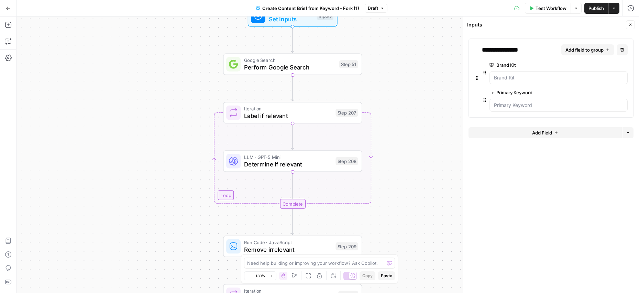
click at [300, 120] on div "Iteration Label if relevant Step 207 Copy step Delete step Add Note Test" at bounding box center [292, 113] width 139 height 22
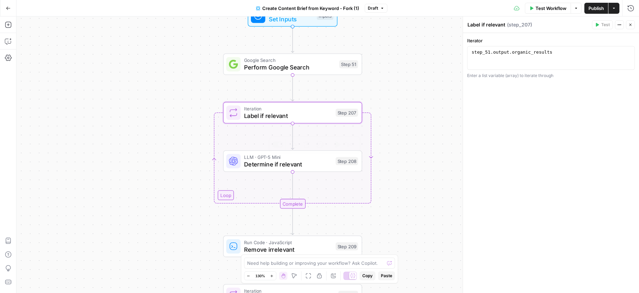
click at [310, 168] on span "Determine if relevant" at bounding box center [288, 164] width 88 height 9
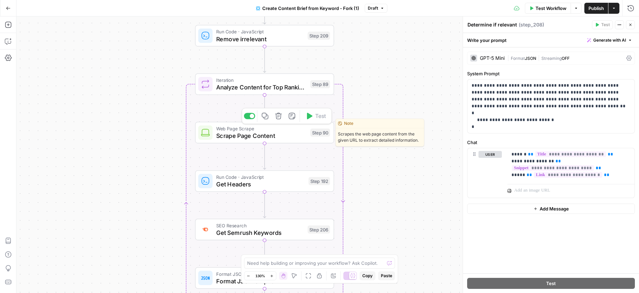
click at [262, 138] on span "Scrape Page Content" at bounding box center [261, 135] width 90 height 9
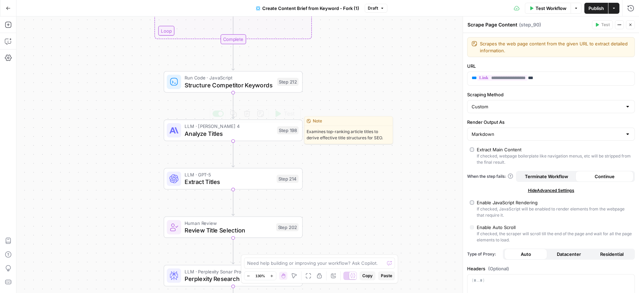
click at [237, 134] on span "Analyze Titles" at bounding box center [229, 133] width 89 height 9
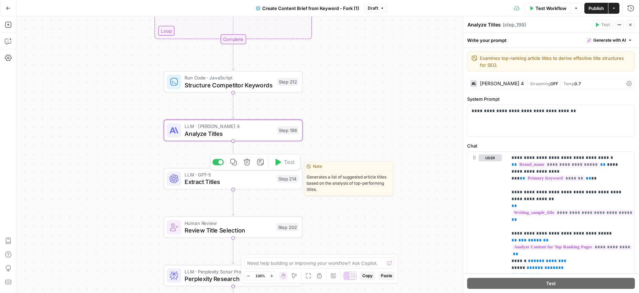
click at [205, 183] on span "Extract Titles" at bounding box center [229, 181] width 88 height 9
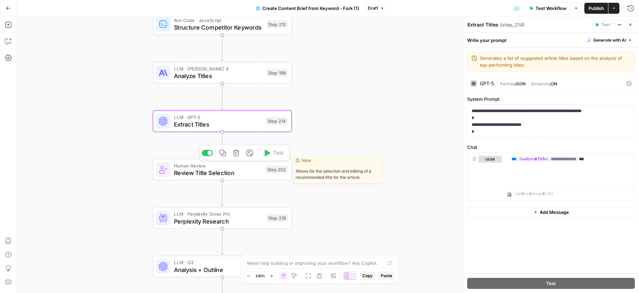
click at [218, 170] on span "Review Title Selection" at bounding box center [218, 172] width 88 height 9
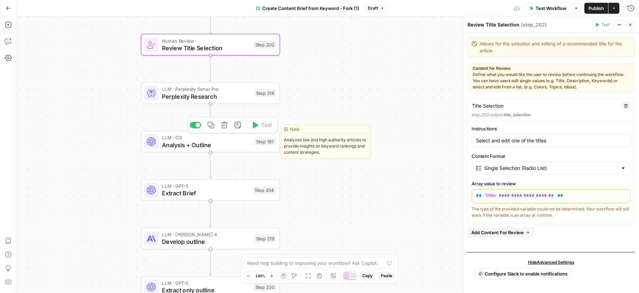
click at [203, 141] on span "Analysis + Outline" at bounding box center [206, 144] width 89 height 9
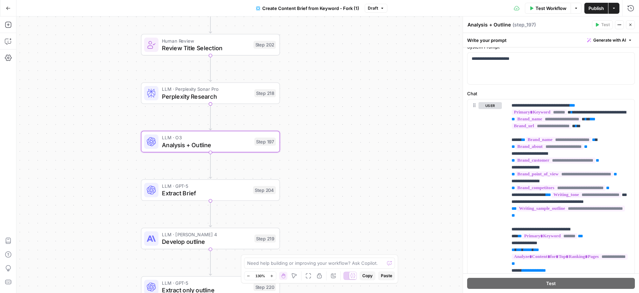
scroll to position [53, 0]
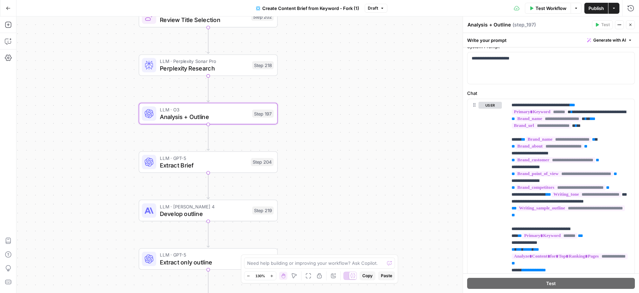
click at [217, 166] on span "Extract Brief" at bounding box center [203, 165] width 87 height 9
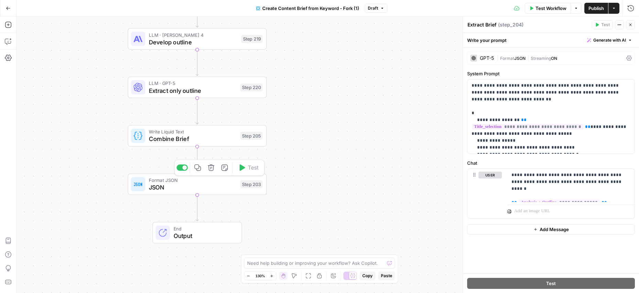
click at [208, 237] on span "Output" at bounding box center [204, 235] width 61 height 9
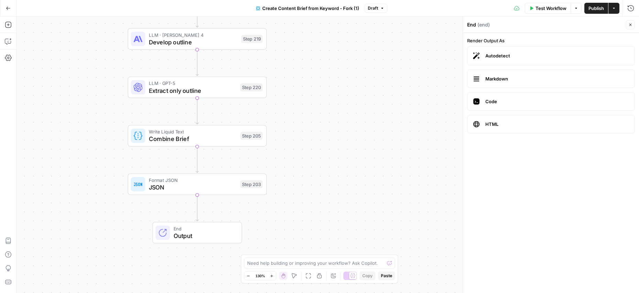
click at [196, 131] on span "Write Liquid Text" at bounding box center [193, 131] width 88 height 7
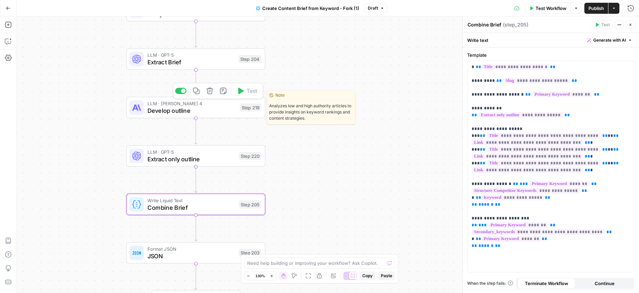
click at [203, 112] on span "Develop outline" at bounding box center [192, 110] width 89 height 9
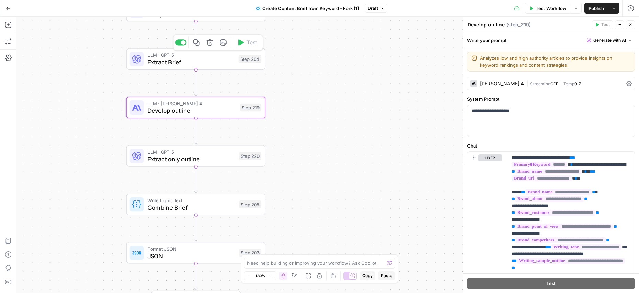
click at [209, 57] on span "LLM · GPT-5" at bounding box center [191, 55] width 87 height 7
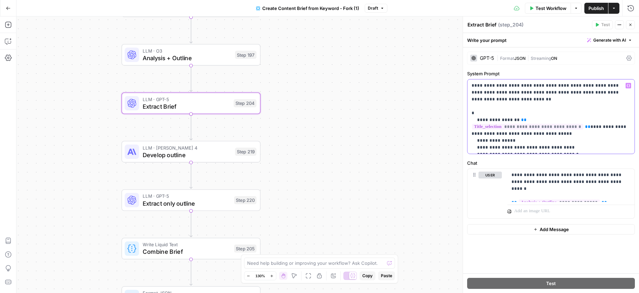
drag, startPoint x: 626, startPoint y: 94, endPoint x: 465, endPoint y: 87, distance: 161.8
click at [465, 87] on div "**********" at bounding box center [551, 155] width 176 height 277
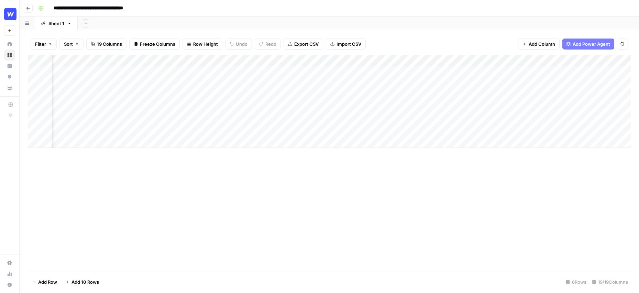
scroll to position [0, 134]
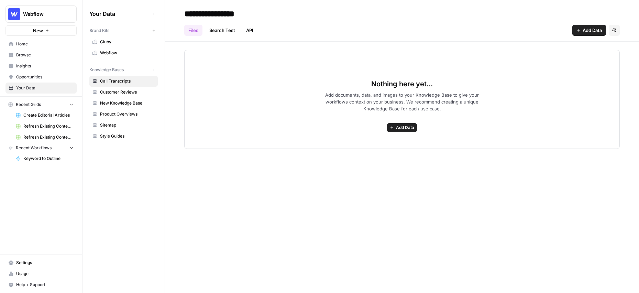
click at [32, 44] on span "Home" at bounding box center [44, 44] width 57 height 6
click at [110, 51] on span "Webflow" at bounding box center [127, 53] width 55 height 6
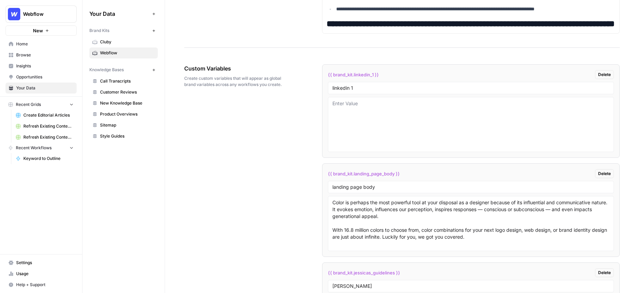
scroll to position [1060, 0]
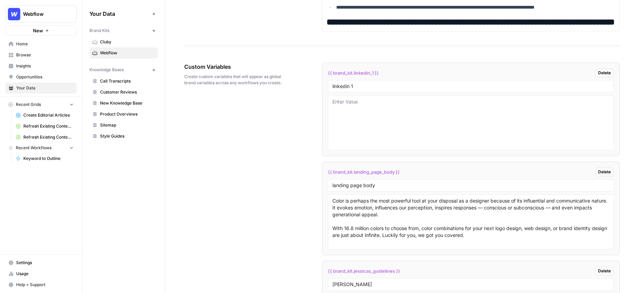
click at [153, 71] on icon "button" at bounding box center [153, 69] width 2 height 2
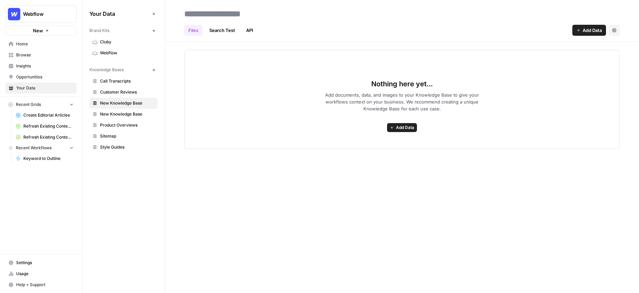
click at [618, 30] on button "Settings" at bounding box center [614, 30] width 11 height 11
click at [595, 46] on span "Delete Knowledge Base" at bounding box center [586, 46] width 51 height 7
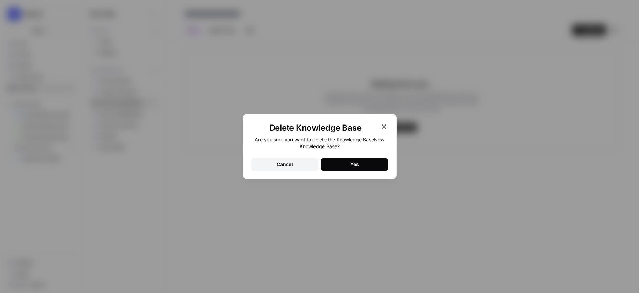
click at [341, 164] on button "Yes" at bounding box center [354, 164] width 67 height 12
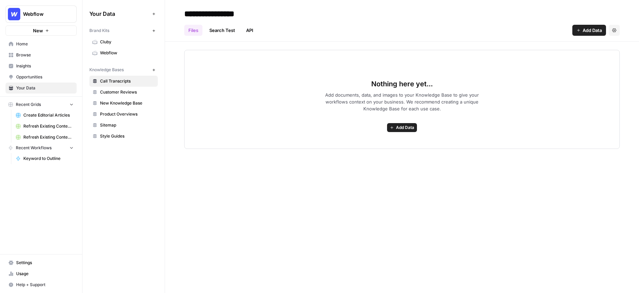
click at [115, 52] on span "Webflow" at bounding box center [127, 53] width 55 height 6
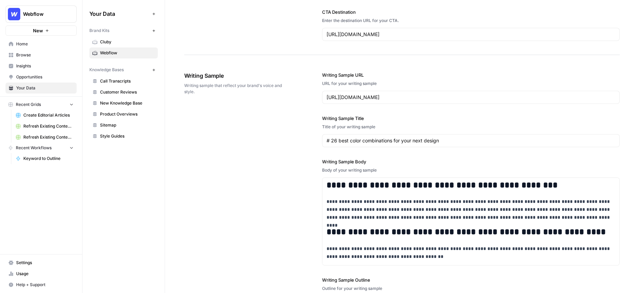
scroll to position [711, 0]
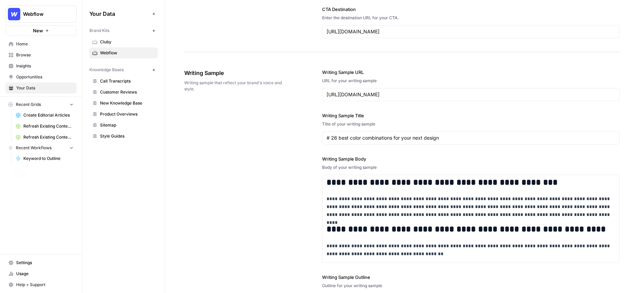
drag, startPoint x: 199, startPoint y: 87, endPoint x: 180, endPoint y: 84, distance: 19.2
click at [180, 84] on div "**********" at bounding box center [402, 25] width 474 height 1416
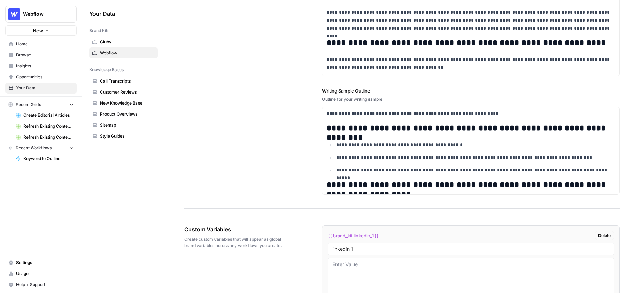
scroll to position [889, 0]
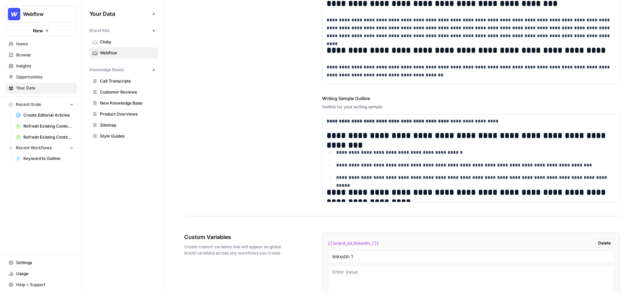
click at [154, 72] on button "New" at bounding box center [154, 70] width 8 height 8
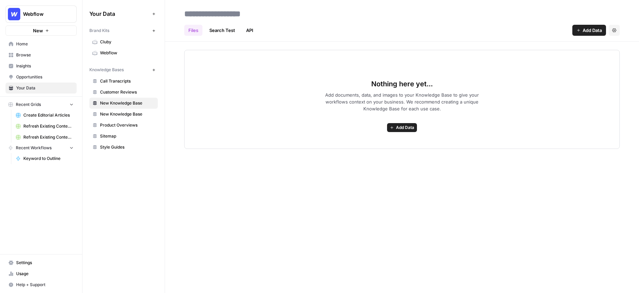
click at [612, 30] on span "Settings" at bounding box center [612, 30] width 0 height 0
click at [583, 48] on span "Delete Knowledge Base" at bounding box center [586, 46] width 51 height 7
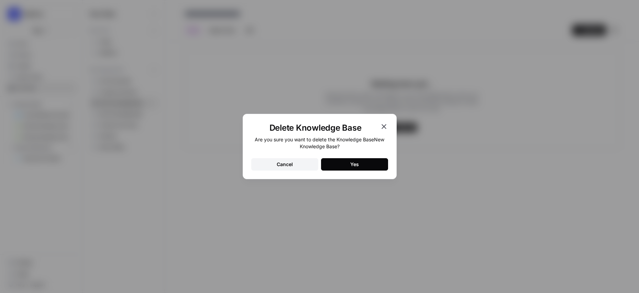
click at [344, 164] on button "Yes" at bounding box center [354, 164] width 67 height 12
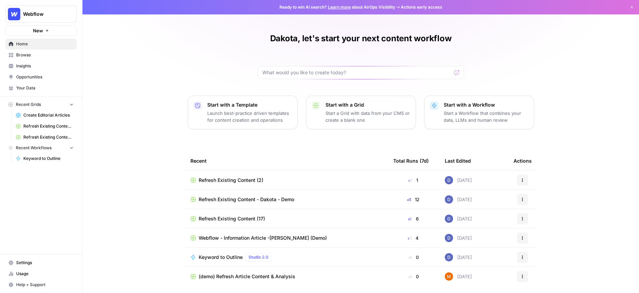
click at [35, 66] on span "Insights" at bounding box center [44, 66] width 57 height 6
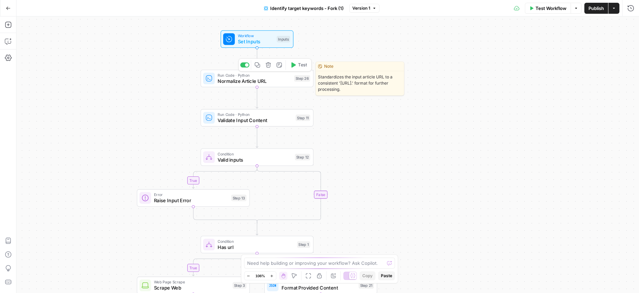
click at [258, 82] on span "Normalize Article URL" at bounding box center [255, 80] width 74 height 7
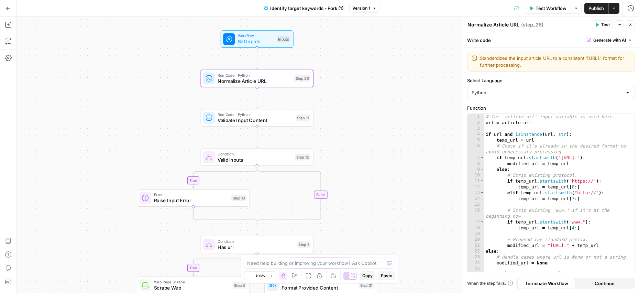
click at [630, 23] on icon "button" at bounding box center [631, 25] width 4 height 4
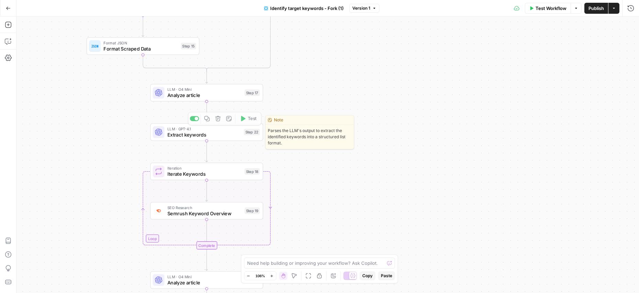
click at [208, 91] on span "LLM · O4 Mini" at bounding box center [204, 90] width 74 height 6
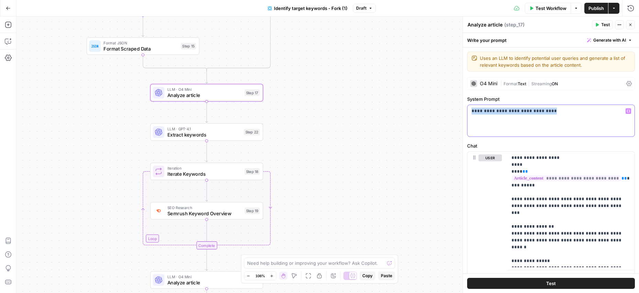
drag, startPoint x: 549, startPoint y: 113, endPoint x: 461, endPoint y: 113, distance: 87.4
click at [463, 113] on div "**********" at bounding box center [551, 155] width 176 height 277
click at [629, 24] on icon "button" at bounding box center [631, 25] width 4 height 4
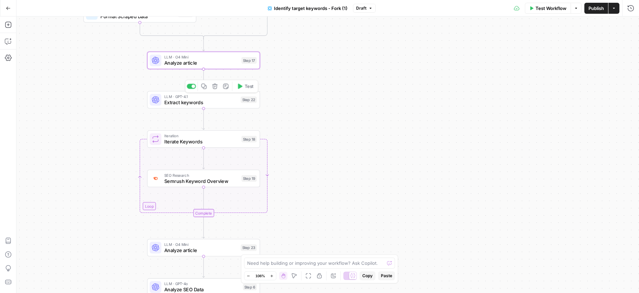
click at [207, 102] on span "Extract keywords" at bounding box center [201, 102] width 74 height 7
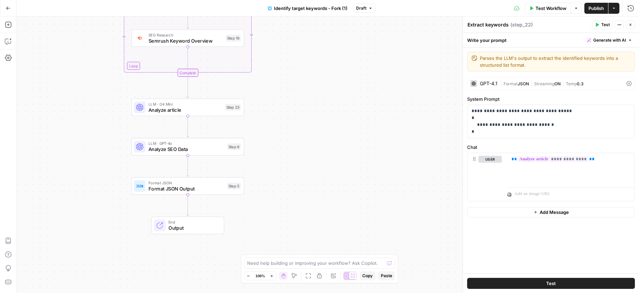
click at [194, 226] on span "Output" at bounding box center [194, 227] width 50 height 7
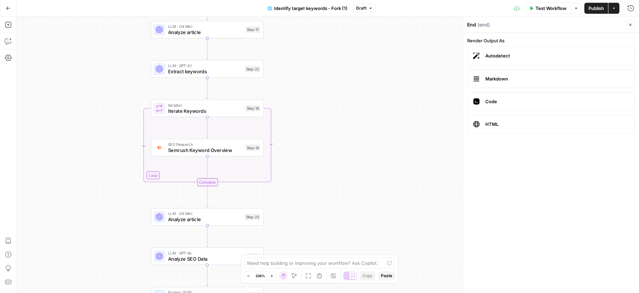
click at [630, 23] on icon "button" at bounding box center [631, 25] width 4 height 4
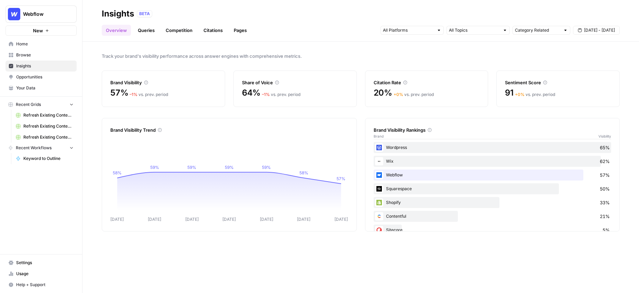
click at [160, 77] on div "Brand Visibility" at bounding box center [163, 78] width 106 height 15
click at [278, 83] on icon at bounding box center [277, 83] width 4 height 4
click at [403, 81] on icon at bounding box center [405, 82] width 4 height 4
click at [146, 31] on link "Queries" at bounding box center [146, 30] width 25 height 11
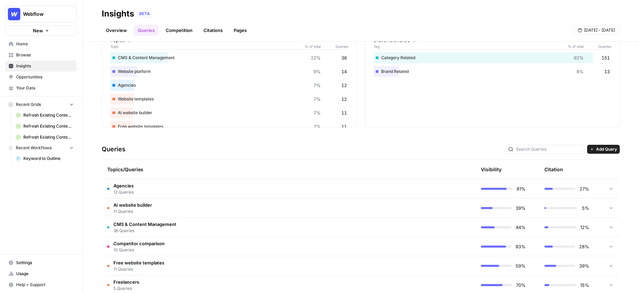
scroll to position [51, 0]
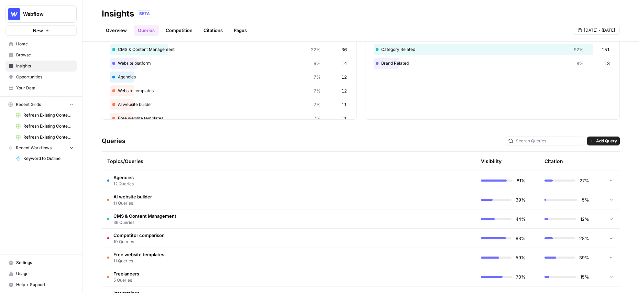
click at [130, 197] on span "AI website builder" at bounding box center [132, 196] width 39 height 7
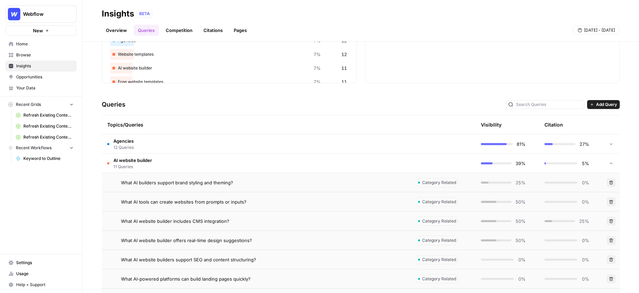
scroll to position [99, 0]
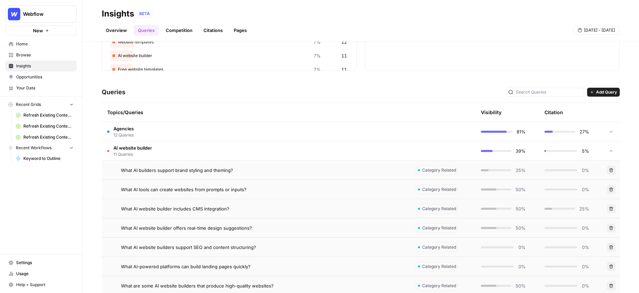
click at [139, 145] on span "AI website builder" at bounding box center [132, 147] width 39 height 7
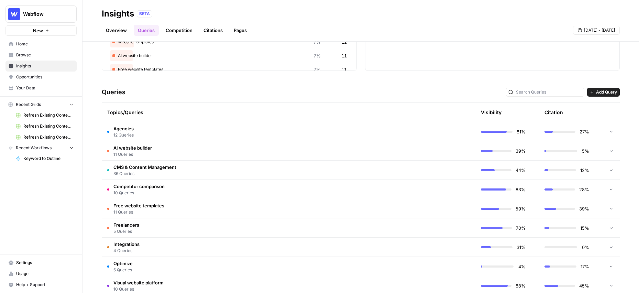
click at [137, 165] on span "CMS & Content Management" at bounding box center [144, 167] width 63 height 7
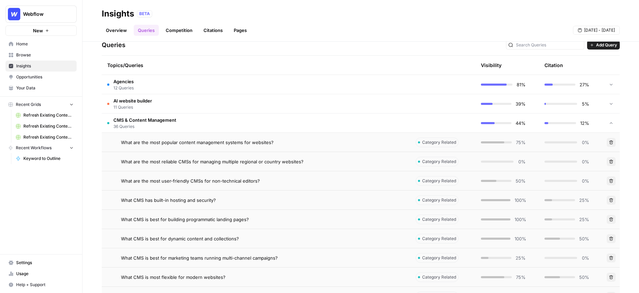
scroll to position [148, 0]
click at [216, 140] on span "What are the most popular content management systems for websites?" at bounding box center [197, 141] width 153 height 7
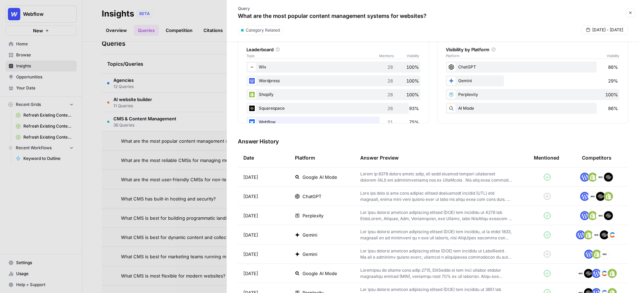
scroll to position [117, 0]
drag, startPoint x: 281, startPoint y: 140, endPoint x: 235, endPoint y: 141, distance: 45.7
click at [235, 141] on div "Query Visibility [DATE] Sep [DATE] Sep [DATE] Sep [DATE] 75% 75% 75% 50% 100% 7…" at bounding box center [433, 167] width 412 height 251
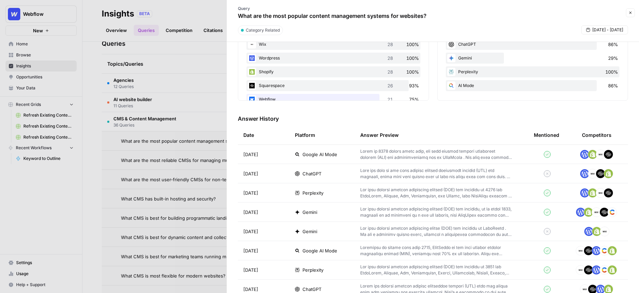
scroll to position [149, 0]
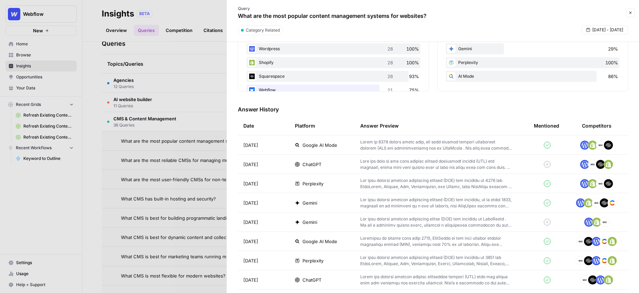
drag, startPoint x: 271, startPoint y: 145, endPoint x: 238, endPoint y: 145, distance: 32.7
click at [238, 145] on td "[DATE]" at bounding box center [264, 145] width 52 height 19
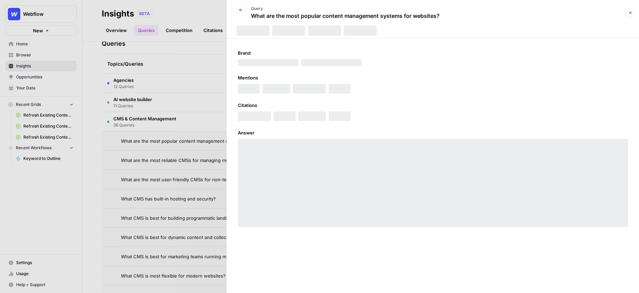
click at [241, 8] on icon "button" at bounding box center [241, 10] width 4 height 4
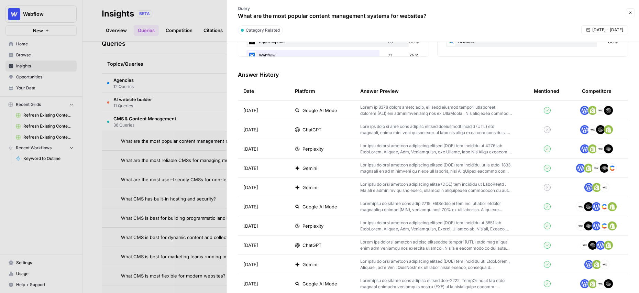
scroll to position [205, 0]
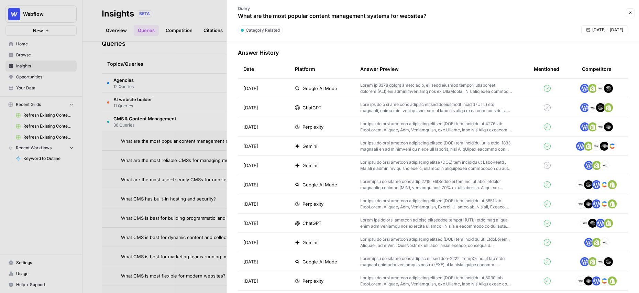
click at [458, 106] on p at bounding box center [436, 107] width 152 height 12
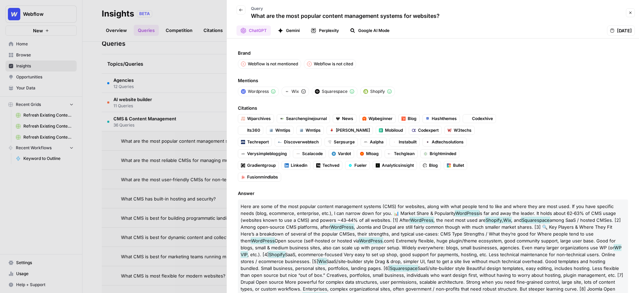
drag, startPoint x: 253, startPoint y: 52, endPoint x: 234, endPoint y: 52, distance: 19.6
click at [234, 52] on div "Brand Webflow is not mentioned Webflow is not cited Mentions Wordpress Wix Squa…" at bounding box center [433, 166] width 412 height 255
click at [243, 10] on icon "button" at bounding box center [241, 10] width 4 height 4
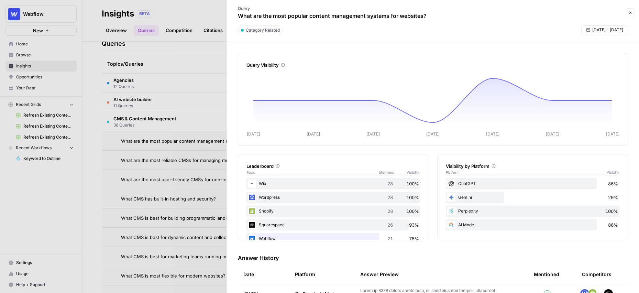
click at [628, 15] on button "Close" at bounding box center [630, 12] width 9 height 9
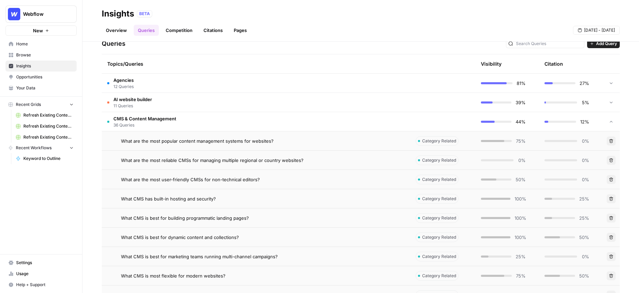
click at [212, 120] on td "CMS & Content Management 36 Queries" at bounding box center [256, 121] width 309 height 19
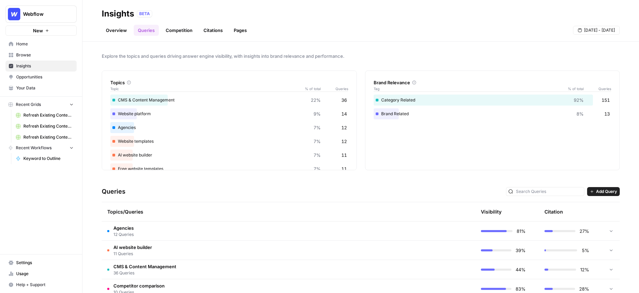
click at [37, 77] on span "Opportunities" at bounding box center [44, 77] width 57 height 6
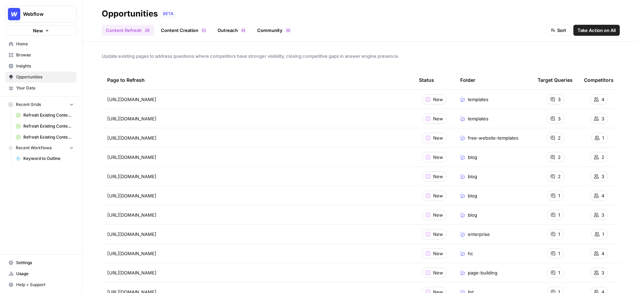
click at [187, 30] on link "Content Creation 1 5" at bounding box center [184, 30] width 54 height 11
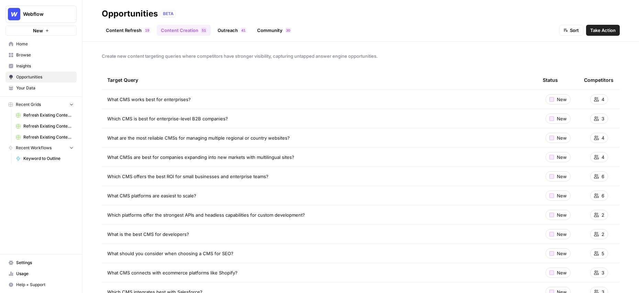
drag, startPoint x: 189, startPoint y: 99, endPoint x: 129, endPoint y: 100, distance: 60.2
click at [129, 100] on div "What CMS works best for enterprises?" at bounding box center [319, 99] width 425 height 7
click at [223, 97] on div "What CMS works best for enterprises?" at bounding box center [319, 99] width 425 height 7
drag, startPoint x: 193, startPoint y: 100, endPoint x: 108, endPoint y: 100, distance: 84.6
click at [108, 100] on div "What CMS works best for enterprises?" at bounding box center [319, 99] width 425 height 7
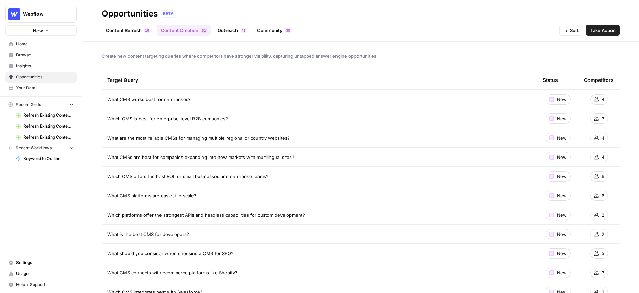
click at [176, 101] on span "What CMS works best for enterprises?" at bounding box center [149, 99] width 84 height 7
click at [190, 100] on div "What CMS works best for enterprises?" at bounding box center [319, 99] width 425 height 7
drag, startPoint x: 226, startPoint y: 120, endPoint x: 107, endPoint y: 121, distance: 118.3
click at [107, 121] on div "Which CMS is best for enterprise-level B2B companies?" at bounding box center [319, 118] width 425 height 7
click at [605, 29] on span "Take Action" at bounding box center [603, 30] width 25 height 7
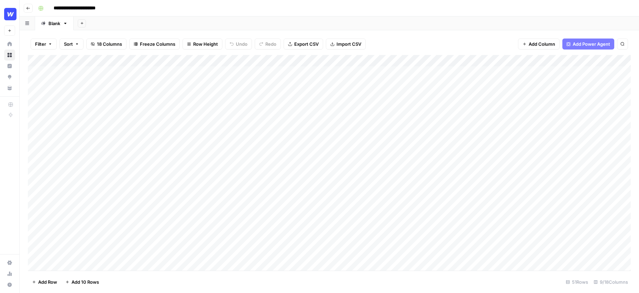
drag, startPoint x: 357, startPoint y: 59, endPoint x: 321, endPoint y: 62, distance: 36.2
click at [321, 62] on div "Add Column" at bounding box center [329, 163] width 603 height 216
click at [518, 61] on div "Add Column" at bounding box center [329, 163] width 603 height 216
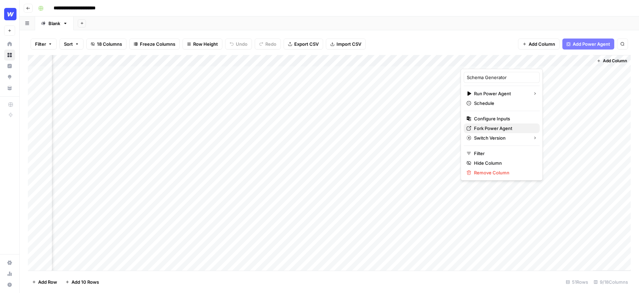
click at [502, 127] on span "Fork Power Agent" at bounding box center [504, 128] width 60 height 7
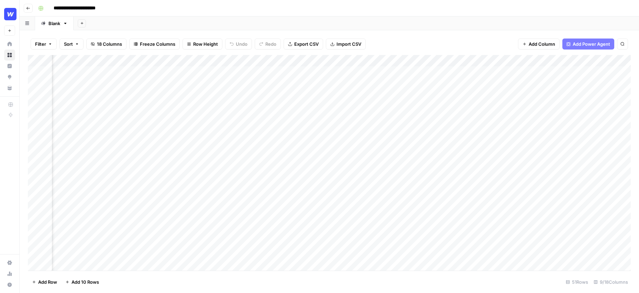
scroll to position [0, 0]
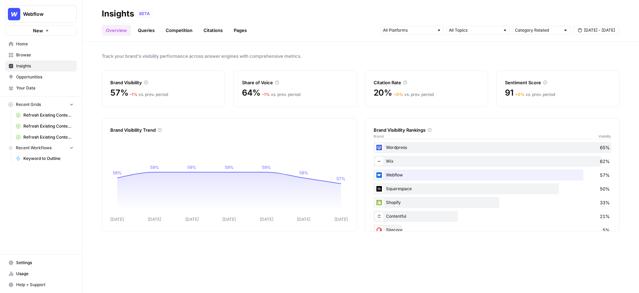
click at [149, 32] on link "Queries" at bounding box center [146, 30] width 25 height 11
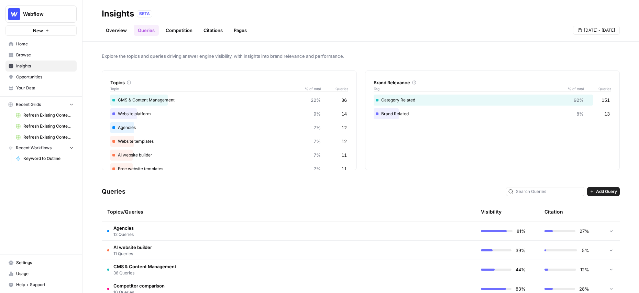
click at [177, 33] on link "Competition" at bounding box center [179, 30] width 35 height 11
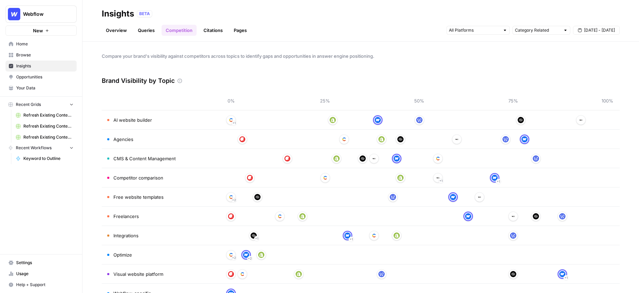
drag, startPoint x: 175, startPoint y: 81, endPoint x: 98, endPoint y: 84, distance: 76.4
click at [98, 84] on div "Compare your brand's visibility against competitors across topics to identify g…" at bounding box center [361, 167] width 557 height 251
click at [215, 33] on link "Citations" at bounding box center [213, 30] width 28 height 11
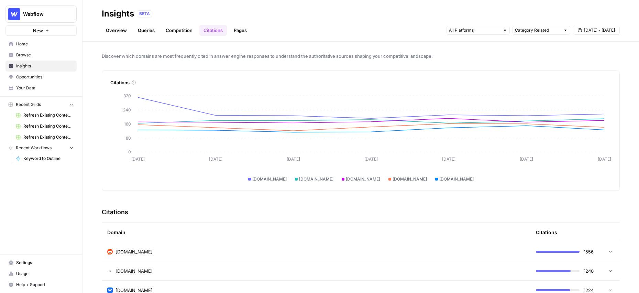
click at [240, 33] on link "Pages" at bounding box center [240, 30] width 21 height 11
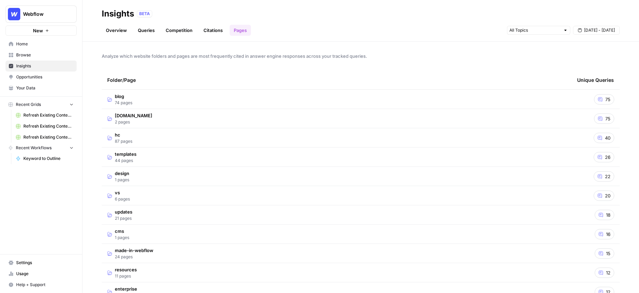
click at [141, 99] on td "blog 74 pages" at bounding box center [337, 99] width 470 height 19
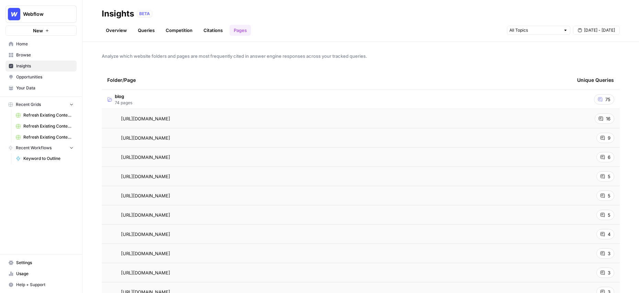
click at [121, 95] on span "blog" at bounding box center [124, 96] width 18 height 7
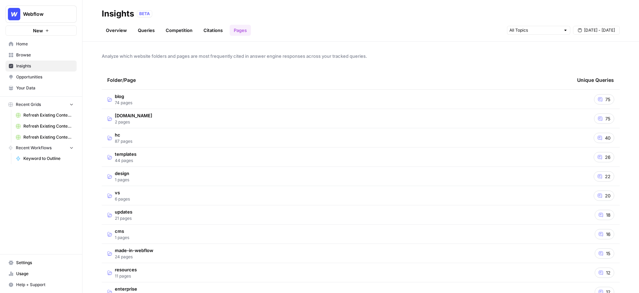
click at [148, 27] on link "Queries" at bounding box center [146, 30] width 25 height 11
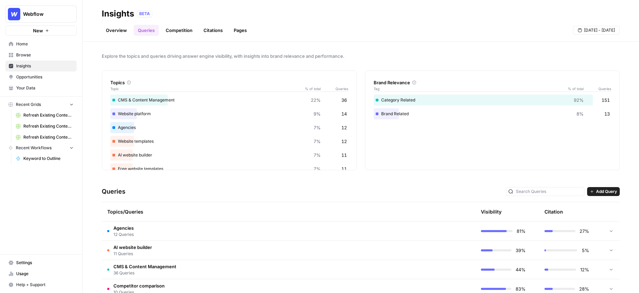
click at [114, 33] on link "Overview" at bounding box center [116, 30] width 29 height 11
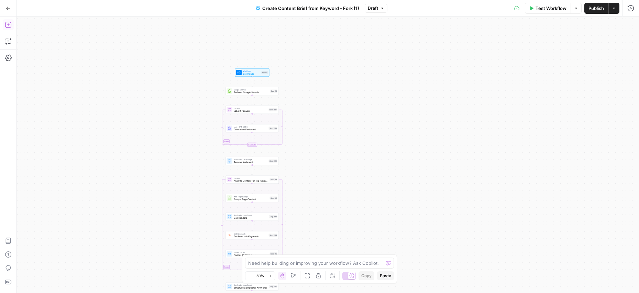
click at [8, 23] on icon "button" at bounding box center [8, 25] width 6 height 6
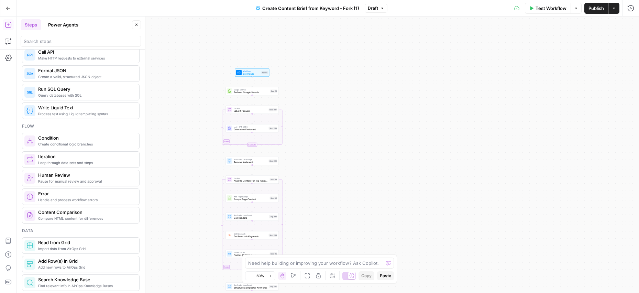
scroll to position [68, 0]
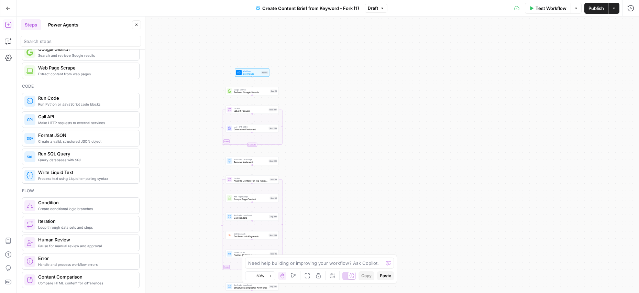
click at [61, 27] on button "Power Agents" at bounding box center [63, 24] width 39 height 11
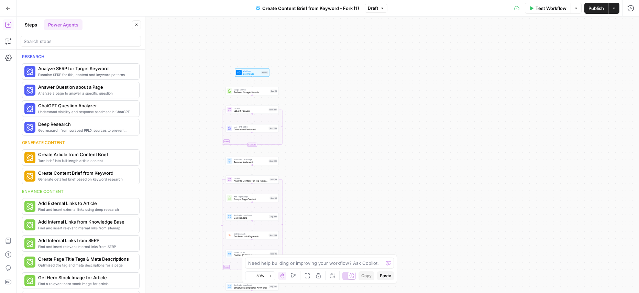
click at [33, 29] on button "Steps" at bounding box center [31, 24] width 21 height 11
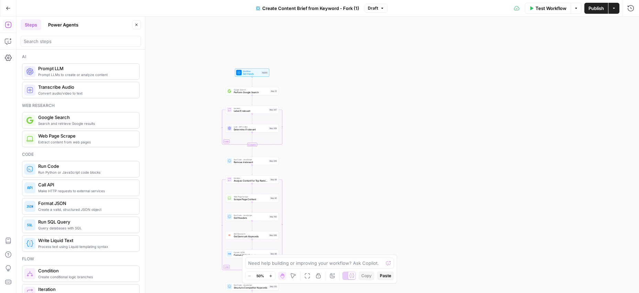
click at [140, 23] on button "Close" at bounding box center [136, 24] width 9 height 9
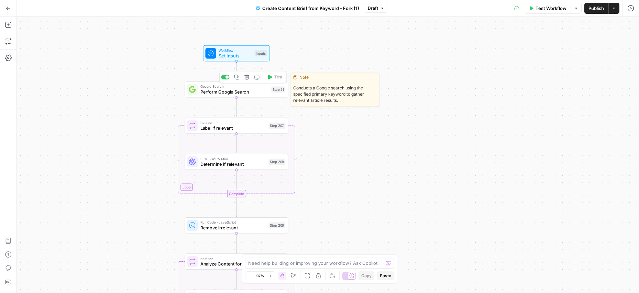
click at [223, 90] on span "Perform Google Search" at bounding box center [235, 91] width 68 height 7
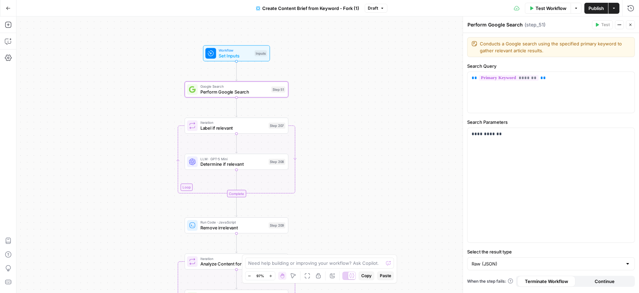
click at [246, 53] on span "Set Inputs" at bounding box center [235, 55] width 33 height 7
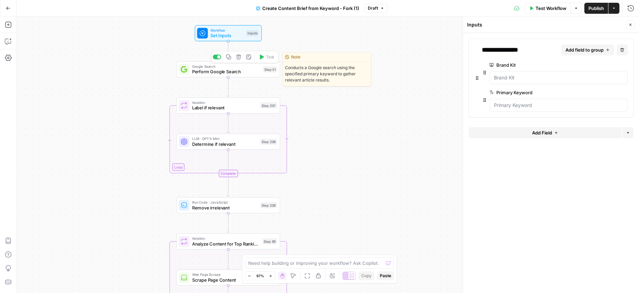
click at [223, 72] on span "Perform Google Search" at bounding box center [226, 71] width 68 height 7
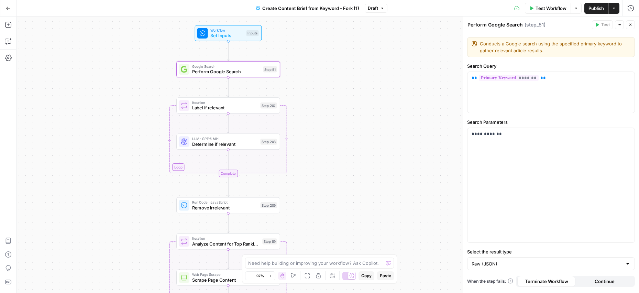
click at [220, 140] on span "LLM · GPT-5 Mini" at bounding box center [225, 139] width 66 height 6
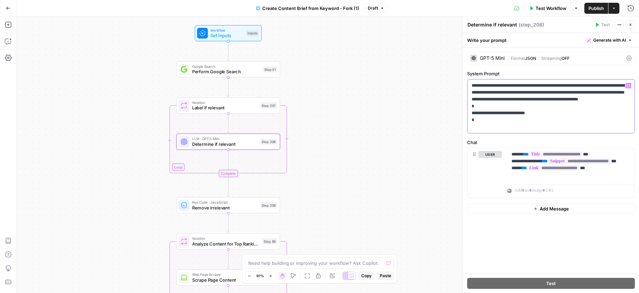
drag, startPoint x: 507, startPoint y: 100, endPoint x: 576, endPoint y: 92, distance: 69.6
click at [576, 92] on p "**********" at bounding box center [551, 106] width 159 height 48
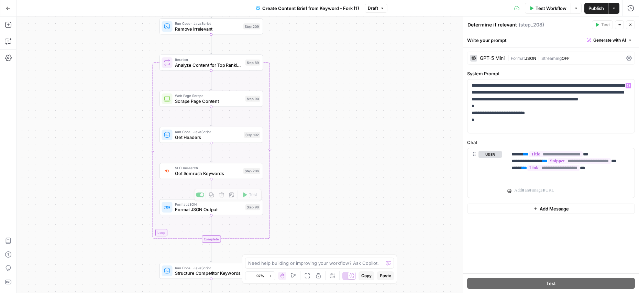
click at [200, 172] on span "Get Semrush Keywords" at bounding box center [208, 173] width 66 height 7
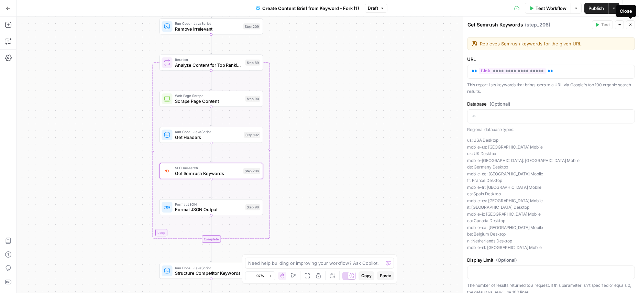
click at [630, 25] on icon "button" at bounding box center [631, 25] width 4 height 4
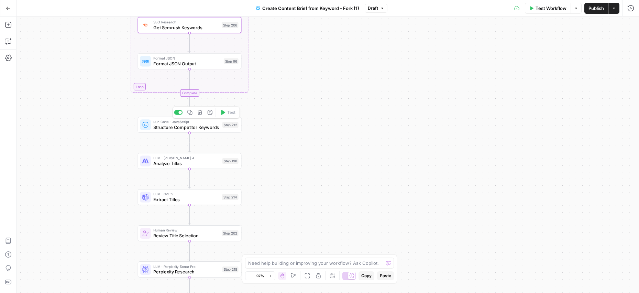
click at [197, 129] on span "Structure Competitor Keywords" at bounding box center [186, 127] width 66 height 7
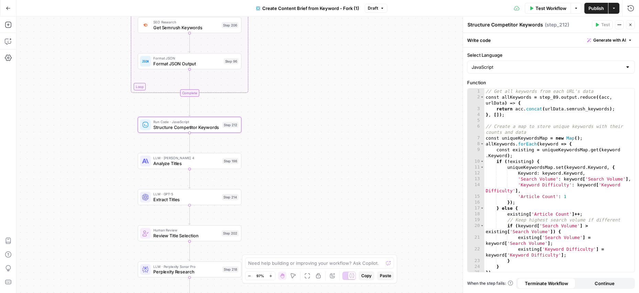
click at [630, 24] on icon "button" at bounding box center [631, 25] width 2 height 2
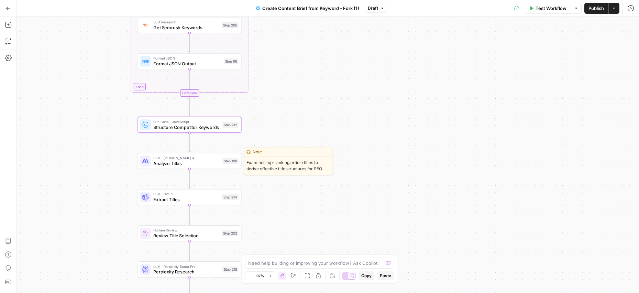
click at [194, 166] on span "Analyze Titles" at bounding box center [186, 163] width 66 height 7
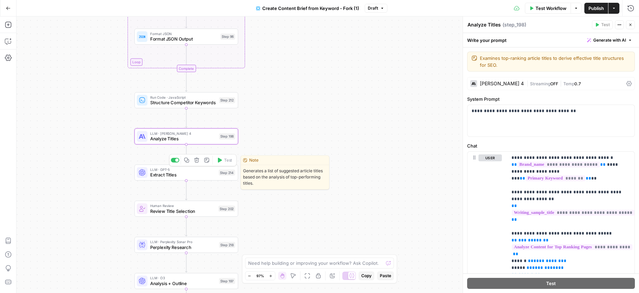
click at [185, 172] on span "Extract Titles" at bounding box center [183, 175] width 66 height 7
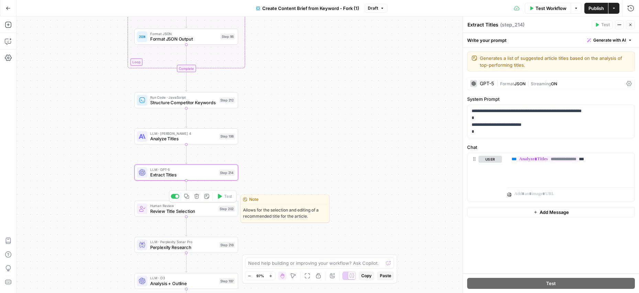
click at [189, 208] on span "Review Title Selection" at bounding box center [183, 211] width 66 height 7
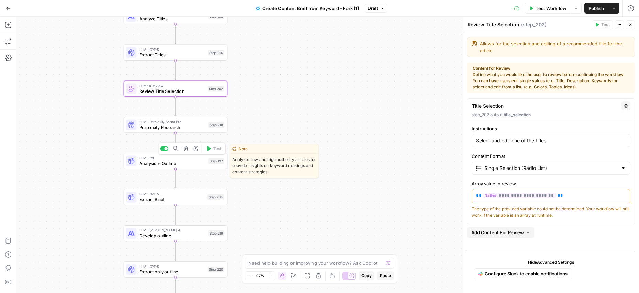
click at [181, 159] on span "LLM · O3" at bounding box center [172, 158] width 66 height 6
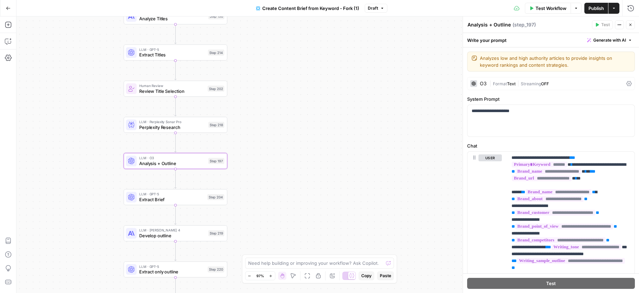
click at [480, 84] on div "O3" at bounding box center [483, 83] width 7 height 5
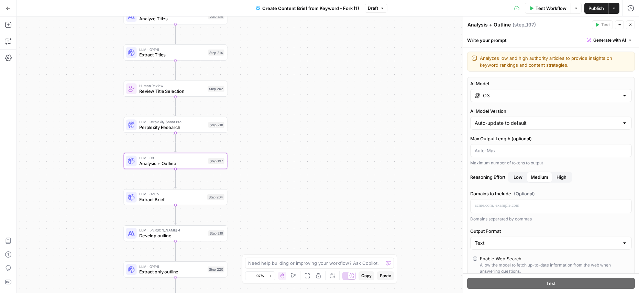
click at [544, 93] on input "O3" at bounding box center [551, 95] width 136 height 7
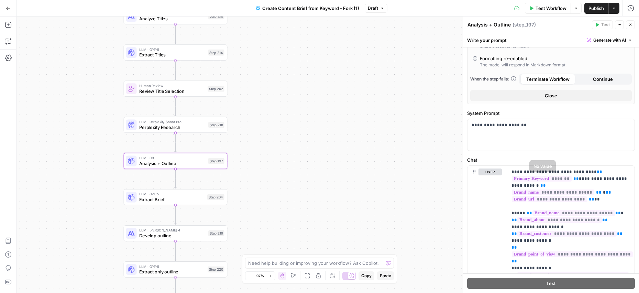
scroll to position [320, 0]
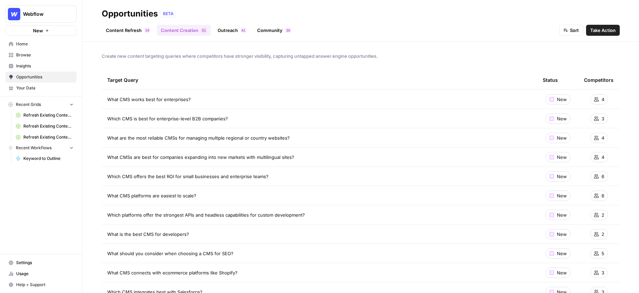
click at [30, 66] on span "Insights" at bounding box center [44, 66] width 57 height 6
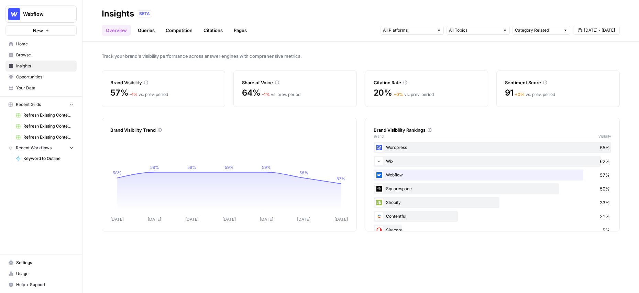
click at [33, 77] on span "Opportunities" at bounding box center [44, 77] width 57 height 6
drag, startPoint x: 133, startPoint y: 14, endPoint x: 100, endPoint y: 14, distance: 33.7
click at [100, 14] on header "Insights BETA Overview Queries Competition Citations Pages Category Related [DA…" at bounding box center [361, 21] width 557 height 42
click at [82, 121] on nav "Recent Grids Refresh Existing Content - Dakota - Demo Refresh Existing Content …" at bounding box center [41, 120] width 82 height 43
click at [559, 32] on input "Category Related" at bounding box center [537, 30] width 45 height 7
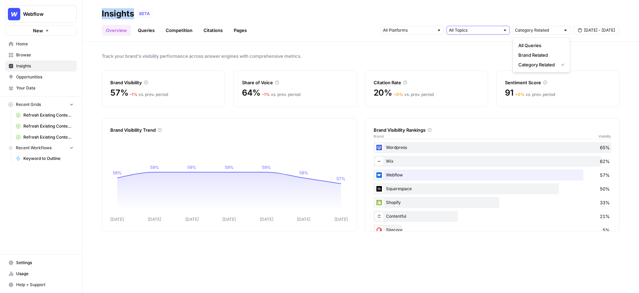
click at [499, 31] on input "text" at bounding box center [474, 30] width 51 height 7
type input "Category Related"
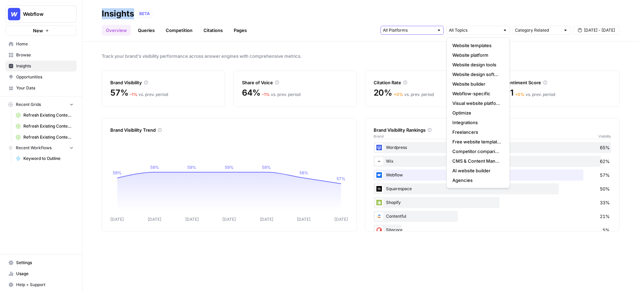
click at [421, 33] on input "text" at bounding box center [408, 30] width 51 height 7
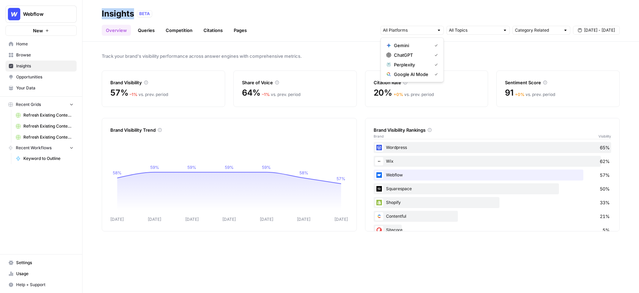
click at [609, 29] on span "[DATE] - [DATE]" at bounding box center [599, 30] width 31 height 6
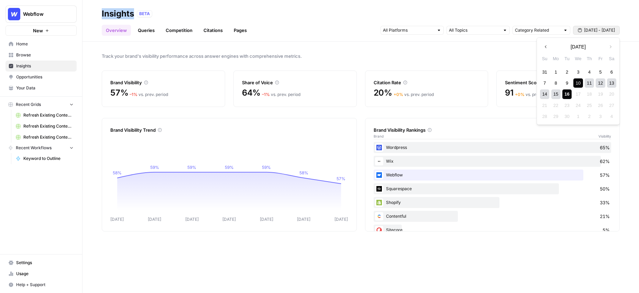
click at [480, 63] on div "Track your brand's visibility performance across answer engines with comprehens…" at bounding box center [361, 167] width 557 height 251
click at [151, 30] on link "Queries" at bounding box center [146, 30] width 25 height 11
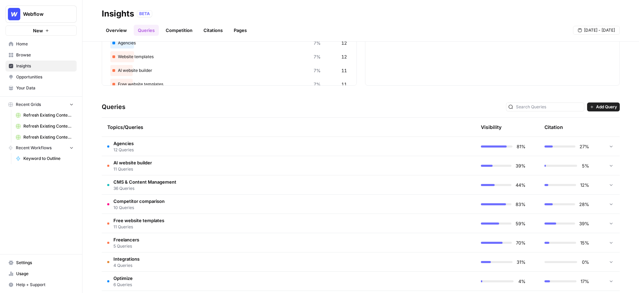
scroll to position [85, 0]
click at [135, 181] on span "CMS & Content Management" at bounding box center [144, 181] width 63 height 7
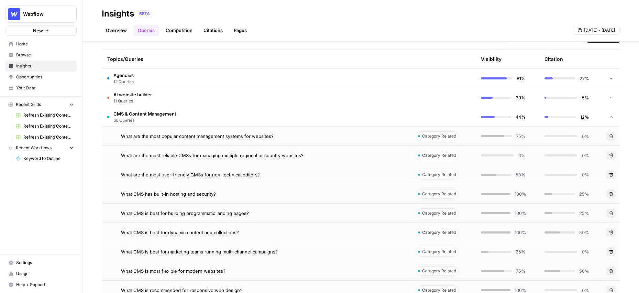
scroll to position [154, 0]
click at [160, 134] on span "What are the most popular content management systems for websites?" at bounding box center [197, 135] width 153 height 7
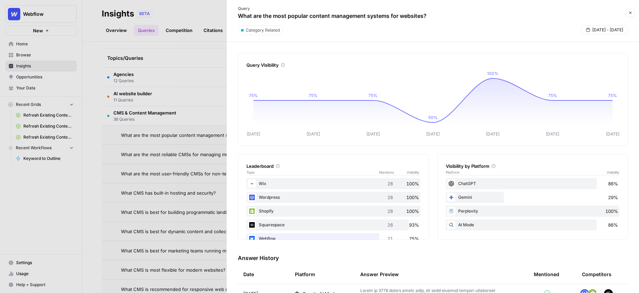
drag, startPoint x: 429, startPoint y: 15, endPoint x: 237, endPoint y: 18, distance: 192.6
click at [237, 18] on div "Query What are the most popular content management systems for websites?" at bounding box center [332, 13] width 203 height 20
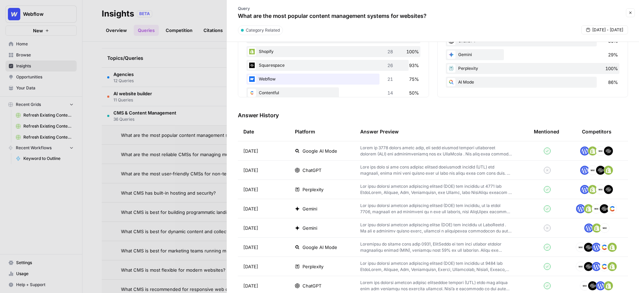
scroll to position [148, 0]
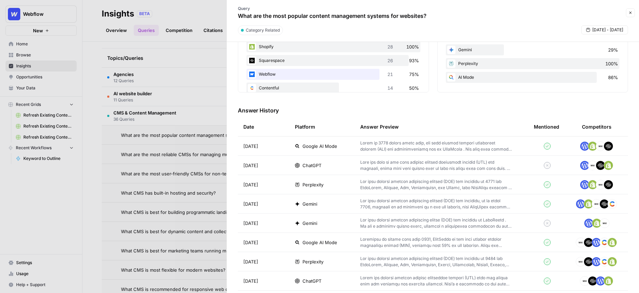
click at [382, 165] on p at bounding box center [436, 165] width 152 height 12
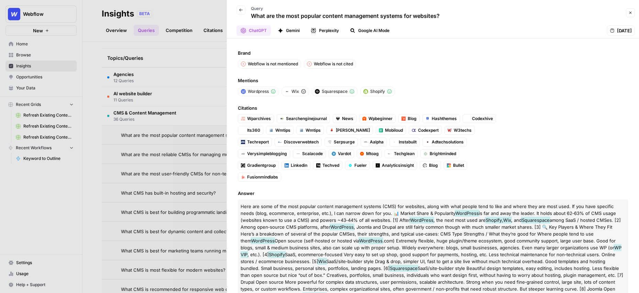
drag, startPoint x: 444, startPoint y: 18, endPoint x: 267, endPoint y: 20, distance: 177.5
click at [267, 20] on div "Back Query What are the most popular content management systems for websites?" at bounding box center [427, 13] width 393 height 20
click at [449, 77] on span "Mentions" at bounding box center [433, 80] width 390 height 7
click at [290, 33] on button "Gemini" at bounding box center [289, 30] width 30 height 10
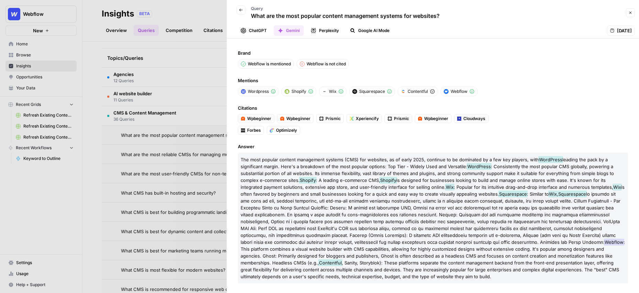
click at [255, 29] on button "ChatGPT" at bounding box center [254, 30] width 34 height 10
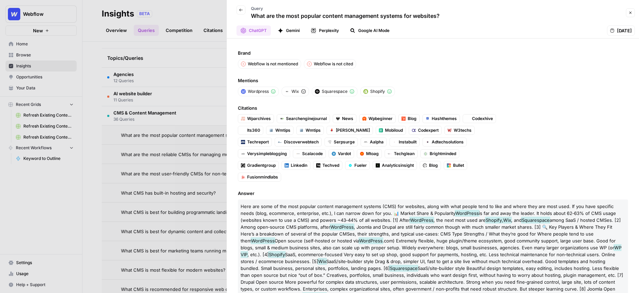
click at [280, 28] on icon "button" at bounding box center [281, 31] width 6 height 6
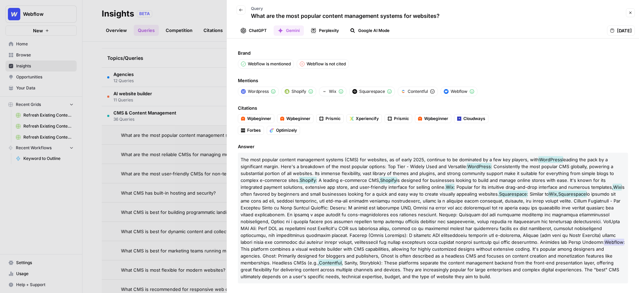
click at [336, 31] on button "Perplexity" at bounding box center [325, 30] width 36 height 10
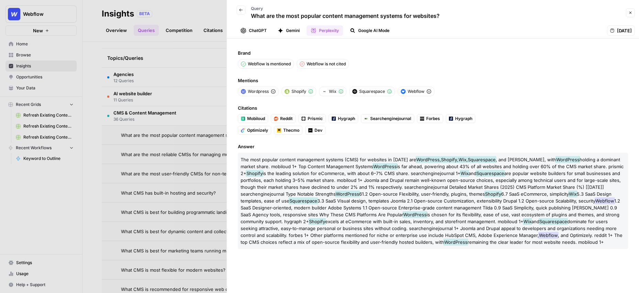
click at [378, 30] on button "Google AI Mode" at bounding box center [370, 30] width 48 height 10
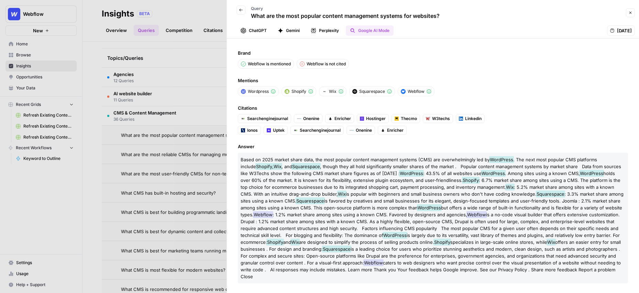
click at [252, 30] on button "ChatGPT" at bounding box center [254, 30] width 34 height 10
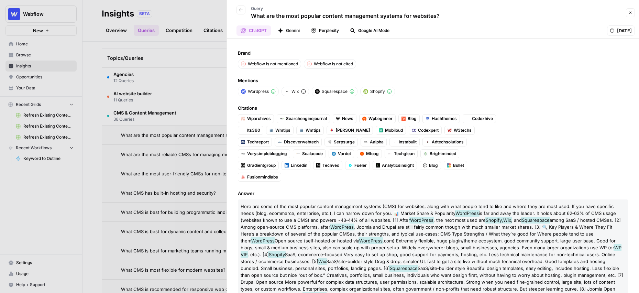
scroll to position [43, 0]
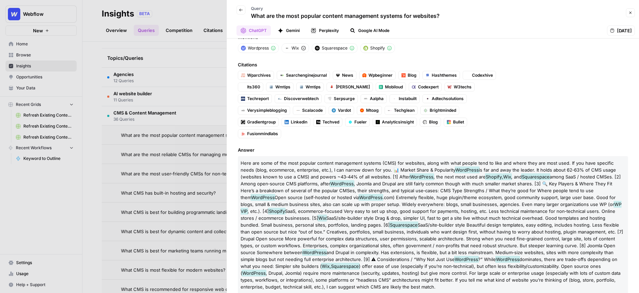
drag, startPoint x: 339, startPoint y: 274, endPoint x: 230, endPoint y: 150, distance: 165.5
click at [230, 150] on div "Brand Webflow is not mentioned Webflow is not cited Mentions Wordpress Wix Squa…" at bounding box center [433, 166] width 412 height 255
click at [229, 161] on div "Brand Webflow is not mentioned Webflow is not cited Mentions Wordpress Wix Squa…" at bounding box center [433, 166] width 412 height 255
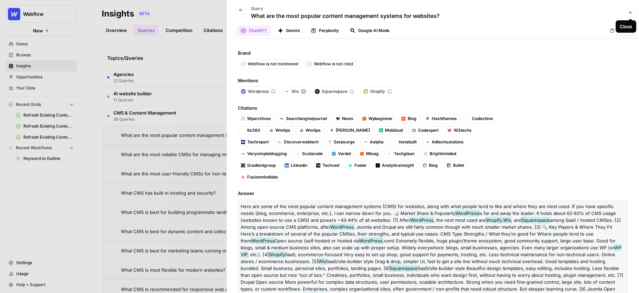
click at [628, 12] on button "Close" at bounding box center [630, 12] width 9 height 9
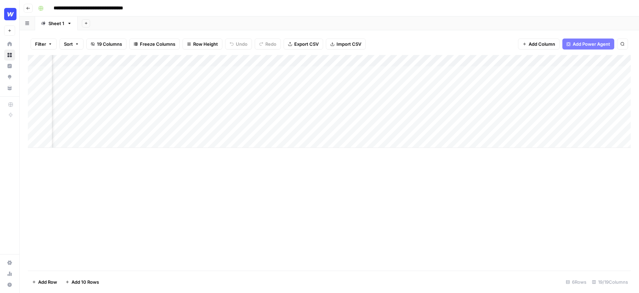
scroll to position [0, 642]
click at [504, 61] on div "Add Column" at bounding box center [329, 130] width 603 height 151
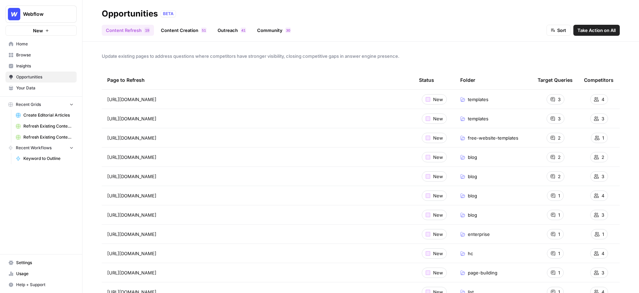
drag, startPoint x: 151, startPoint y: 41, endPoint x: 101, endPoint y: 29, distance: 51.0
click at [101, 29] on header "Opportunities BETA Content Refresh 9 1 Content Creation 1 5 Outreach 1 4 Commun…" at bounding box center [361, 21] width 557 height 42
drag, startPoint x: 203, startPoint y: 40, endPoint x: 154, endPoint y: 22, distance: 51.2
click at [154, 22] on header "Opportunities BETA Content Refresh 9 1 Content Creation 1 5 Outreach 1 4 Commun…" at bounding box center [361, 21] width 557 height 42
click at [187, 43] on div "Update existing pages to address questions where competitors have stronger visi…" at bounding box center [361, 167] width 557 height 251
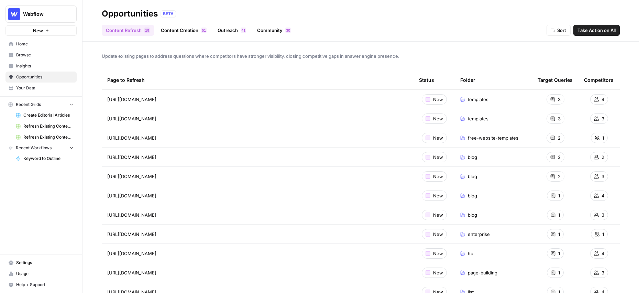
click at [178, 32] on link "Content Creation 1 5" at bounding box center [184, 30] width 54 height 11
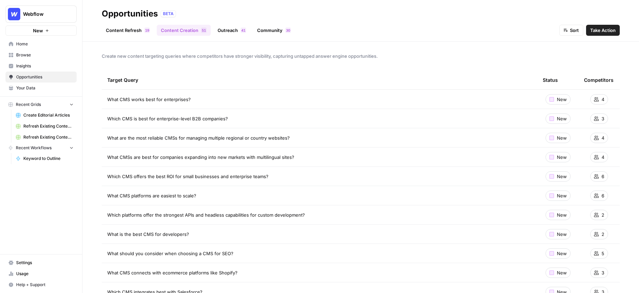
drag, startPoint x: 191, startPoint y: 98, endPoint x: 101, endPoint y: 98, distance: 89.4
click at [102, 98] on td "What CMS works best for enterprises?" at bounding box center [320, 99] width 436 height 19
drag, startPoint x: 602, startPoint y: 152, endPoint x: 585, endPoint y: 122, distance: 35.0
click at [585, 123] on div "COMPETITORS Contentful Wordpress Shopify Sitecore" at bounding box center [599, 134] width 42 height 56
click at [166, 97] on span "What CMS works best for enterprises?" at bounding box center [149, 99] width 84 height 7
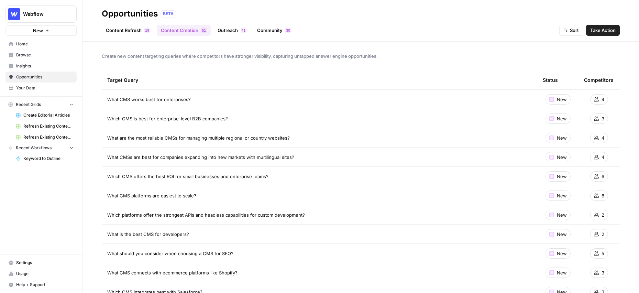
click at [596, 28] on span "Take Action" at bounding box center [603, 30] width 25 height 7
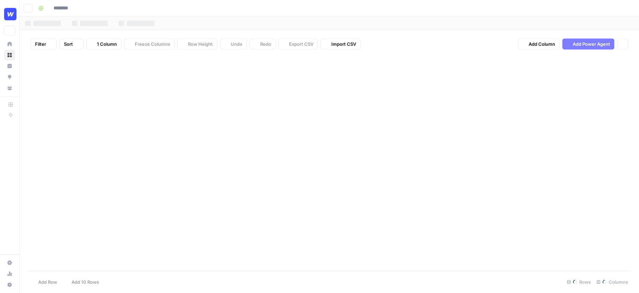
type input "**********"
click at [268, 72] on div "Add Column" at bounding box center [329, 163] width 603 height 216
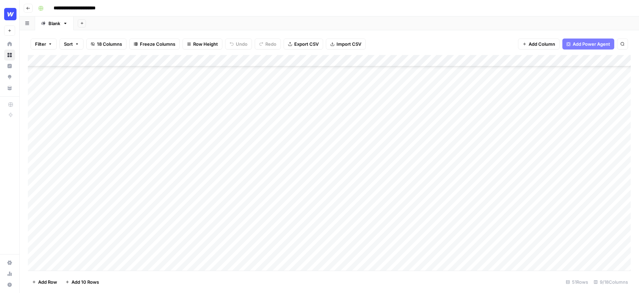
scroll to position [120, 0]
click at [36, 115] on div "Add Column" at bounding box center [329, 163] width 603 height 216
click at [37, 113] on div "Add Column" at bounding box center [329, 163] width 603 height 216
click at [44, 84] on div "Add Column" at bounding box center [329, 163] width 603 height 216
